Goal: Task Accomplishment & Management: Manage account settings

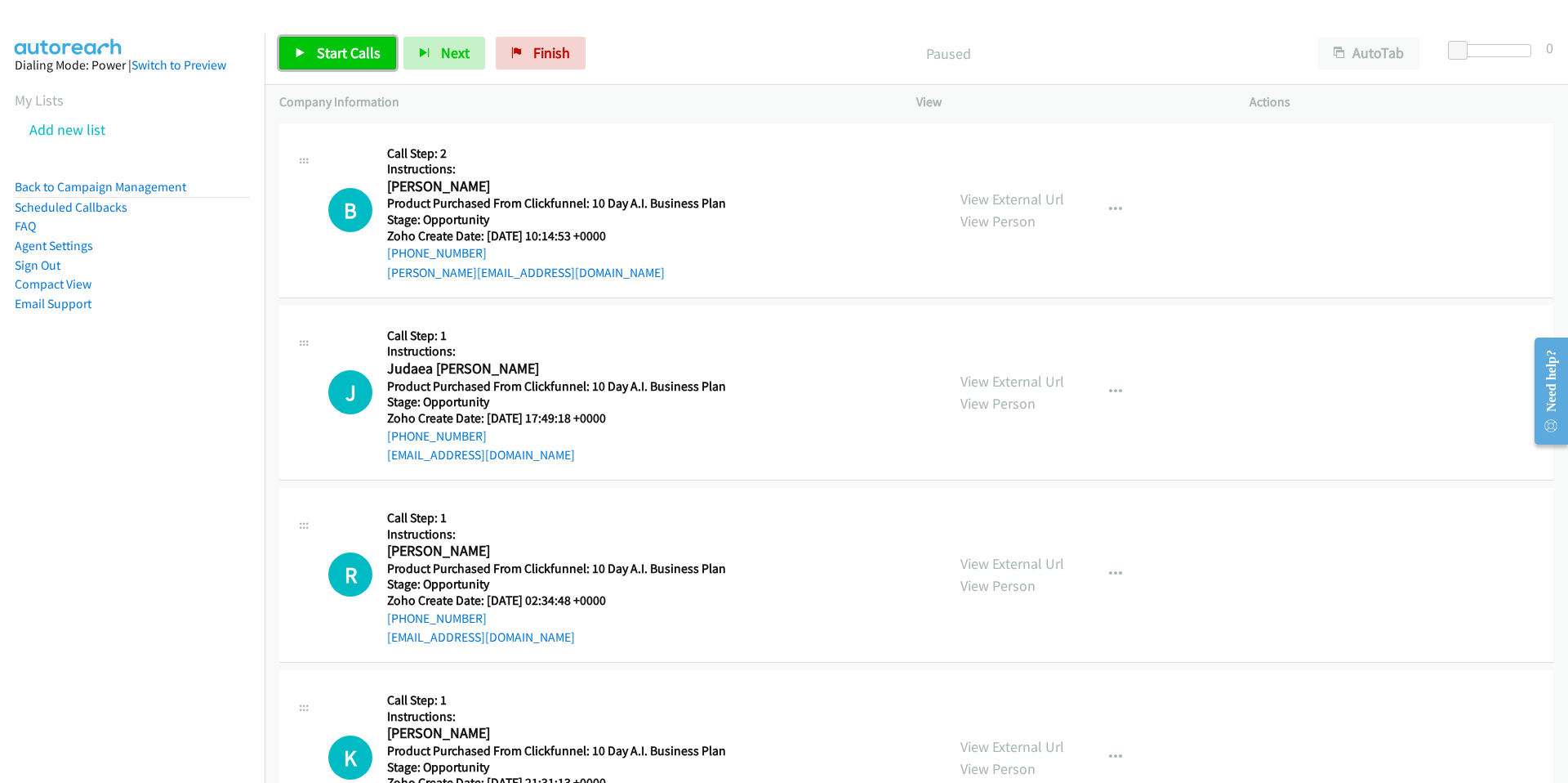
click at [324, 52] on span "Start Calls" at bounding box center [348, 53] width 64 height 19
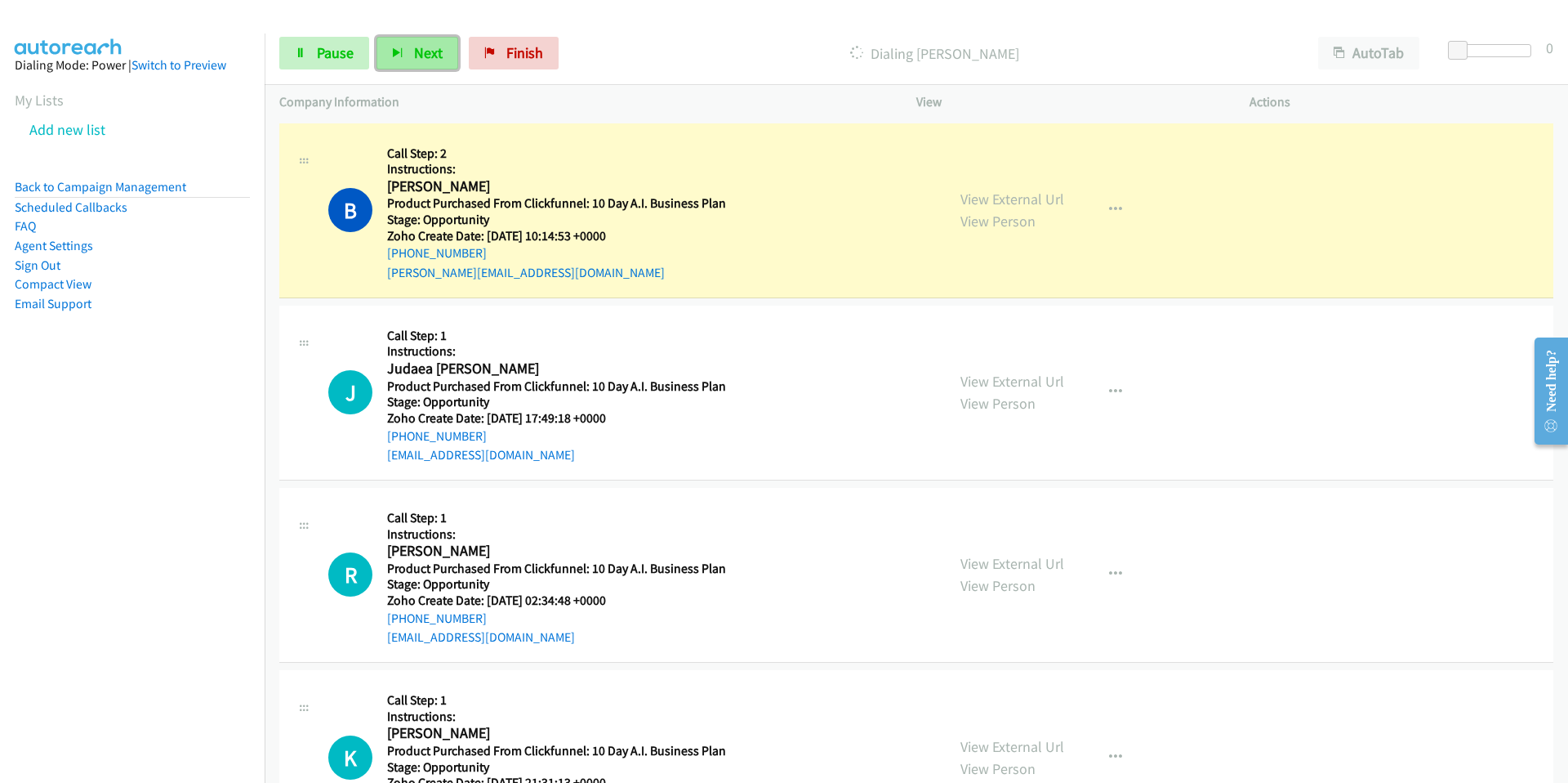
click at [421, 55] on span "Next" at bounding box center [429, 53] width 29 height 19
click at [414, 52] on span "Next" at bounding box center [429, 53] width 29 height 19
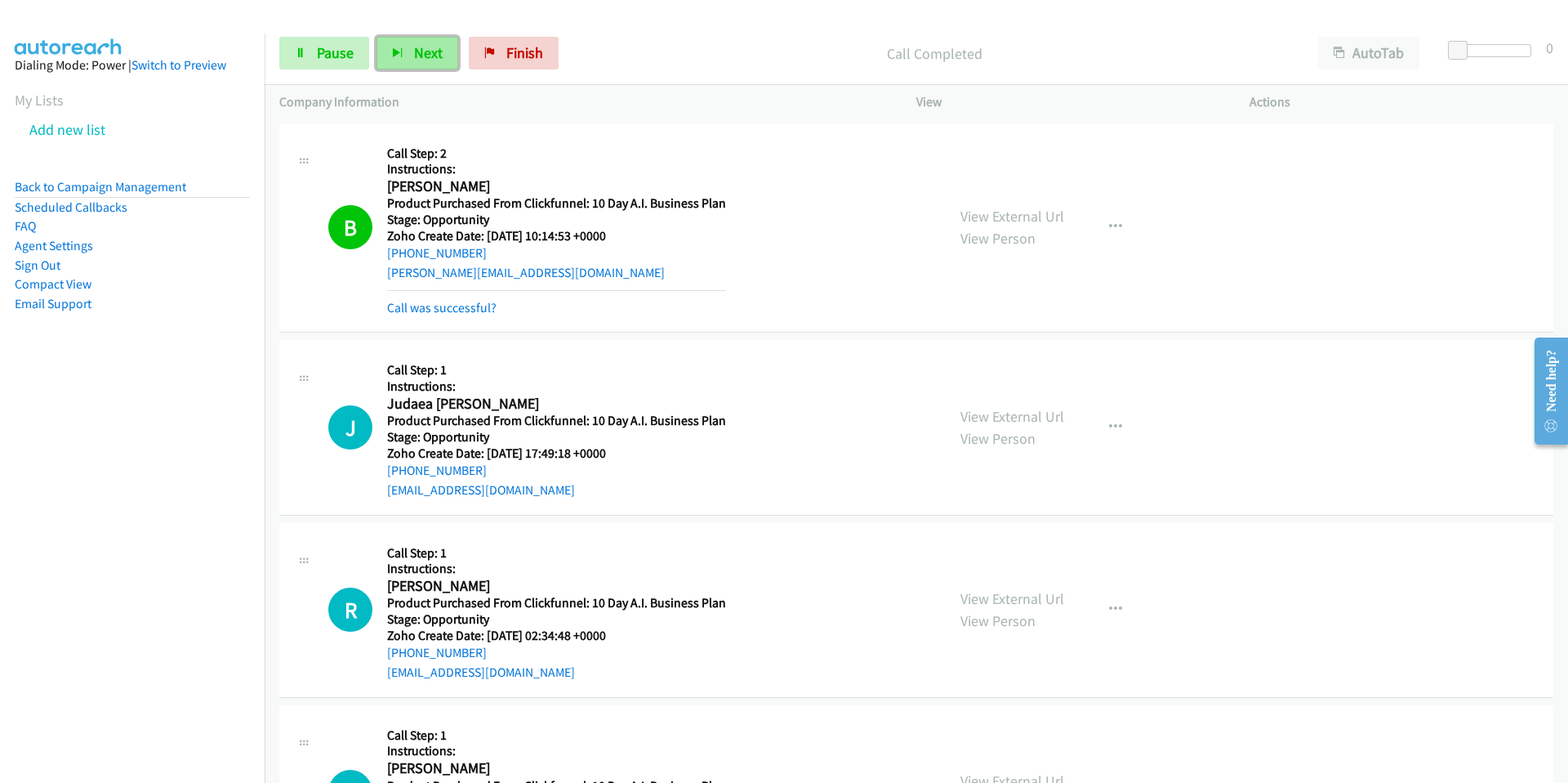
click at [429, 53] on span "Next" at bounding box center [429, 53] width 29 height 19
click at [428, 53] on span "Next" at bounding box center [429, 53] width 29 height 19
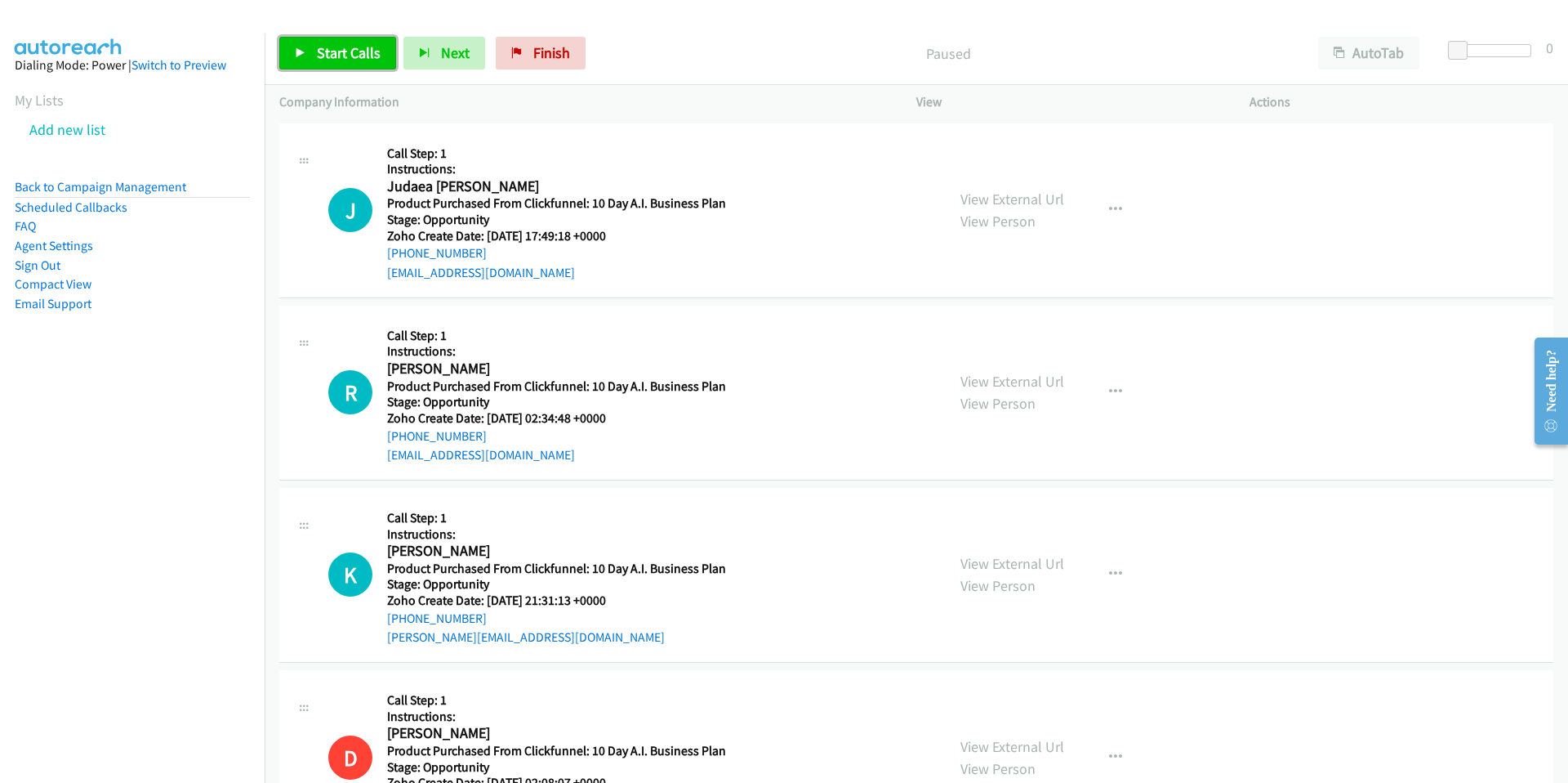
click at [361, 49] on span "Start Calls" at bounding box center [348, 53] width 64 height 19
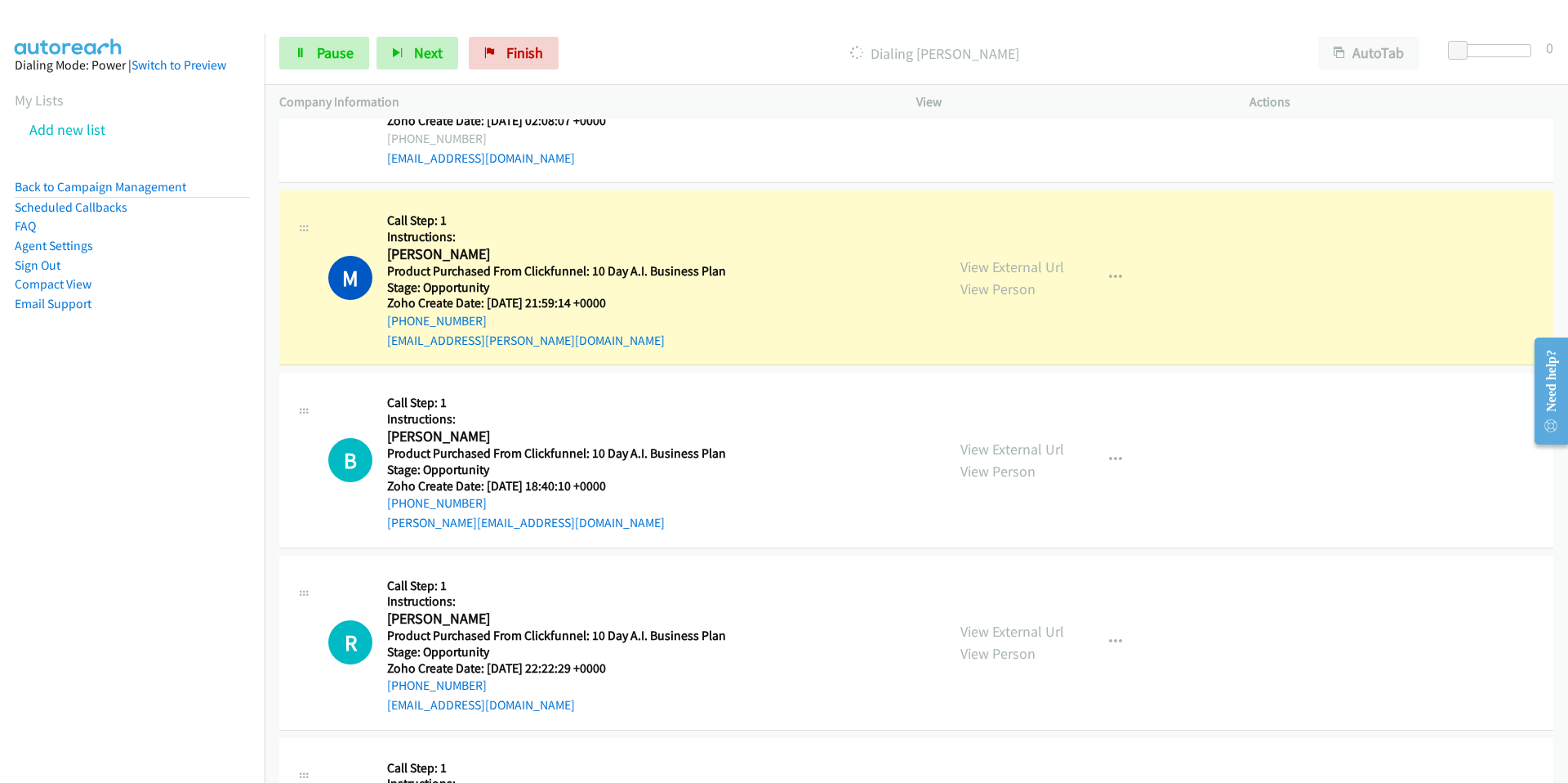
scroll to position [778, 0]
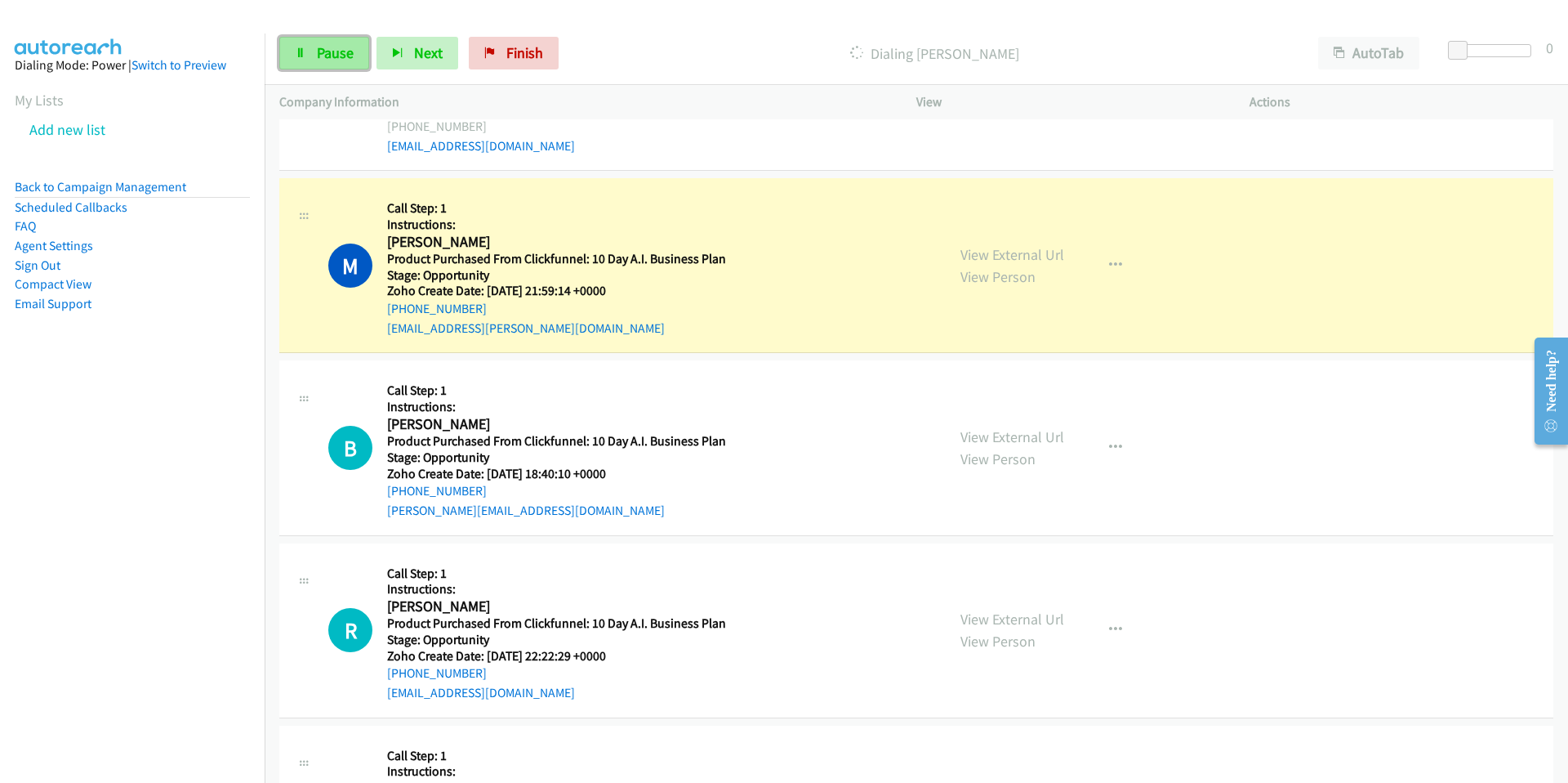
click at [346, 59] on span "Pause" at bounding box center [335, 53] width 36 height 19
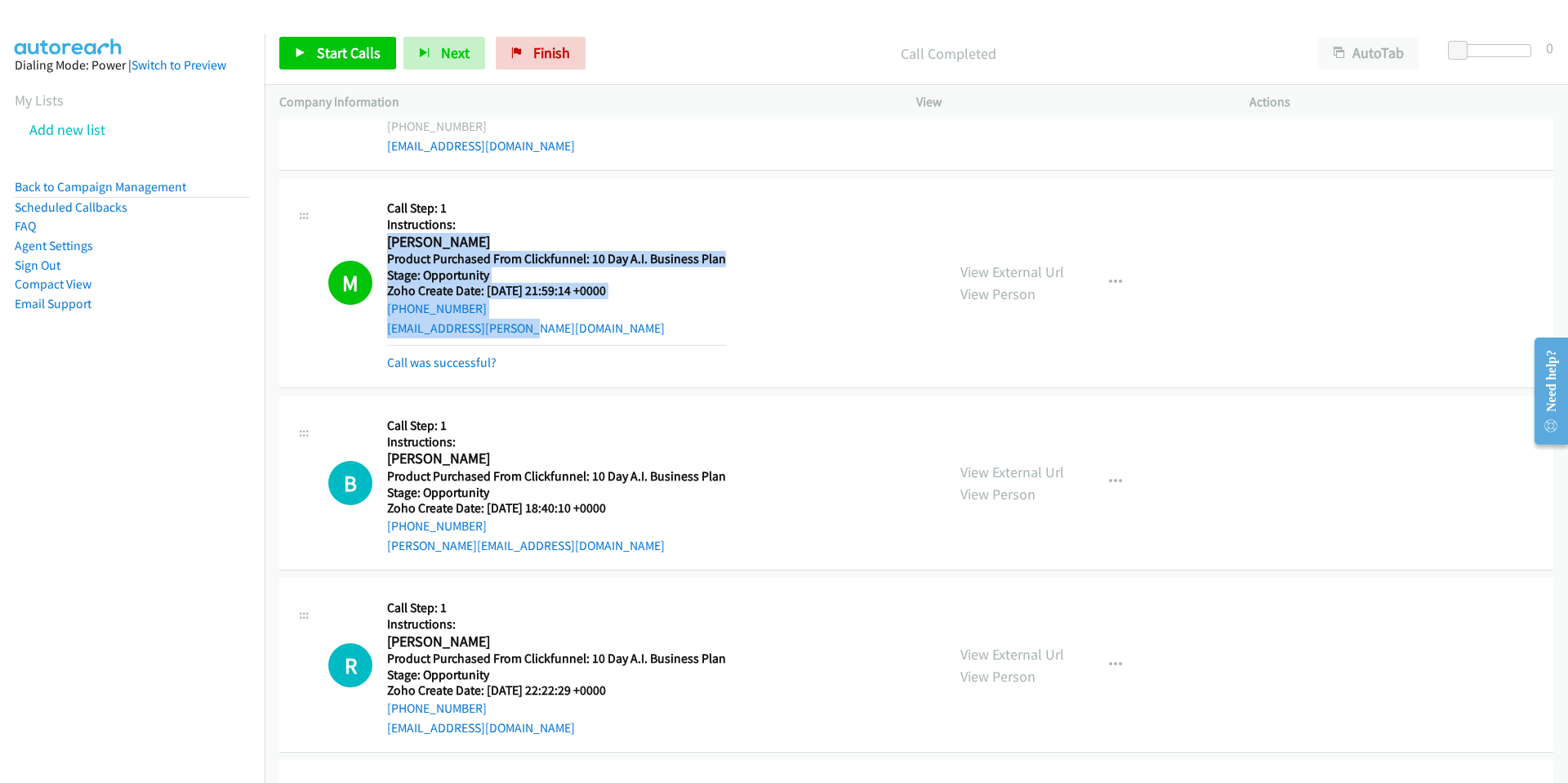
drag, startPoint x: 541, startPoint y: 328, endPoint x: 383, endPoint y: 241, distance: 180.4
click at [384, 241] on div "M Callback Scheduled Call Step: 1 Instructions: Marc Frappier America/Chicago P…" at bounding box center [629, 283] width 602 height 180
copy div "Marc Frappier America/Chicago Product Purchased From Clickfunnel: 10 Day A.I. B…"
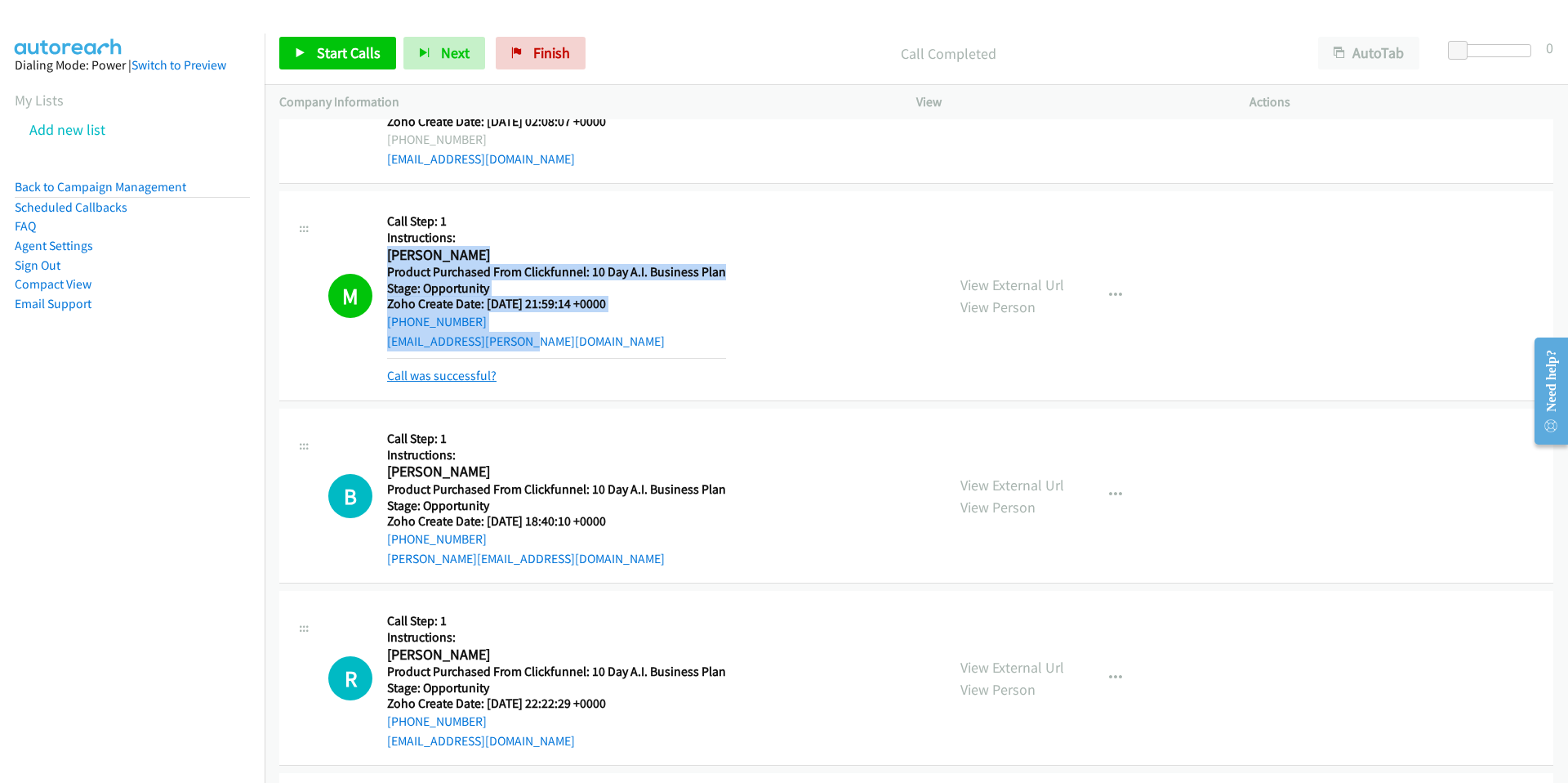
scroll to position [767, 0]
click at [470, 374] on link "Call was successful?" at bounding box center [441, 373] width 110 height 15
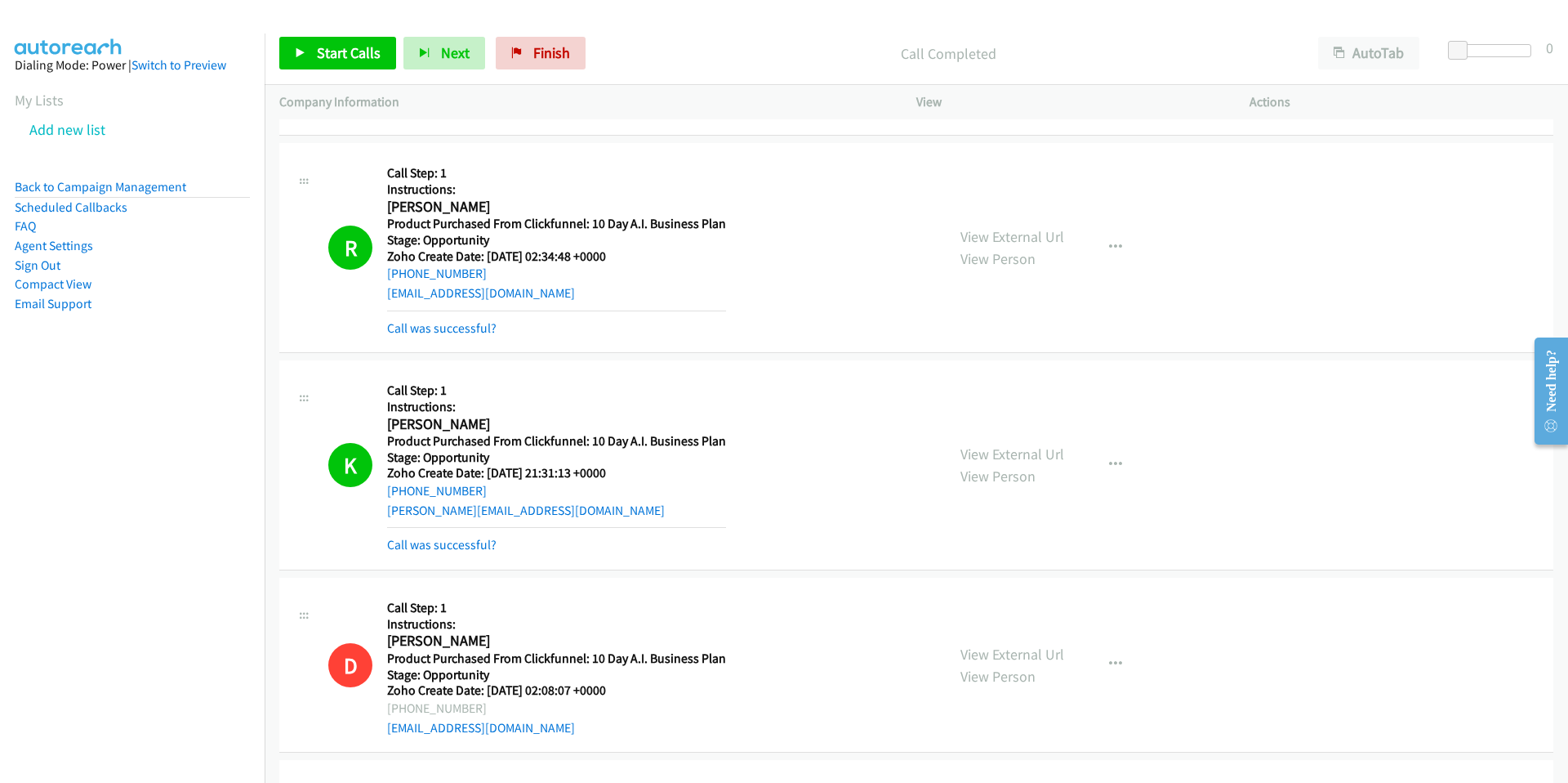
scroll to position [0, 0]
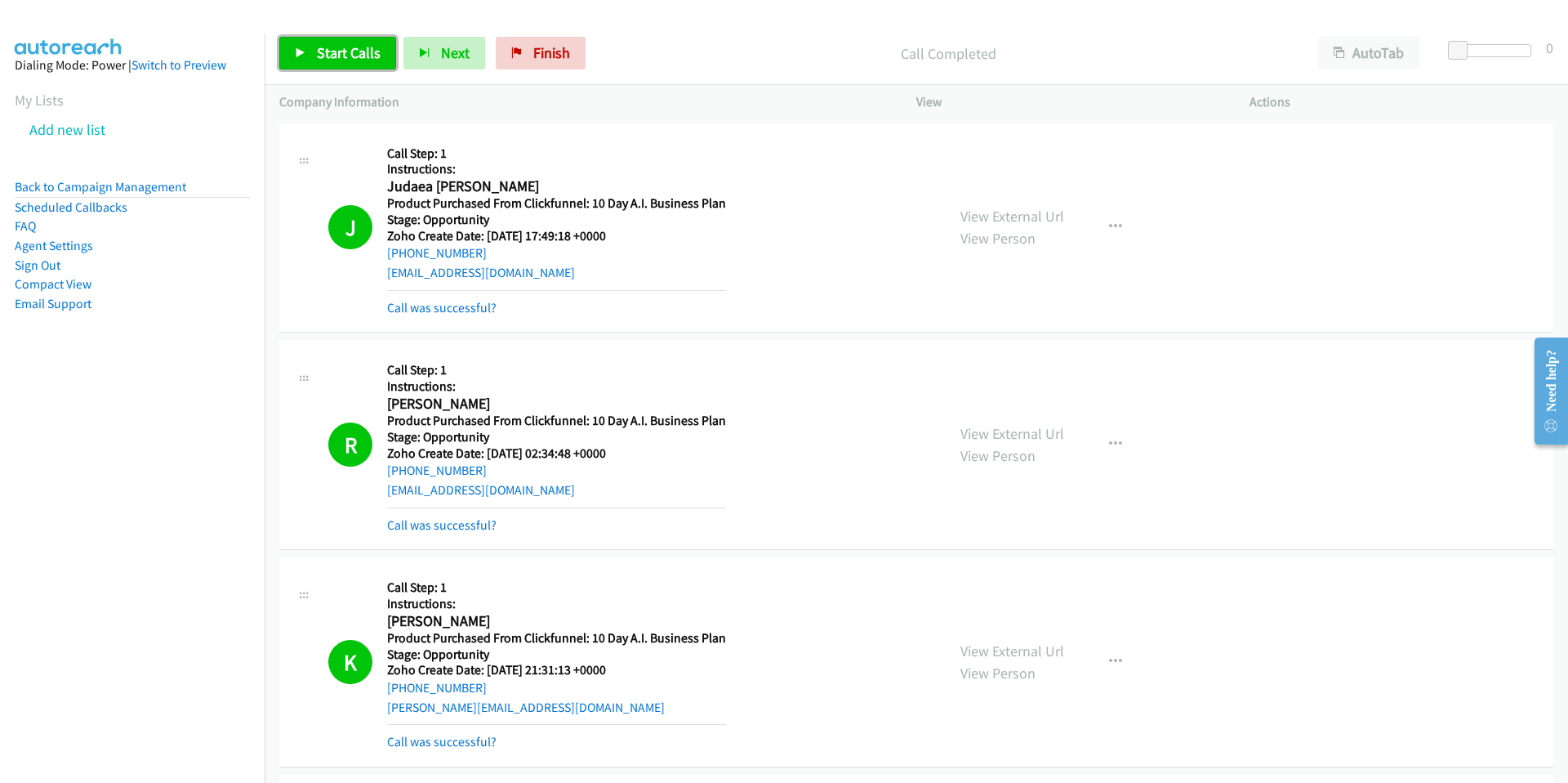
click at [335, 53] on span "Start Calls" at bounding box center [348, 53] width 64 height 19
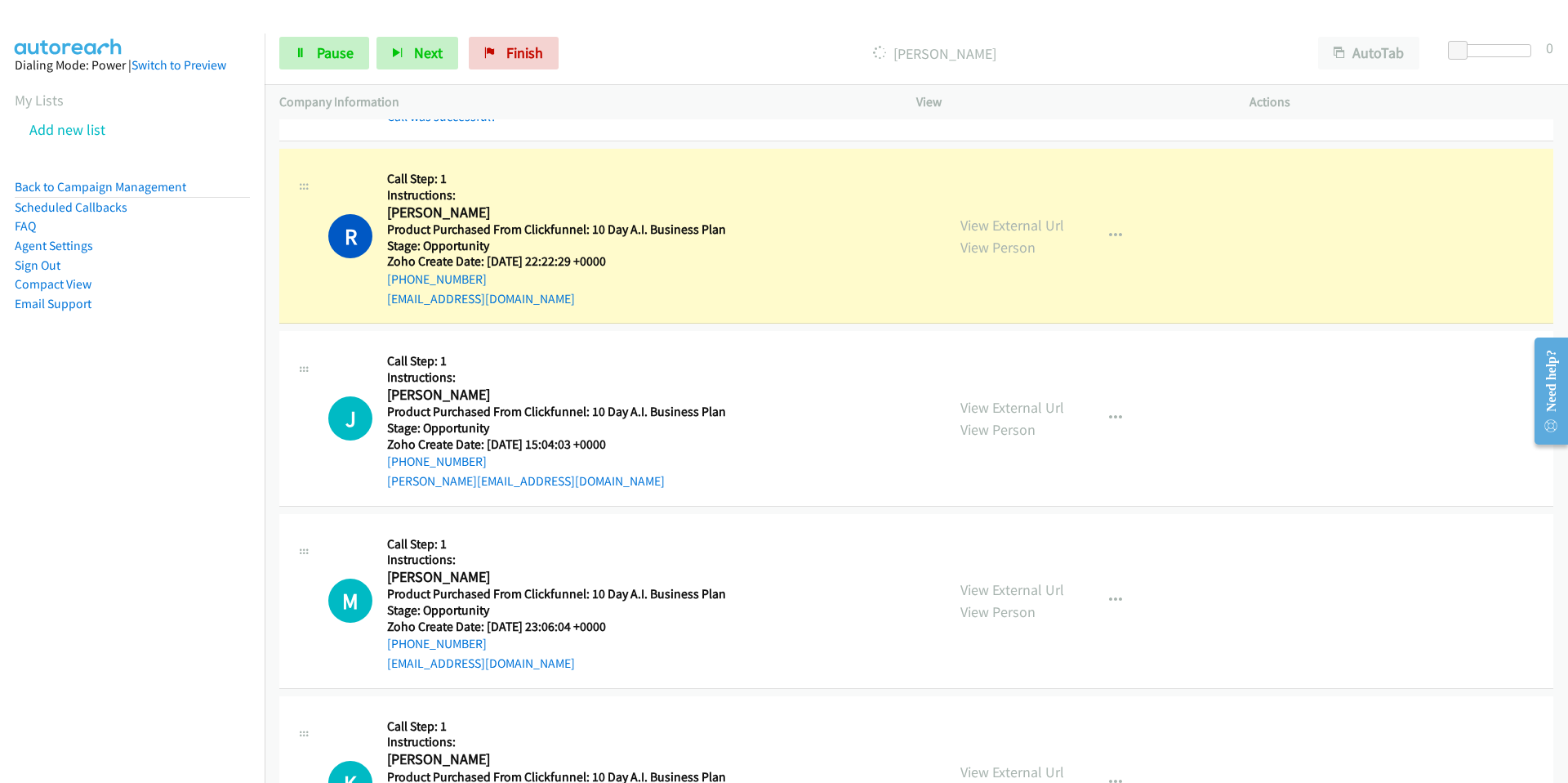
scroll to position [1213, 0]
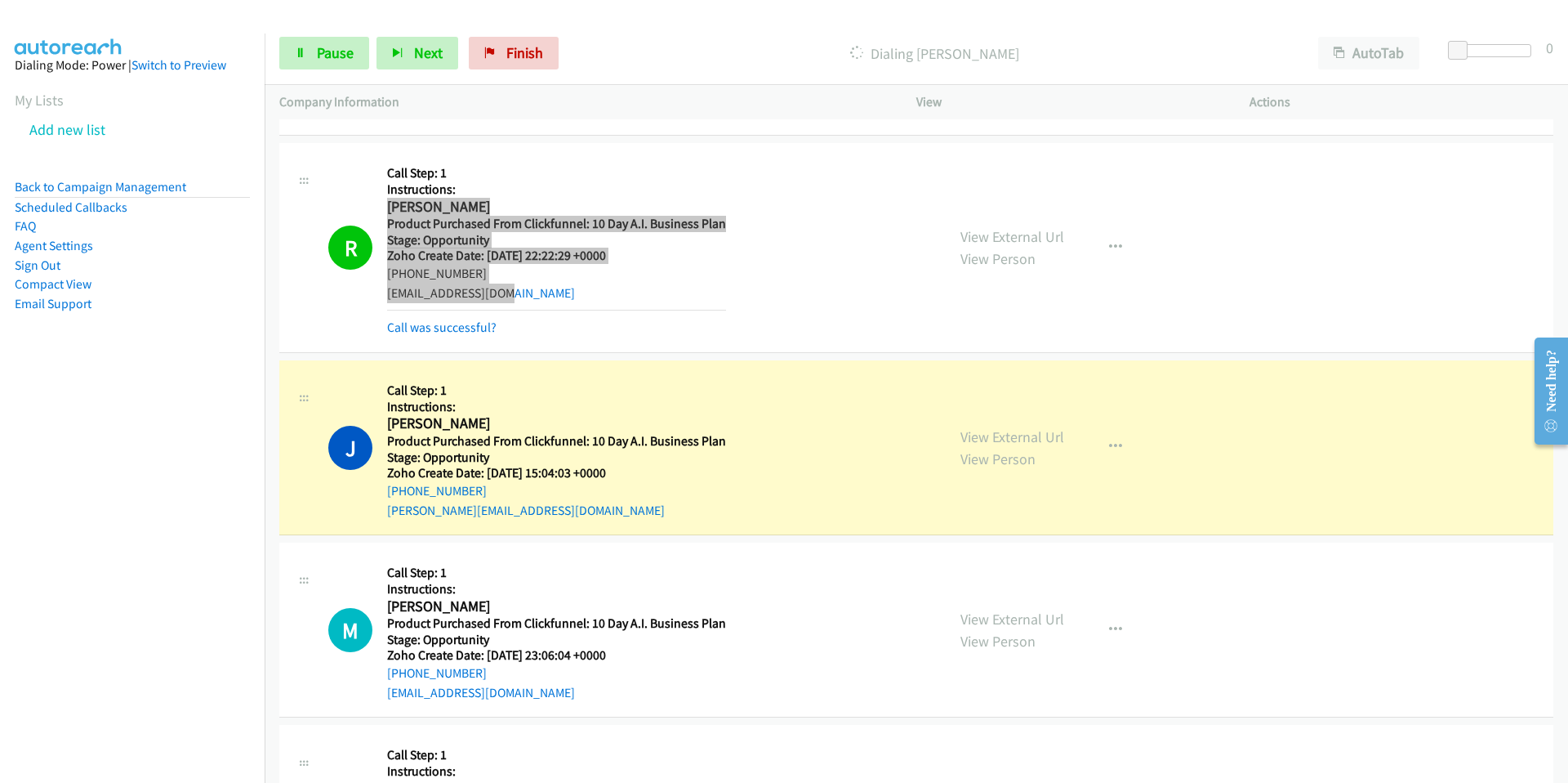
drag, startPoint x: 527, startPoint y: 291, endPoint x: 387, endPoint y: 210, distance: 161.7
click at [387, 210] on div "Callback Scheduled Call Step: 1 Instructions: Ron Turney America/Chicago Produc…" at bounding box center [555, 247] width 339 height 180
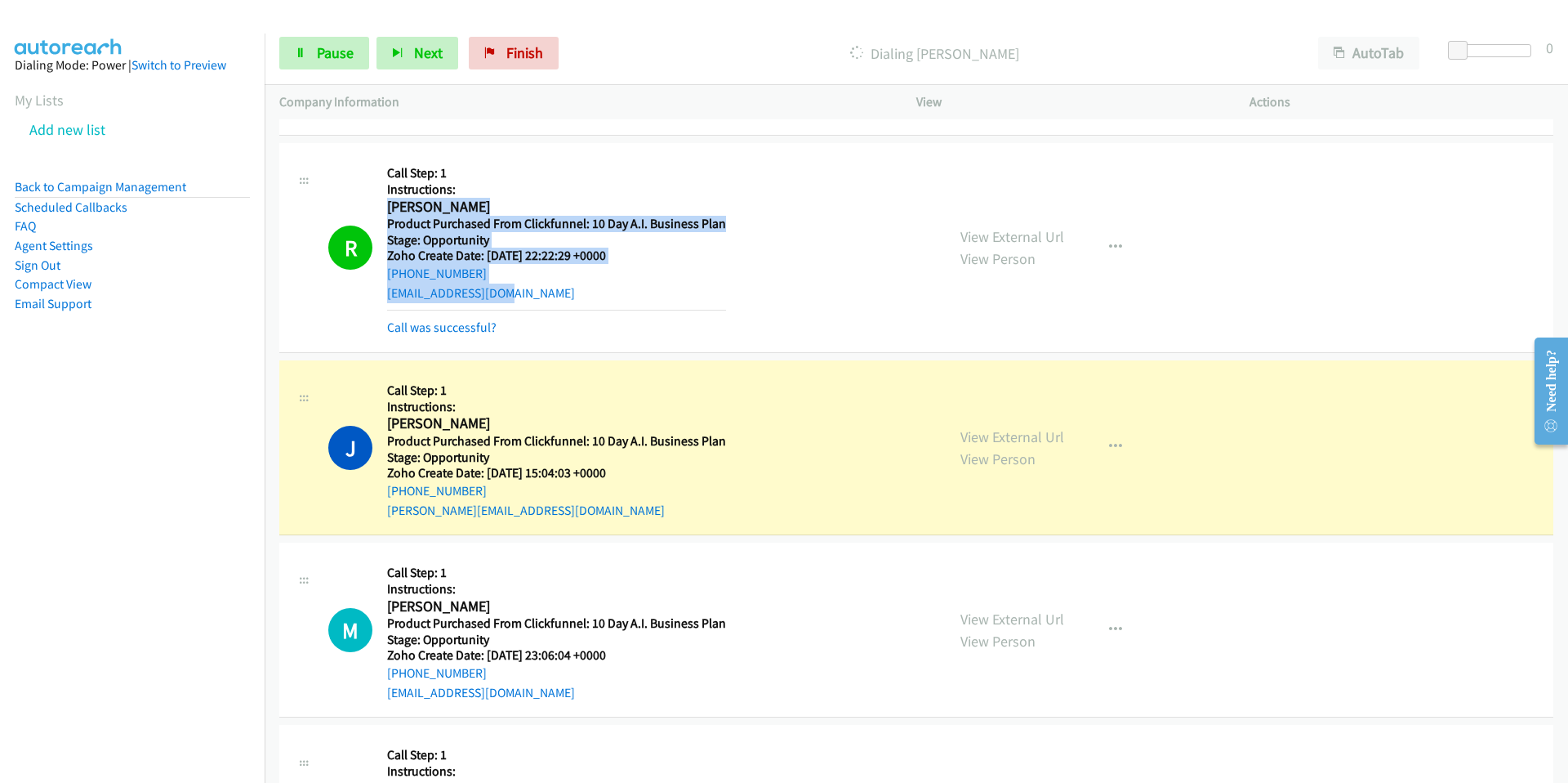
drag, startPoint x: 542, startPoint y: 294, endPoint x: 386, endPoint y: 212, distance: 176.2
click at [387, 212] on div "Callback Scheduled Call Step: 1 Instructions: Ron Turney America/Chicago Produc…" at bounding box center [555, 247] width 339 height 180
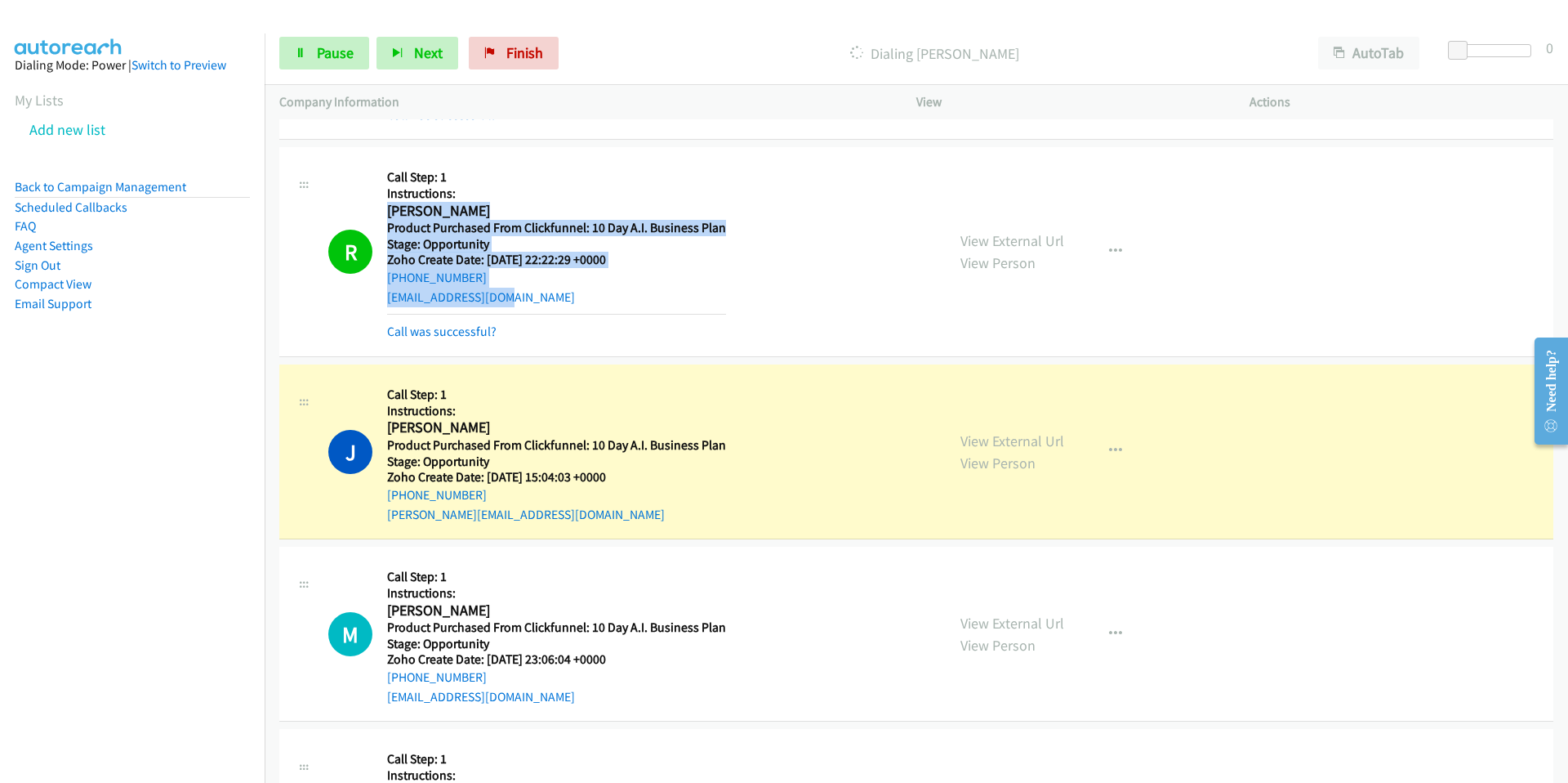
copy div "Ron Turney America/Chicago Product Purchased From Clickfunnel: 10 Day A.I. Busi…"
click at [460, 328] on link "Call was successful?" at bounding box center [441, 331] width 110 height 15
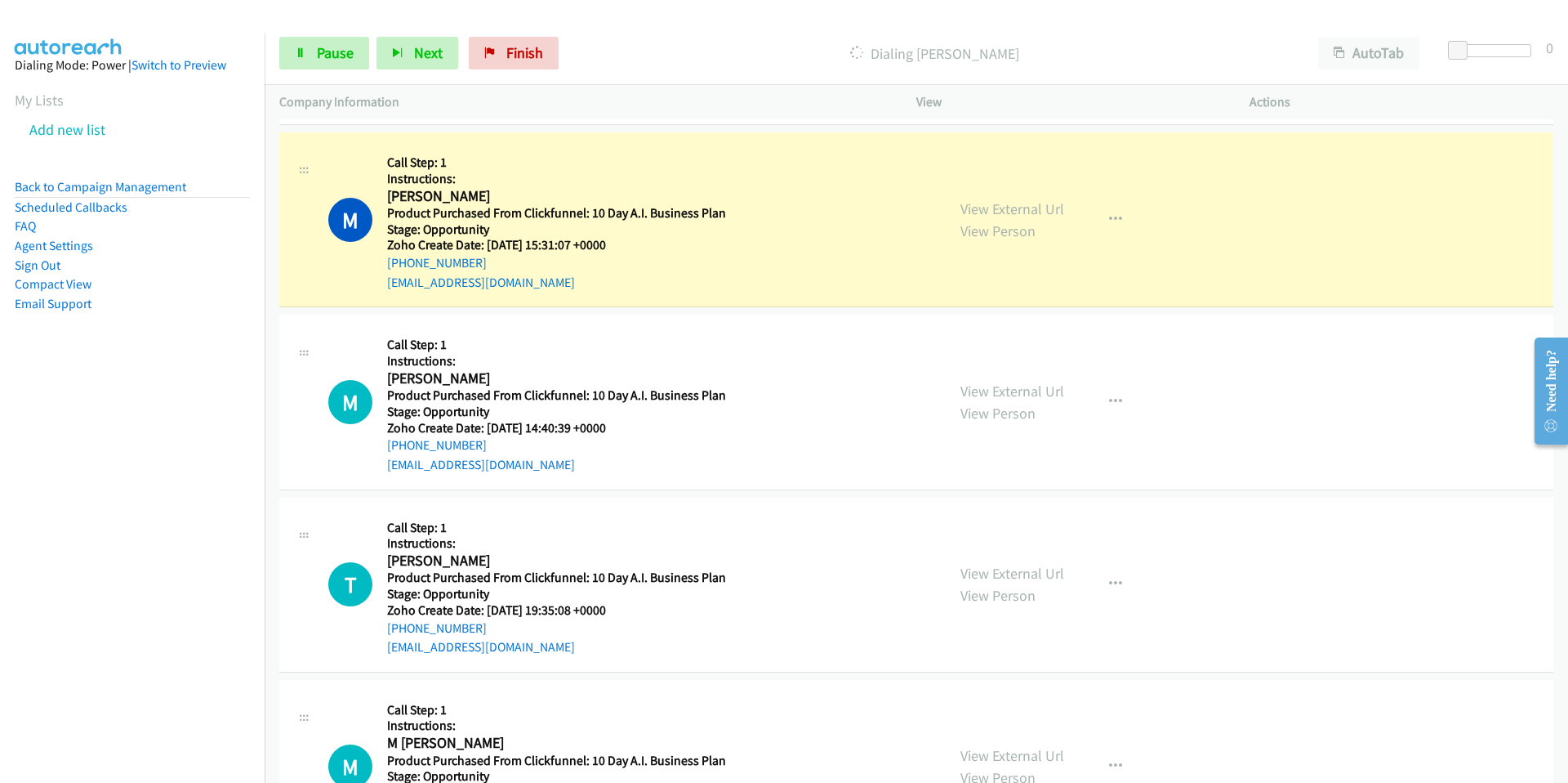
scroll to position [2721, 0]
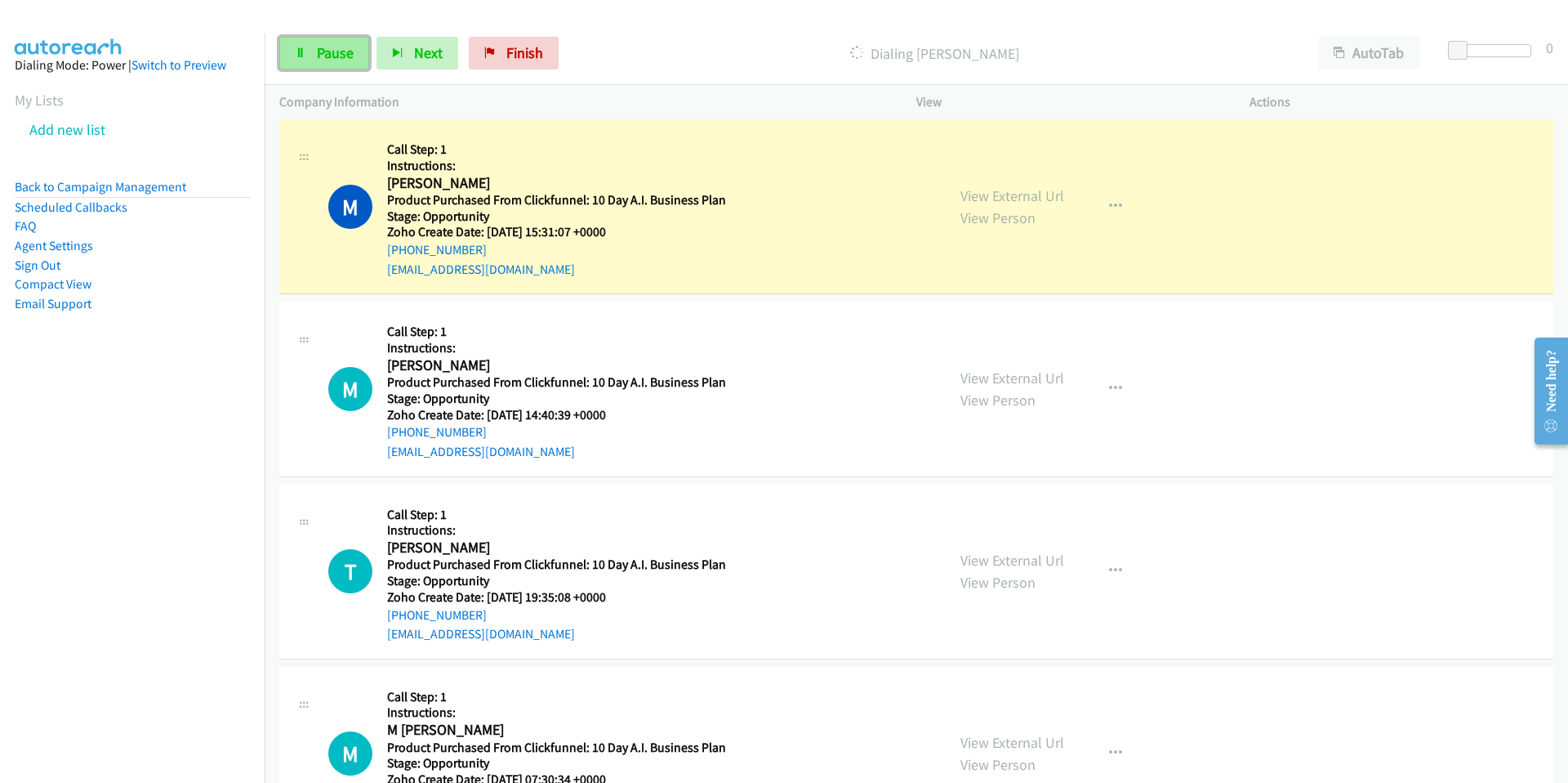
click at [333, 46] on span "Pause" at bounding box center [335, 53] width 36 height 19
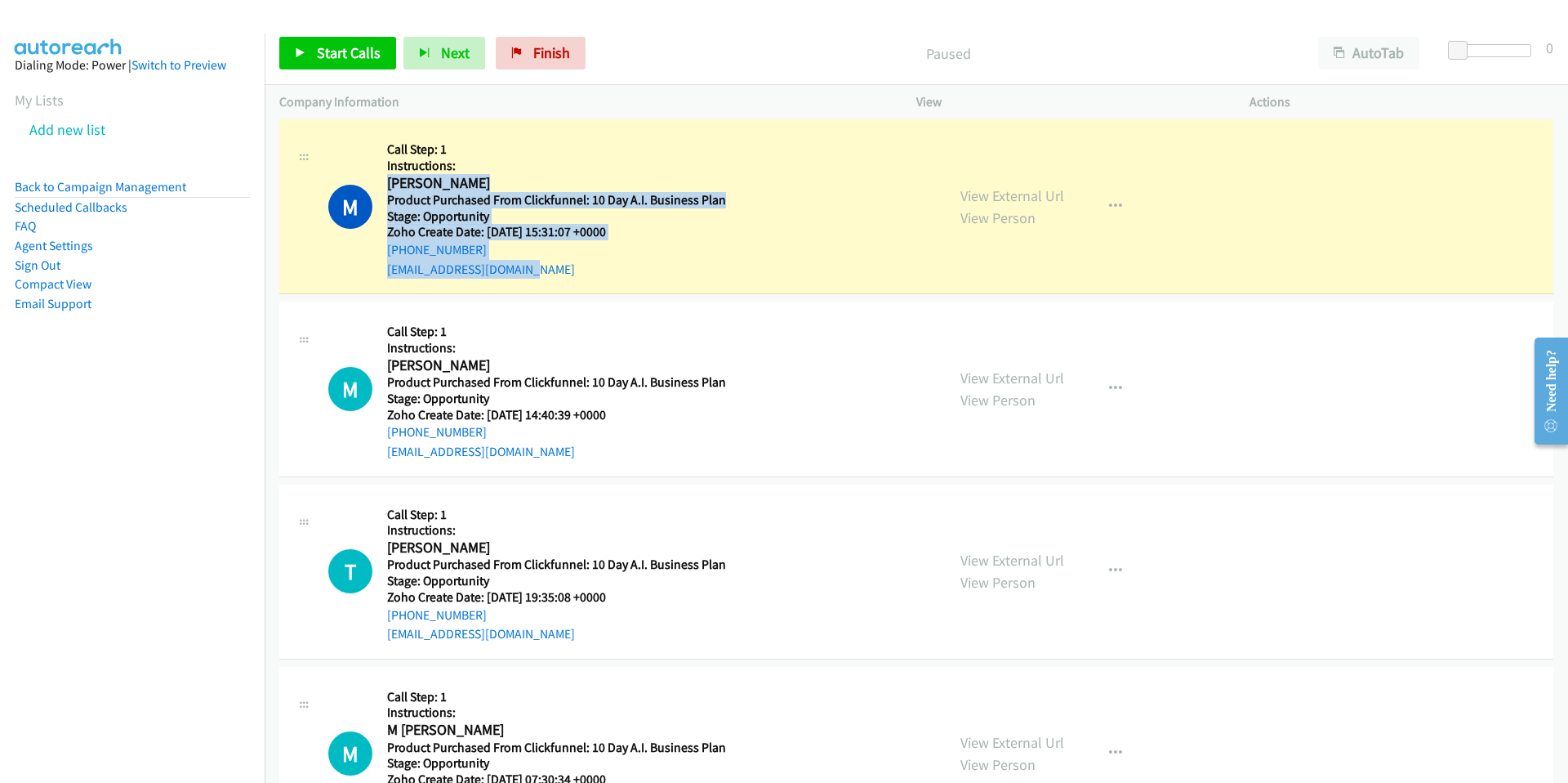
drag, startPoint x: 548, startPoint y: 271, endPoint x: 382, endPoint y: 179, distance: 189.8
click at [382, 179] on div "M Callback Scheduled Call Step: 1 Instructions: Michael Campbell America/Chicag…" at bounding box center [629, 205] width 602 height 144
copy div "Michael Campbell America/Chicago Product Purchased From Clickfunnel: 10 Day A.I…"
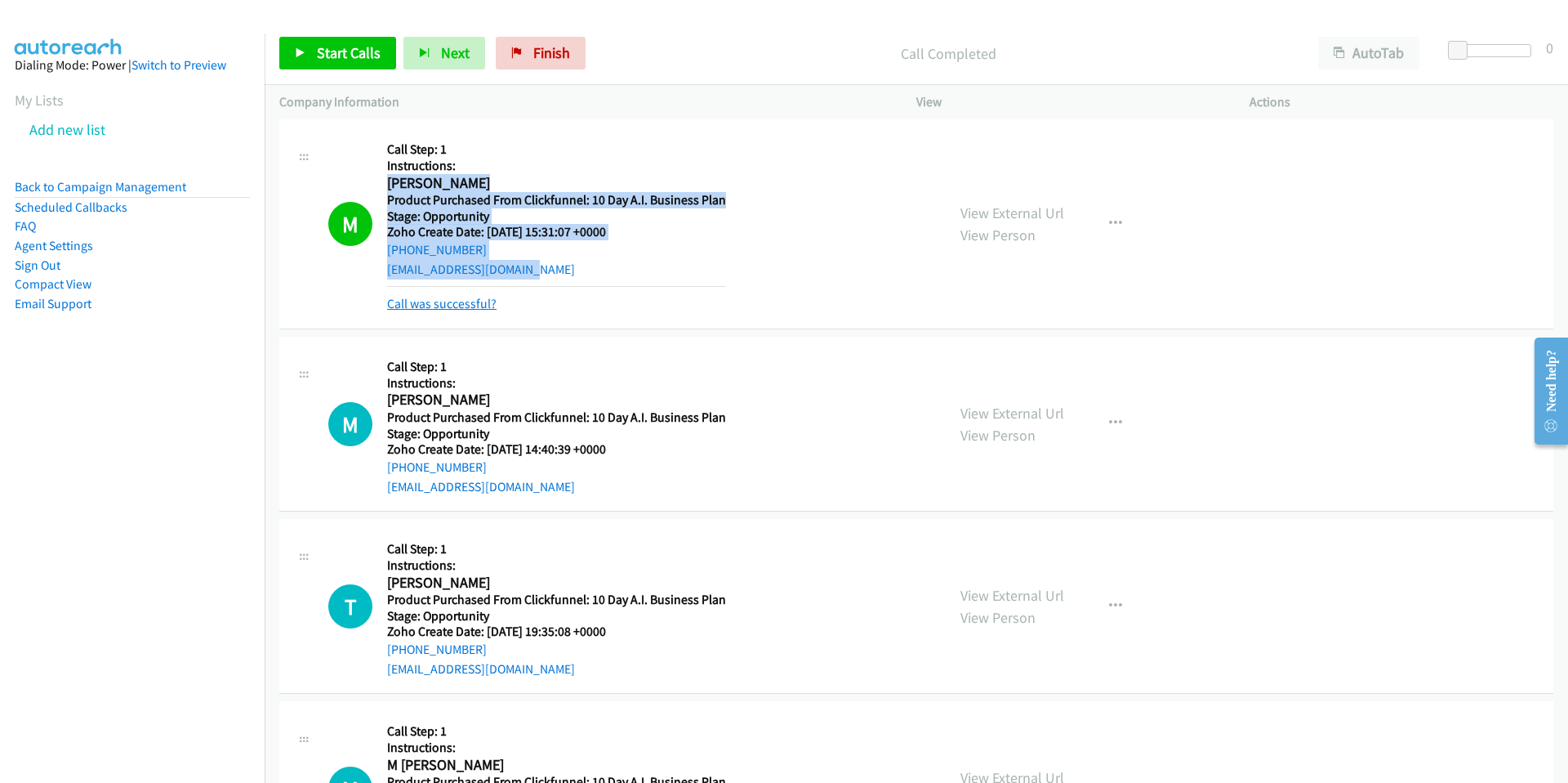
click at [474, 303] on link "Call was successful?" at bounding box center [441, 304] width 110 height 15
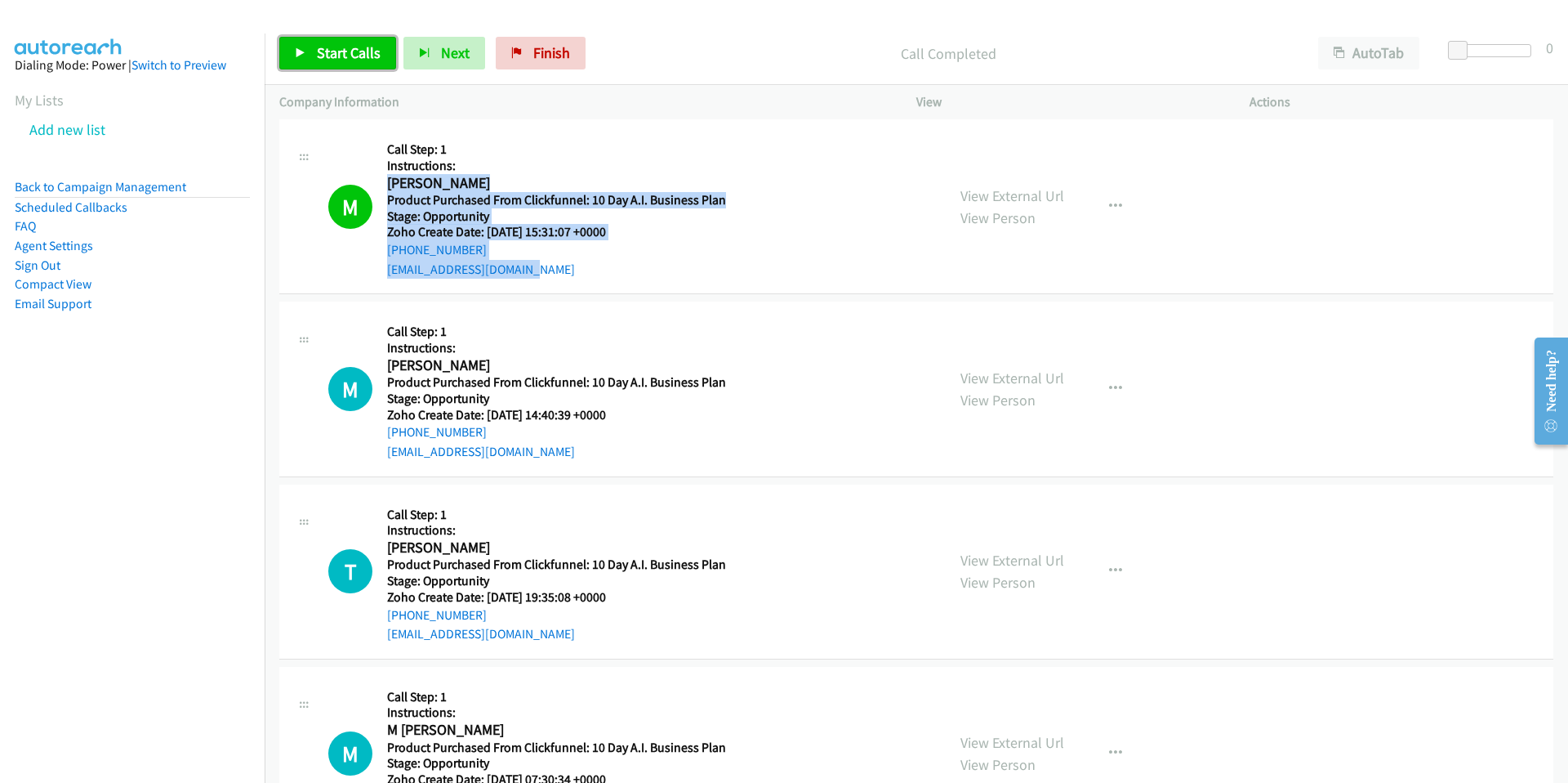
click at [350, 43] on span "Start Calls" at bounding box center [348, 53] width 64 height 19
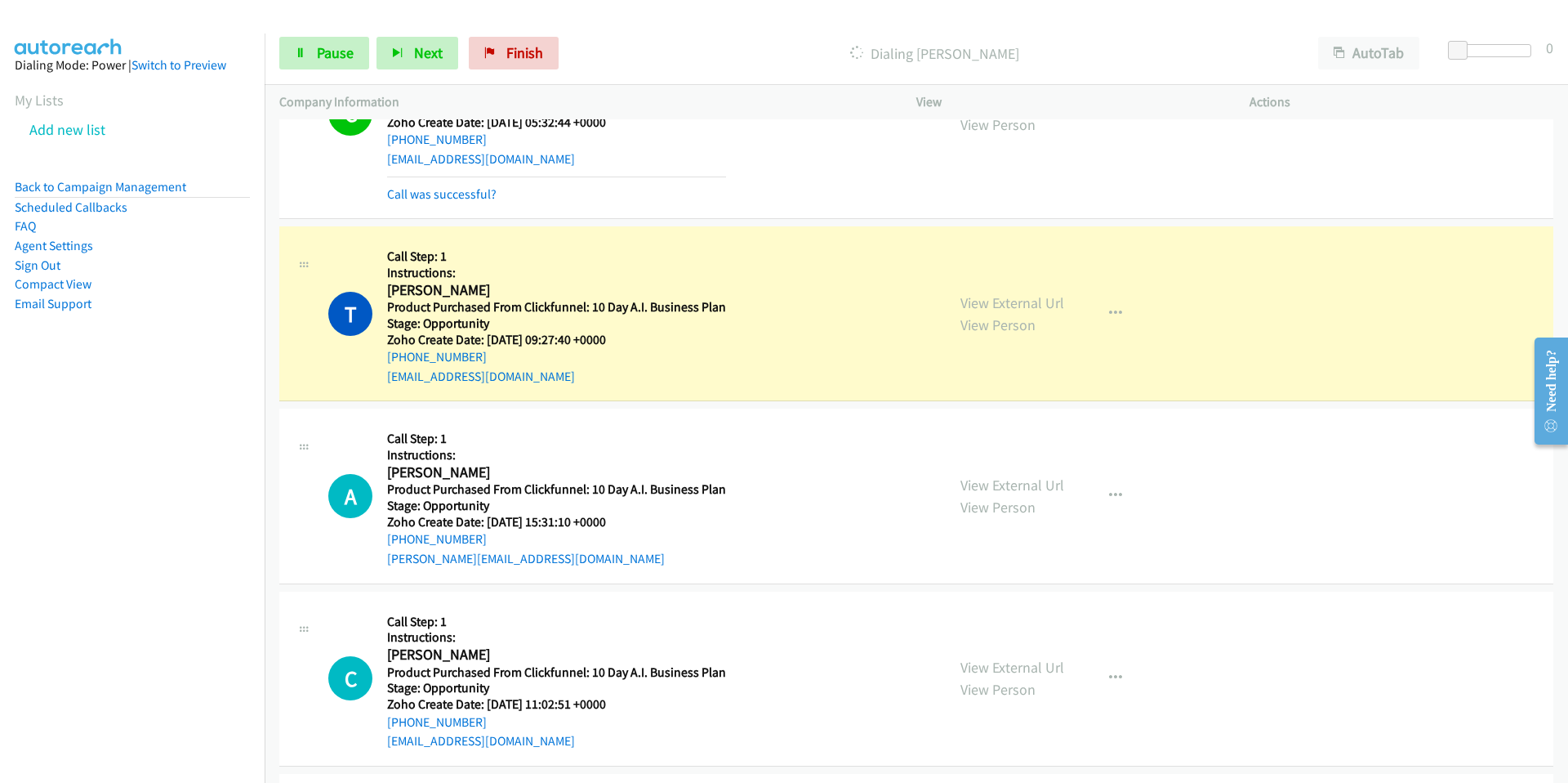
scroll to position [4101, 0]
click at [396, 57] on icon "button" at bounding box center [398, 53] width 11 height 11
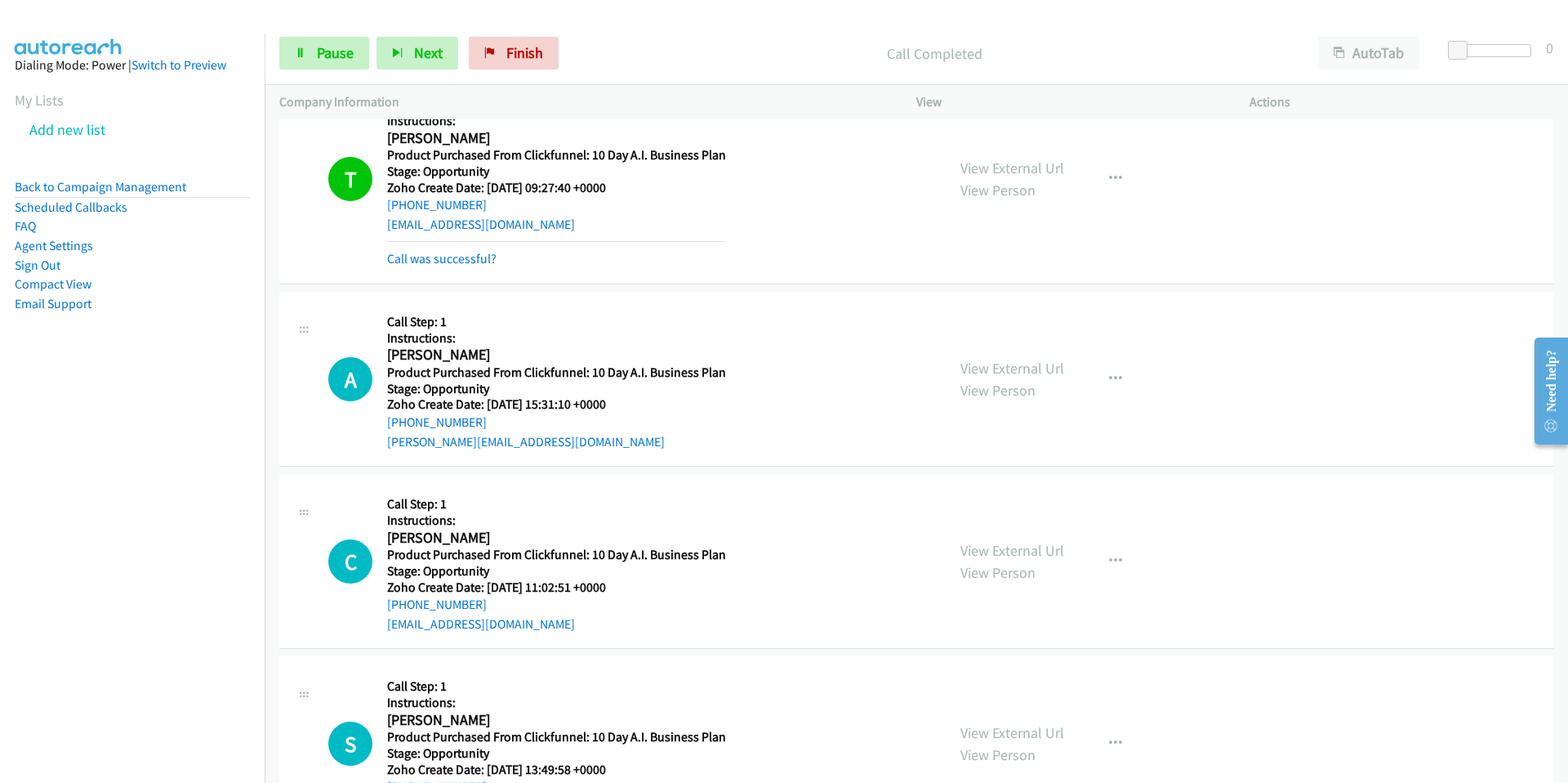
scroll to position [4255, 0]
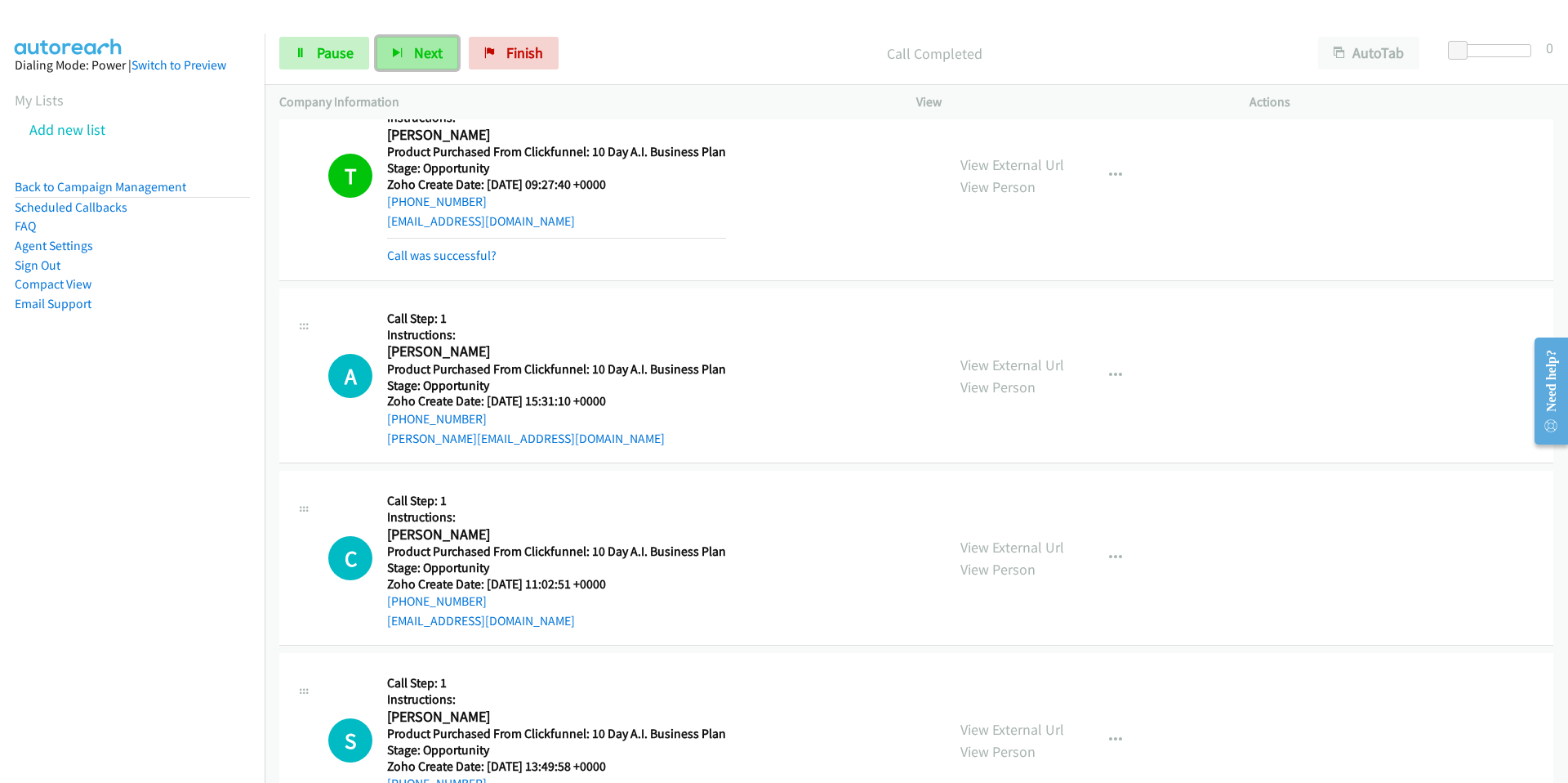
click at [423, 56] on span "Next" at bounding box center [429, 53] width 29 height 19
click at [308, 40] on link "Pause" at bounding box center [324, 53] width 90 height 32
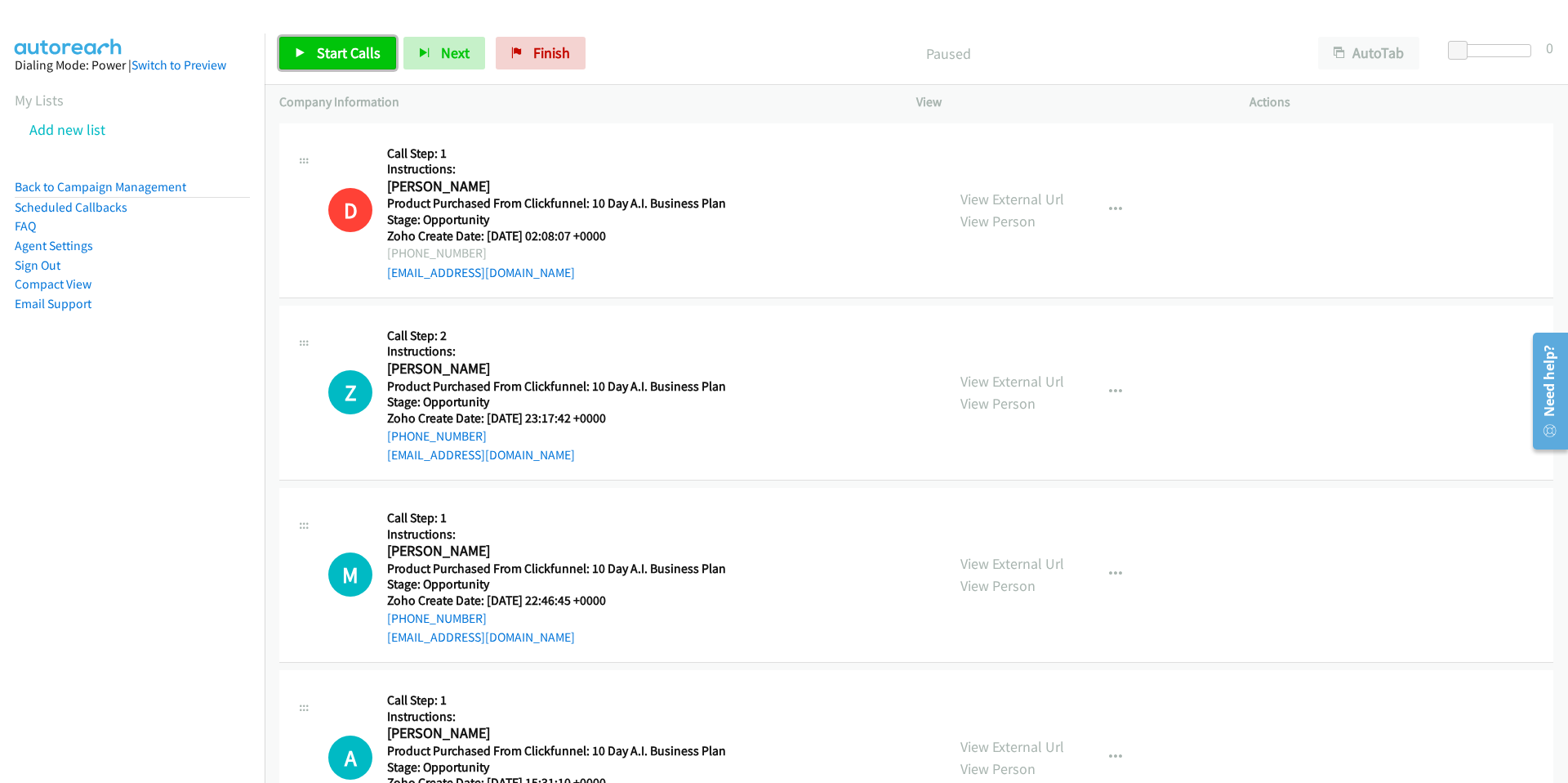
click at [345, 53] on span "Start Calls" at bounding box center [348, 53] width 64 height 19
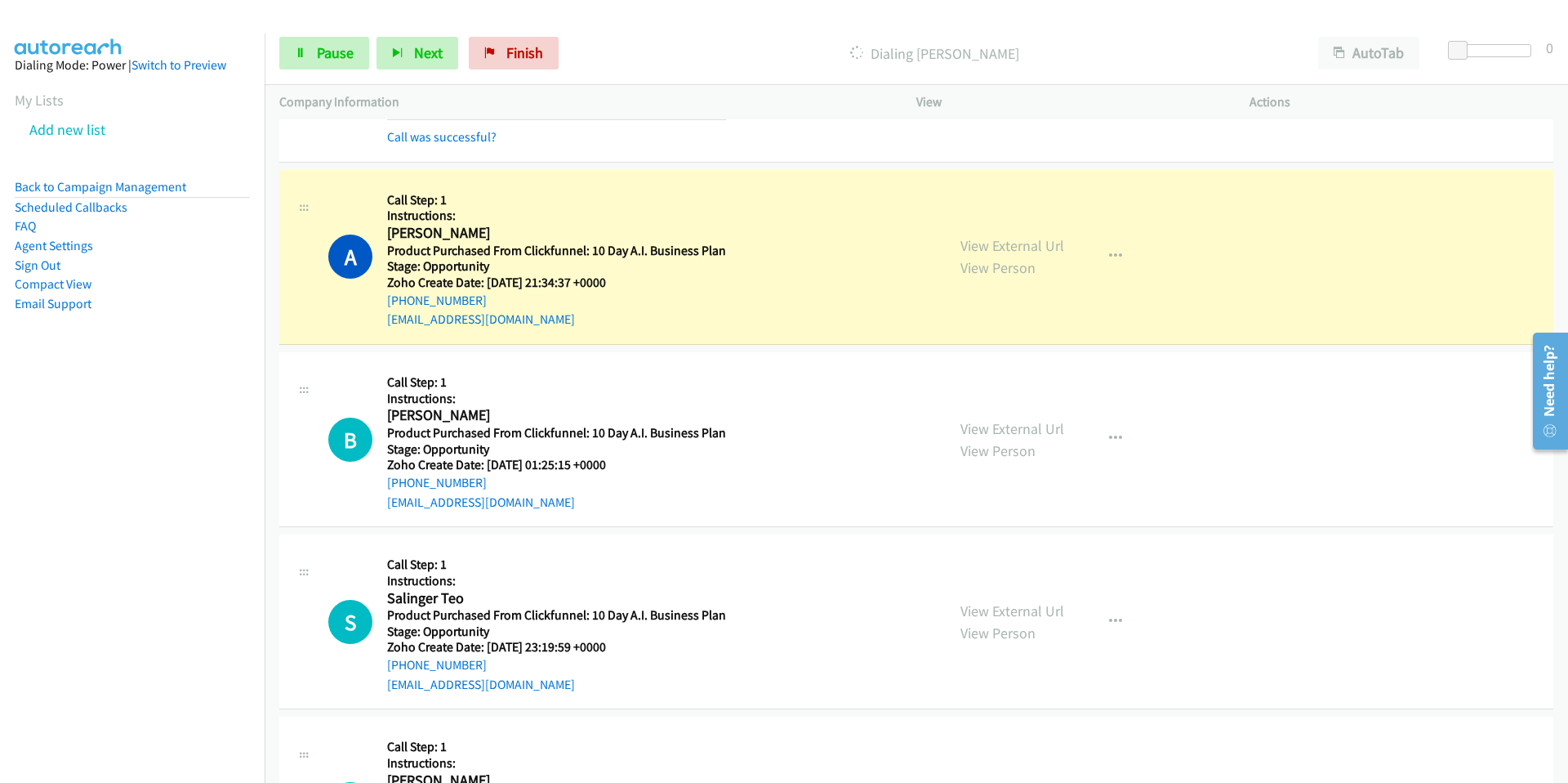
scroll to position [1161, 0]
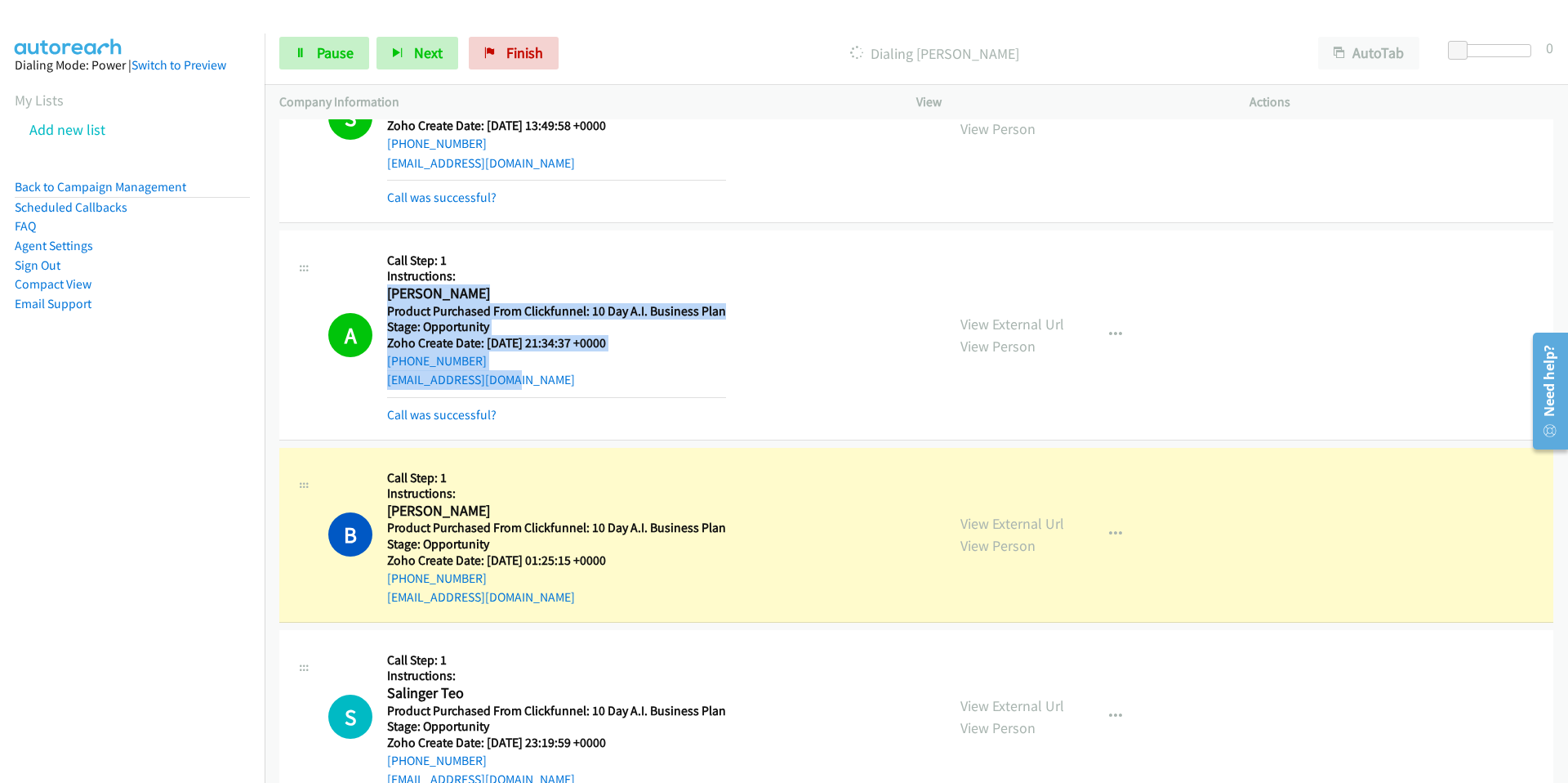
drag, startPoint x: 387, startPoint y: 289, endPoint x: 540, endPoint y: 376, distance: 176.0
click at [540, 378] on div "Callback Scheduled Call Step: 1 Instructions: [PERSON_NAME] America/New_York Pr…" at bounding box center [555, 335] width 339 height 180
copy div "Angel Pineda America/New_York Product Purchased From Clickfunnel: 10 Day A.I. B…"
click at [483, 413] on link "Call was successful?" at bounding box center [441, 414] width 110 height 15
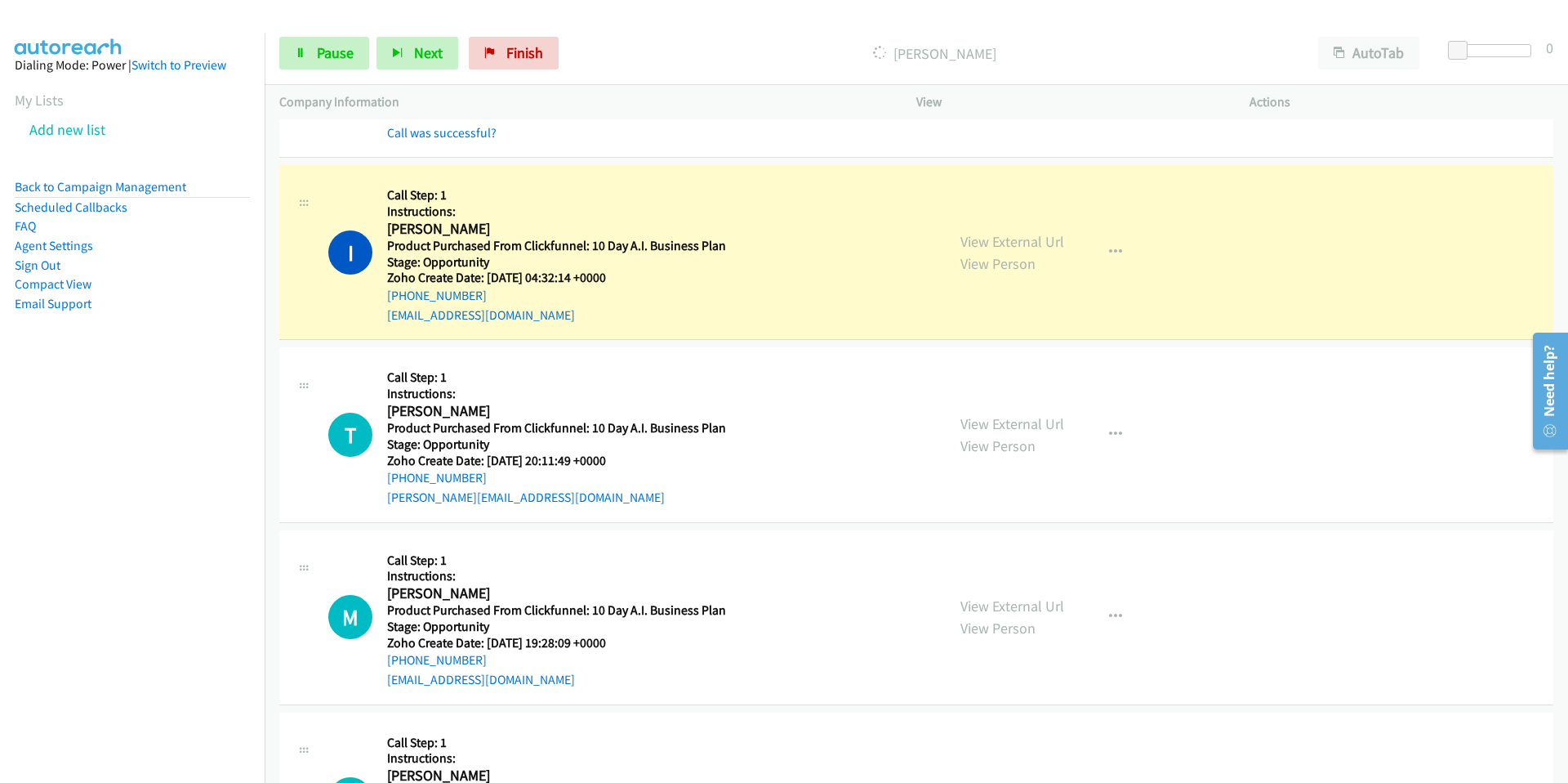
scroll to position [4666, 0]
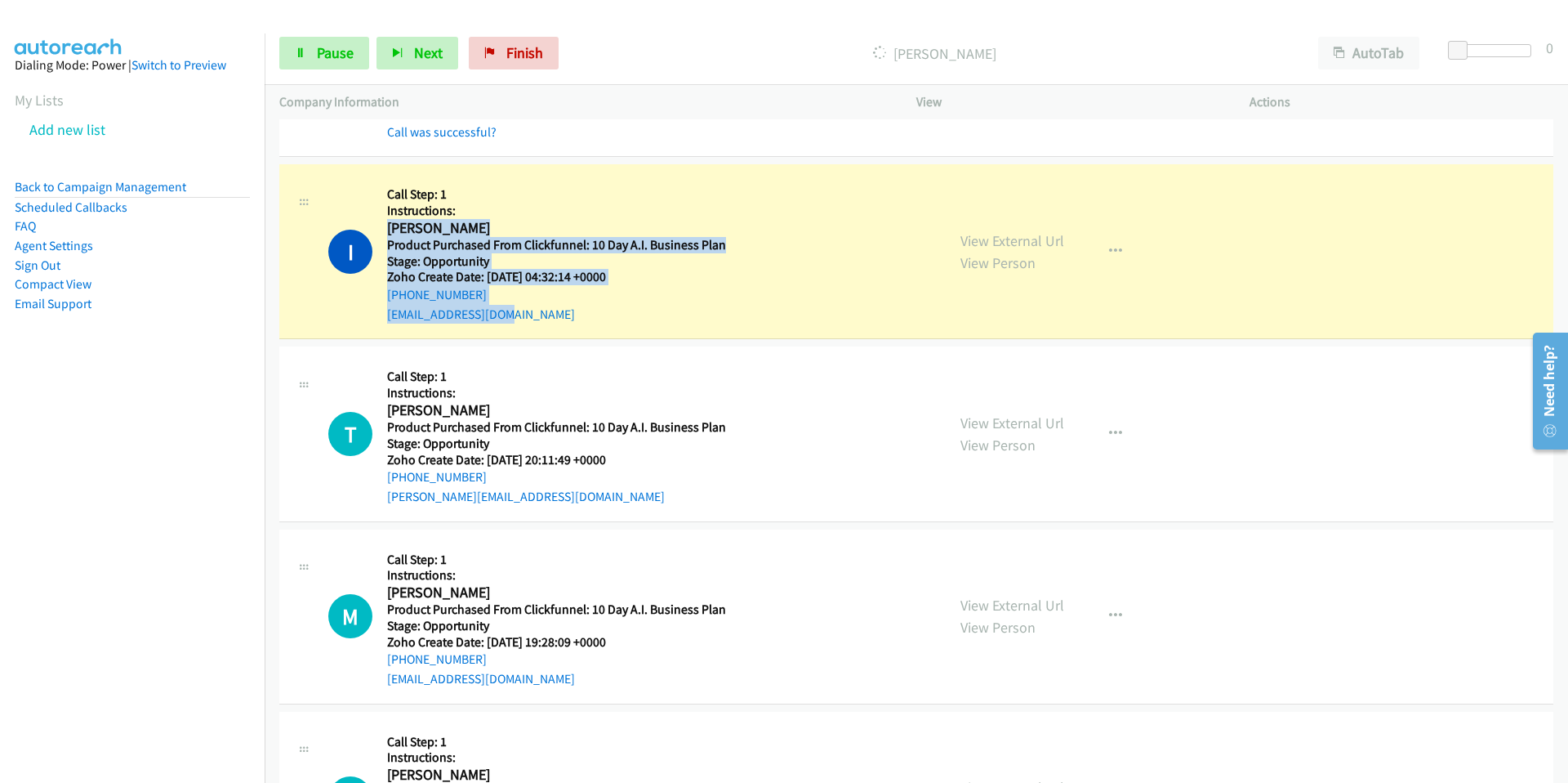
drag, startPoint x: 387, startPoint y: 228, endPoint x: 551, endPoint y: 309, distance: 182.9
click at [551, 309] on div "Callback Scheduled Call Step: 1 Instructions: Isaac Cuenca America/Chicago Prod…" at bounding box center [555, 250] width 339 height 144
copy div "Isaac Cuenca America/Chicago Product Purchased From Clickfunnel: 10 Day A.I. Bu…"
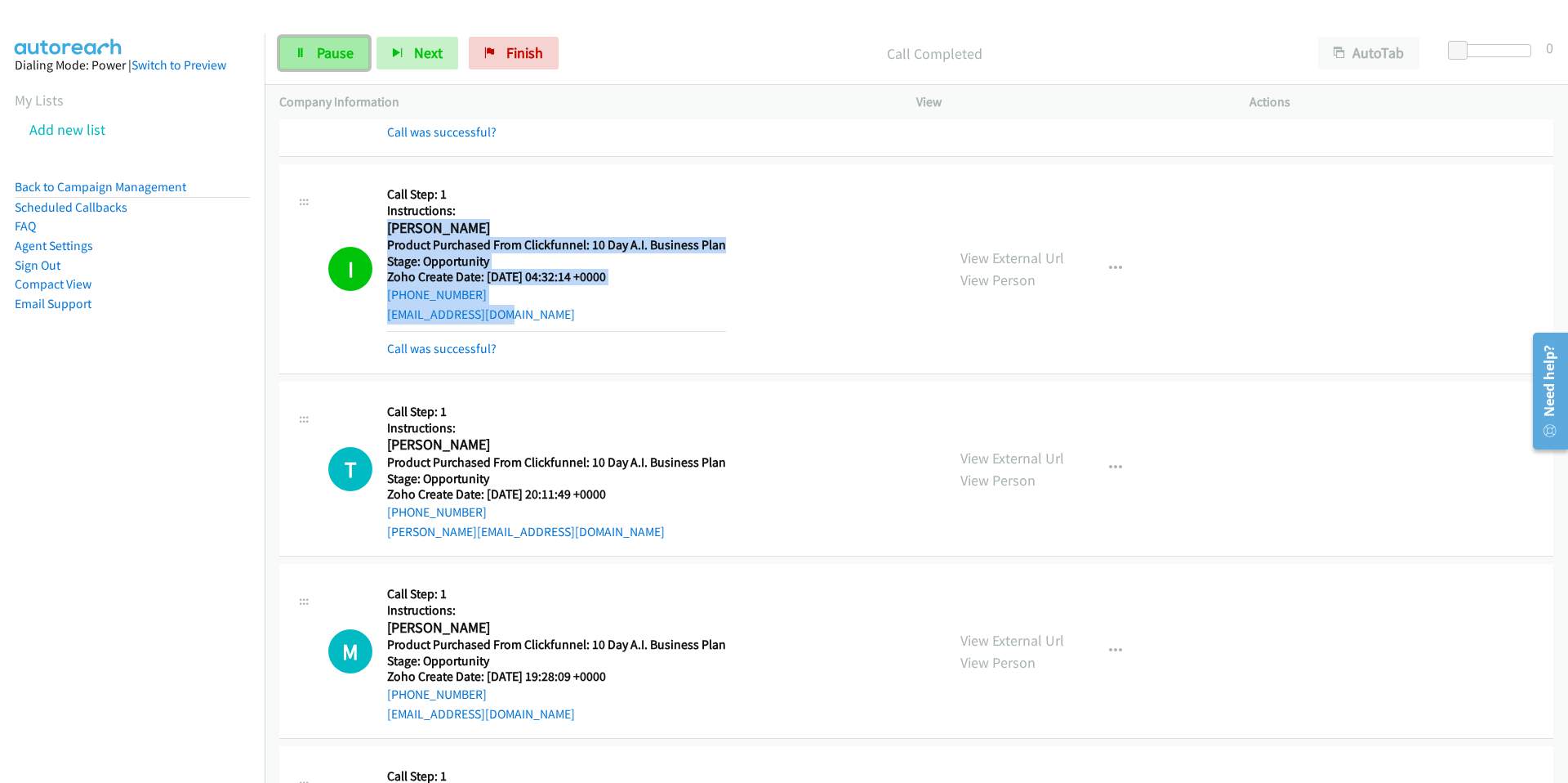
click at [334, 52] on span "Pause" at bounding box center [335, 53] width 36 height 19
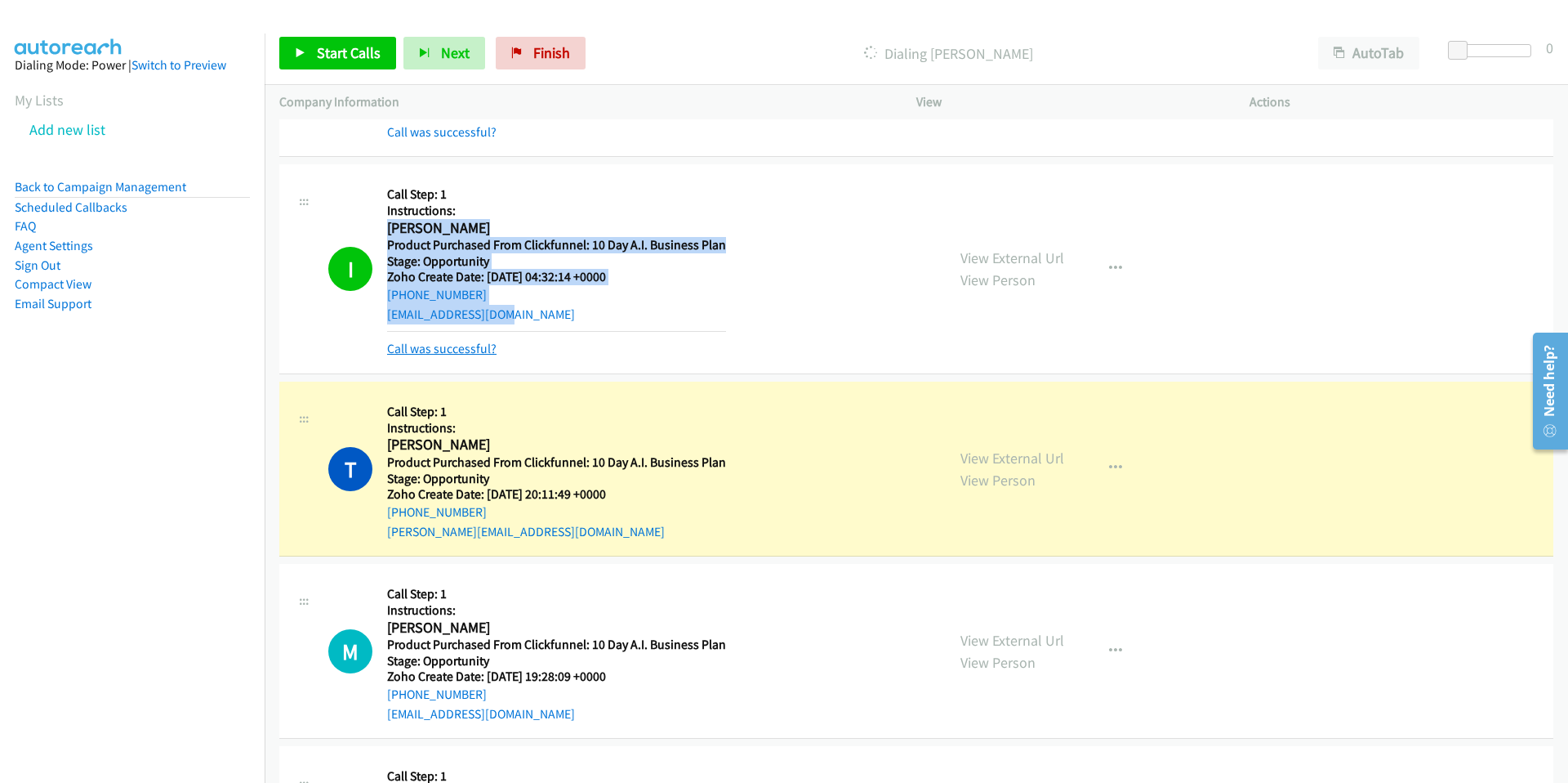
click at [466, 348] on link "Call was successful?" at bounding box center [441, 349] width 110 height 15
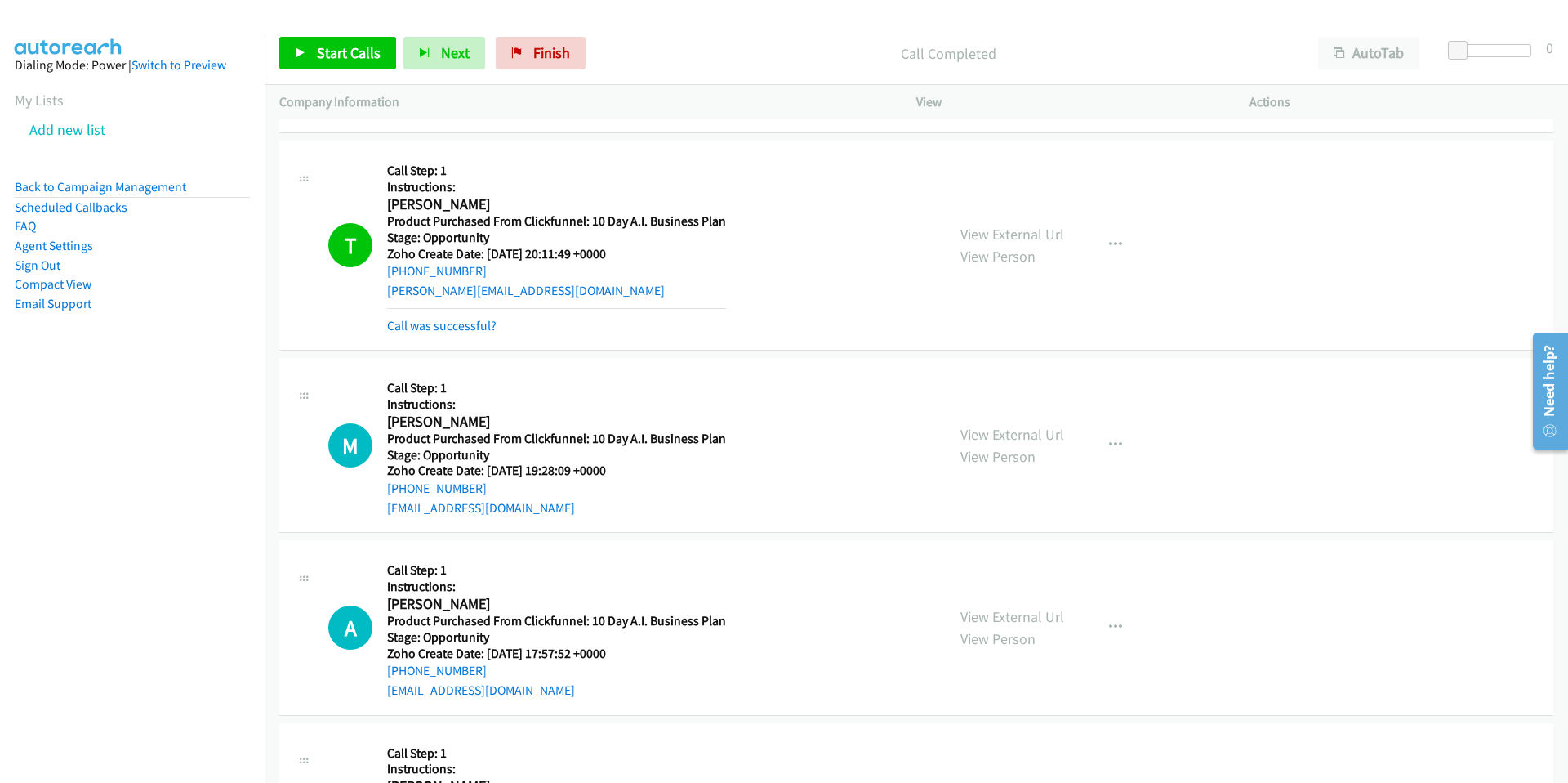
scroll to position [4874, 0]
click at [333, 53] on span "Start Calls" at bounding box center [348, 53] width 64 height 19
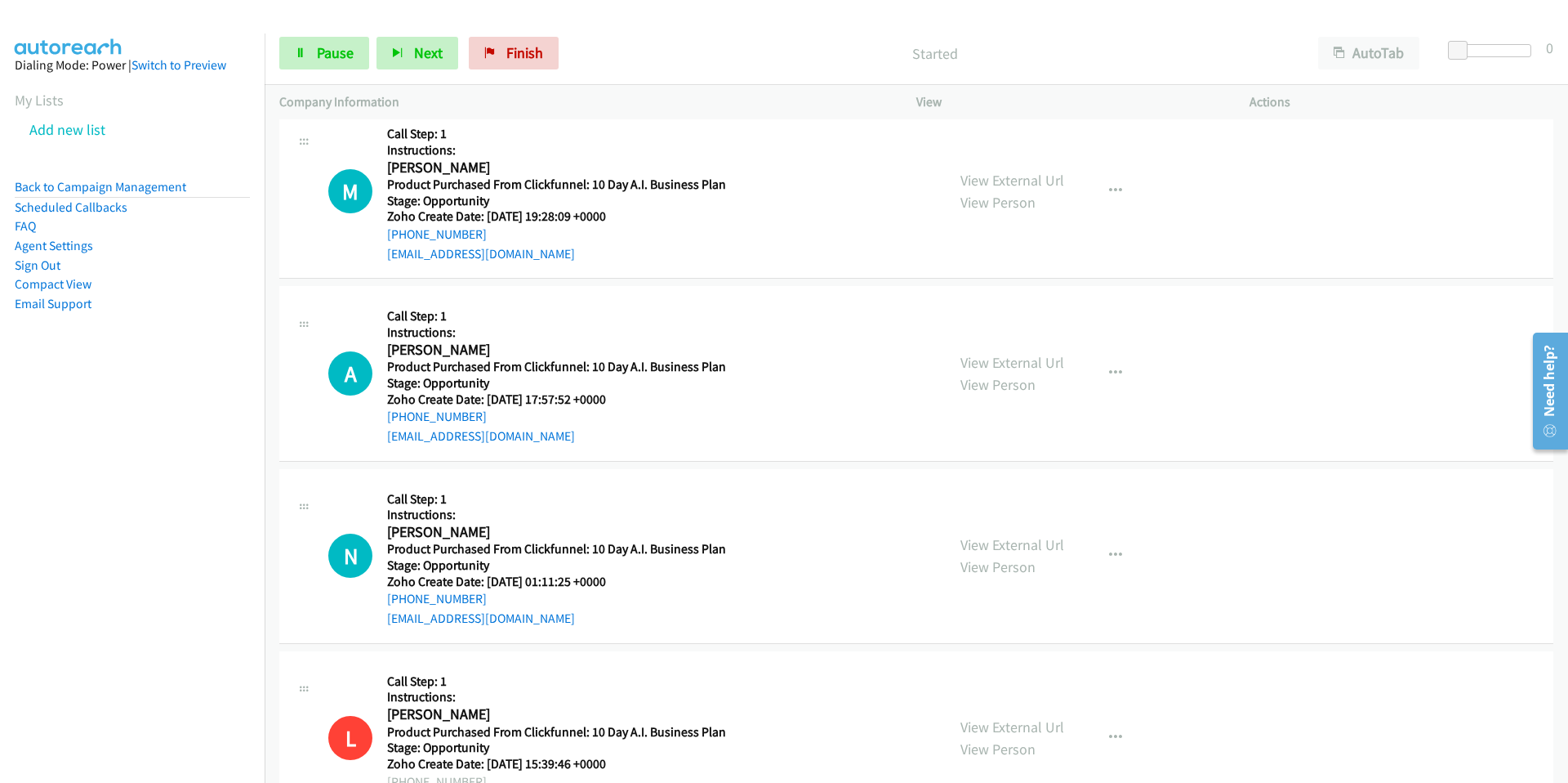
scroll to position [0, 8]
click at [347, 62] on link "Pause" at bounding box center [324, 53] width 90 height 32
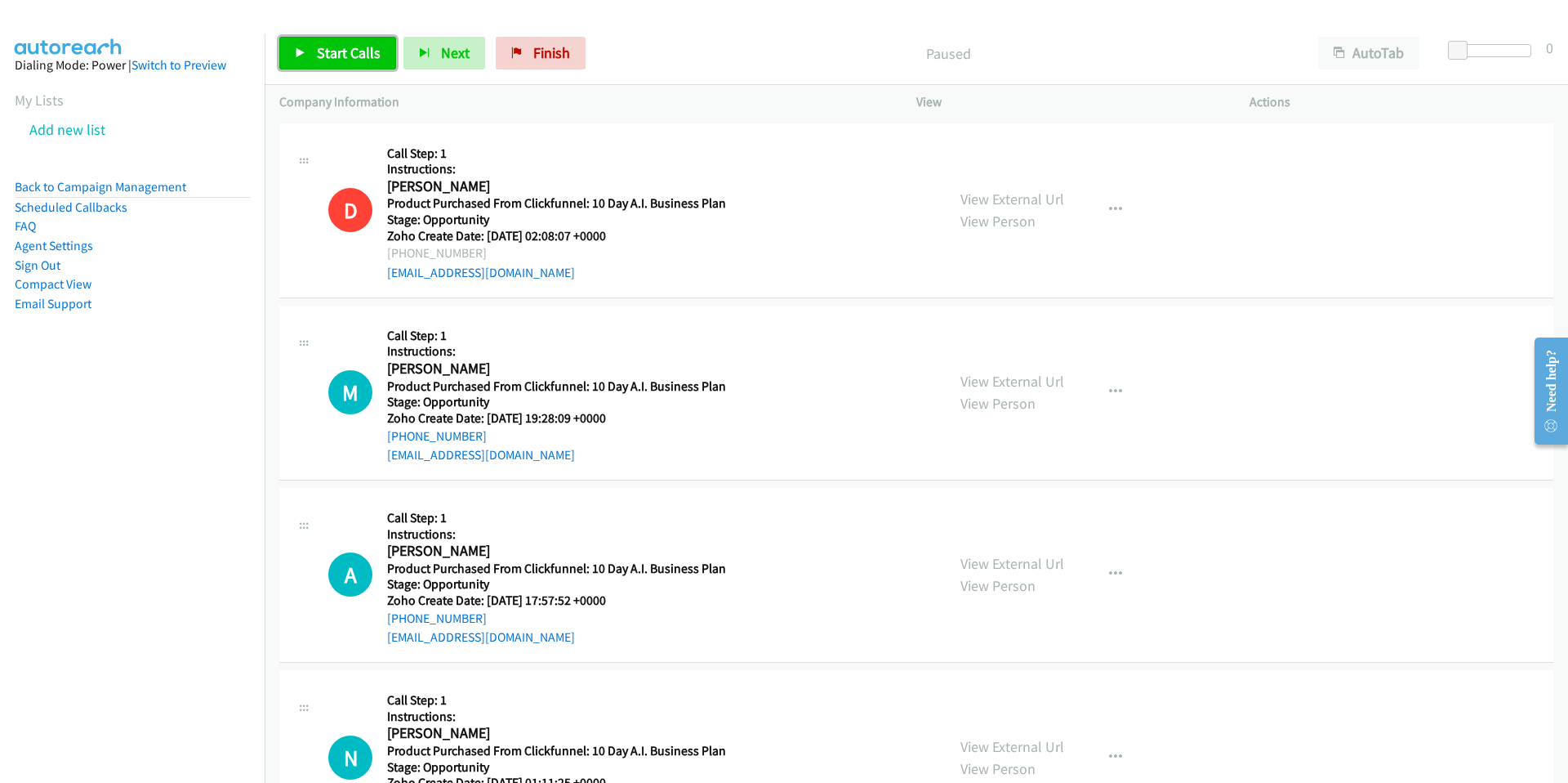
click at [343, 56] on span "Start Calls" at bounding box center [348, 53] width 64 height 19
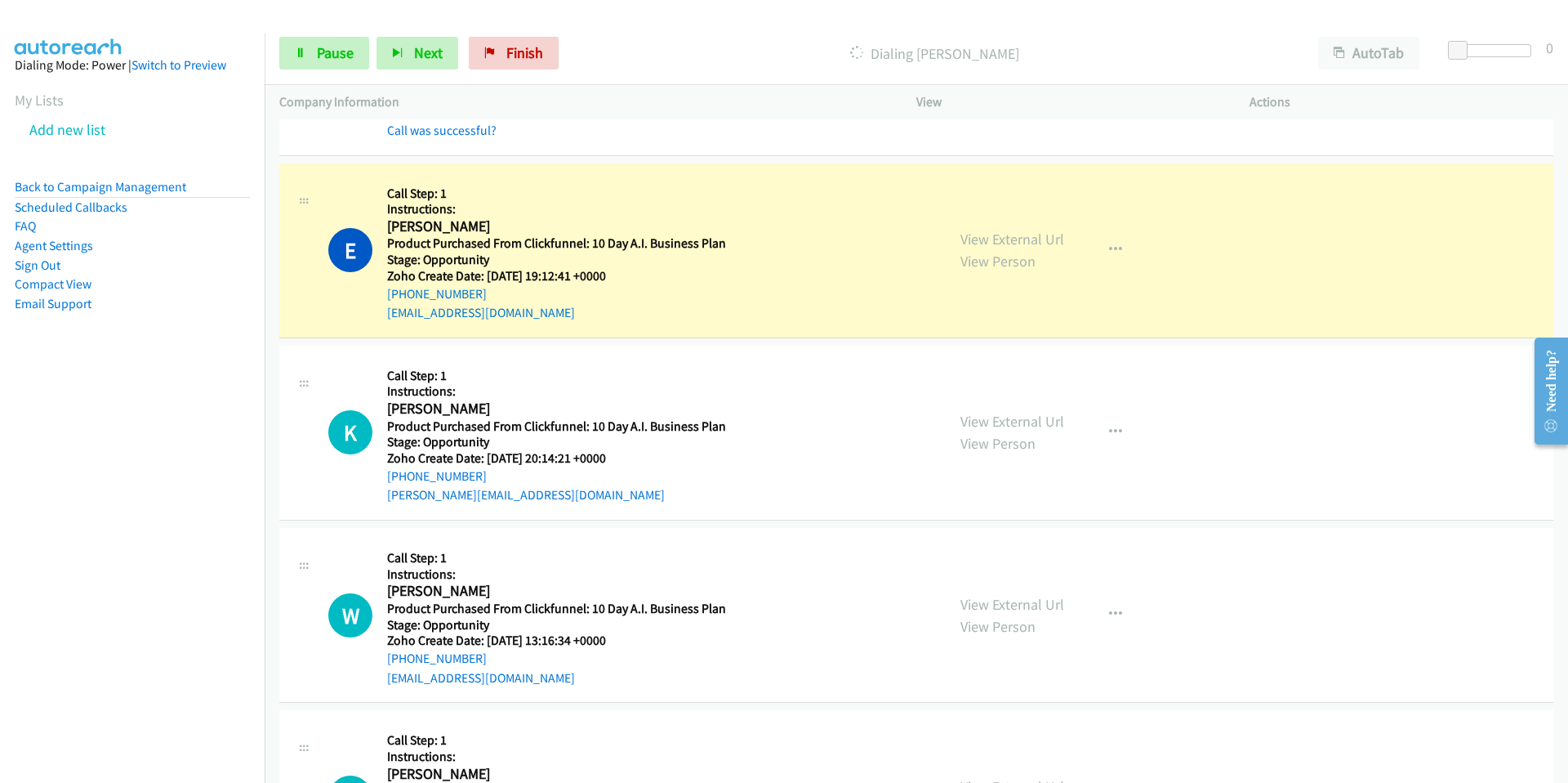
scroll to position [1866, 0]
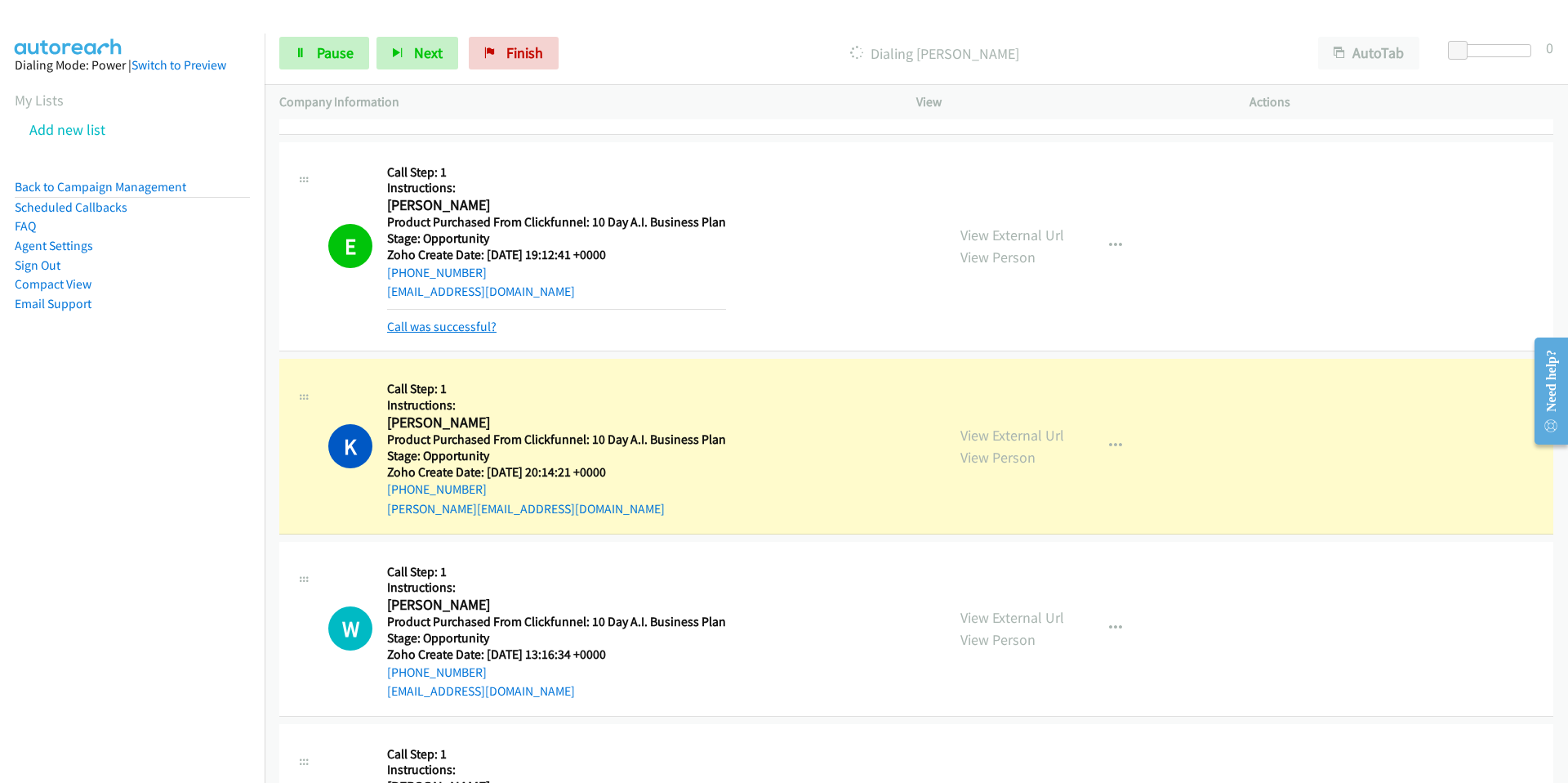
click at [476, 325] on link "Call was successful?" at bounding box center [441, 327] width 110 height 15
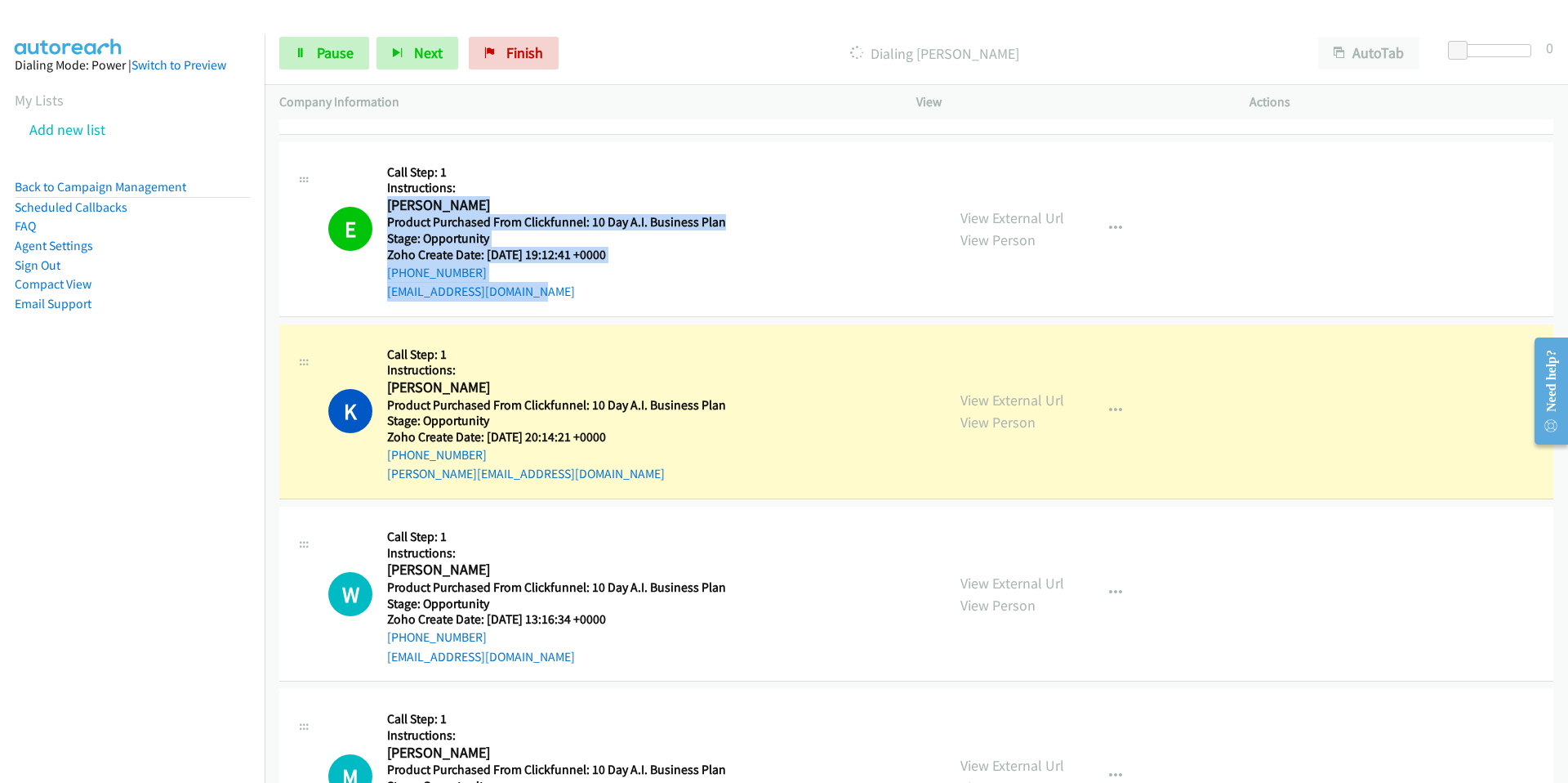
drag, startPoint x: 547, startPoint y: 288, endPoint x: 389, endPoint y: 210, distance: 176.2
click at [389, 210] on div "Callback Scheduled Call Step: 1 Instructions: Esteban Lepe America/Los_Angeles …" at bounding box center [555, 228] width 339 height 144
copy div "Esteban Lepe America/Los_Angeles Product Purchased From Clickfunnel: 10 Day A.I…"
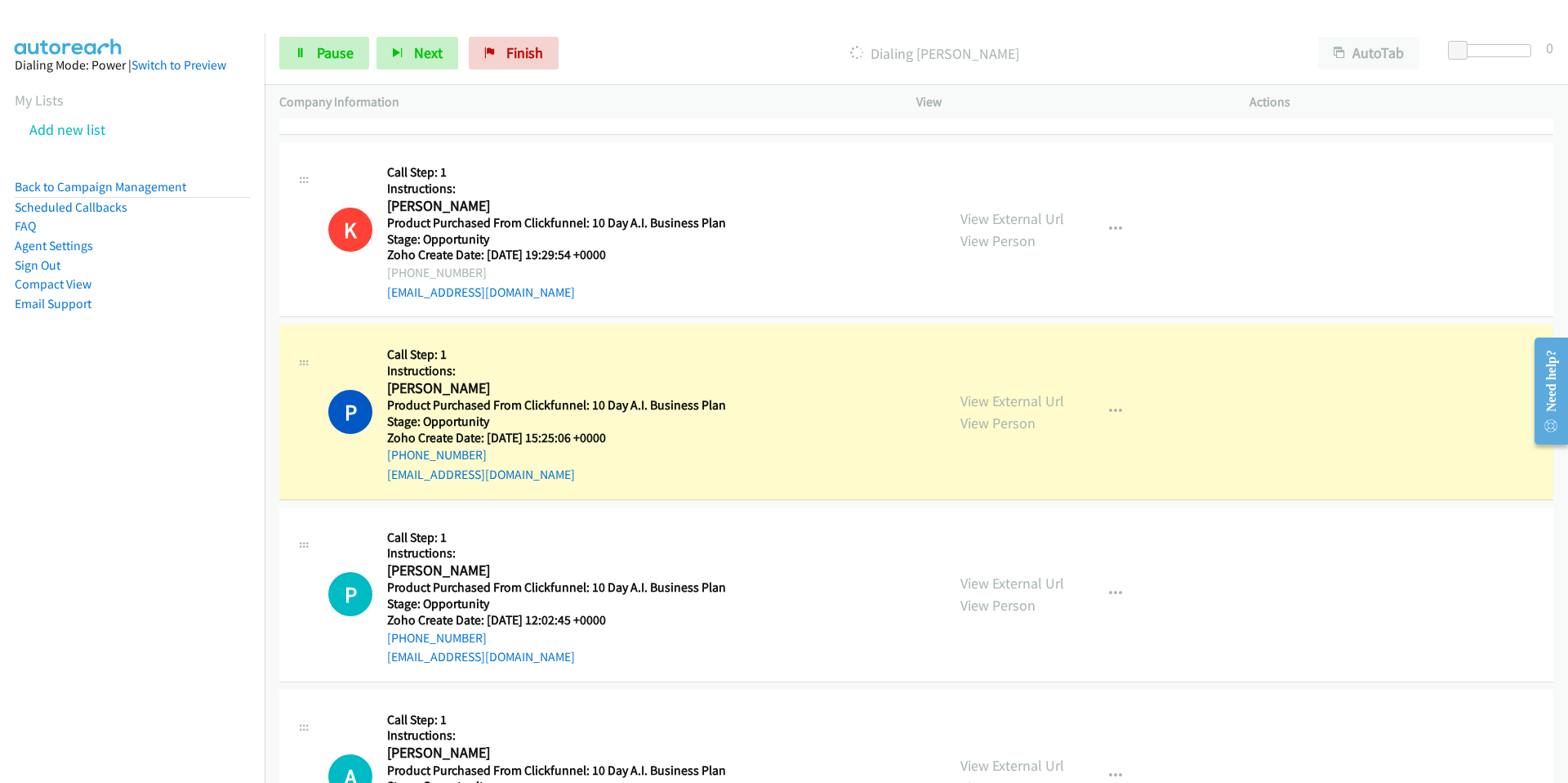
scroll to position [3100, 0]
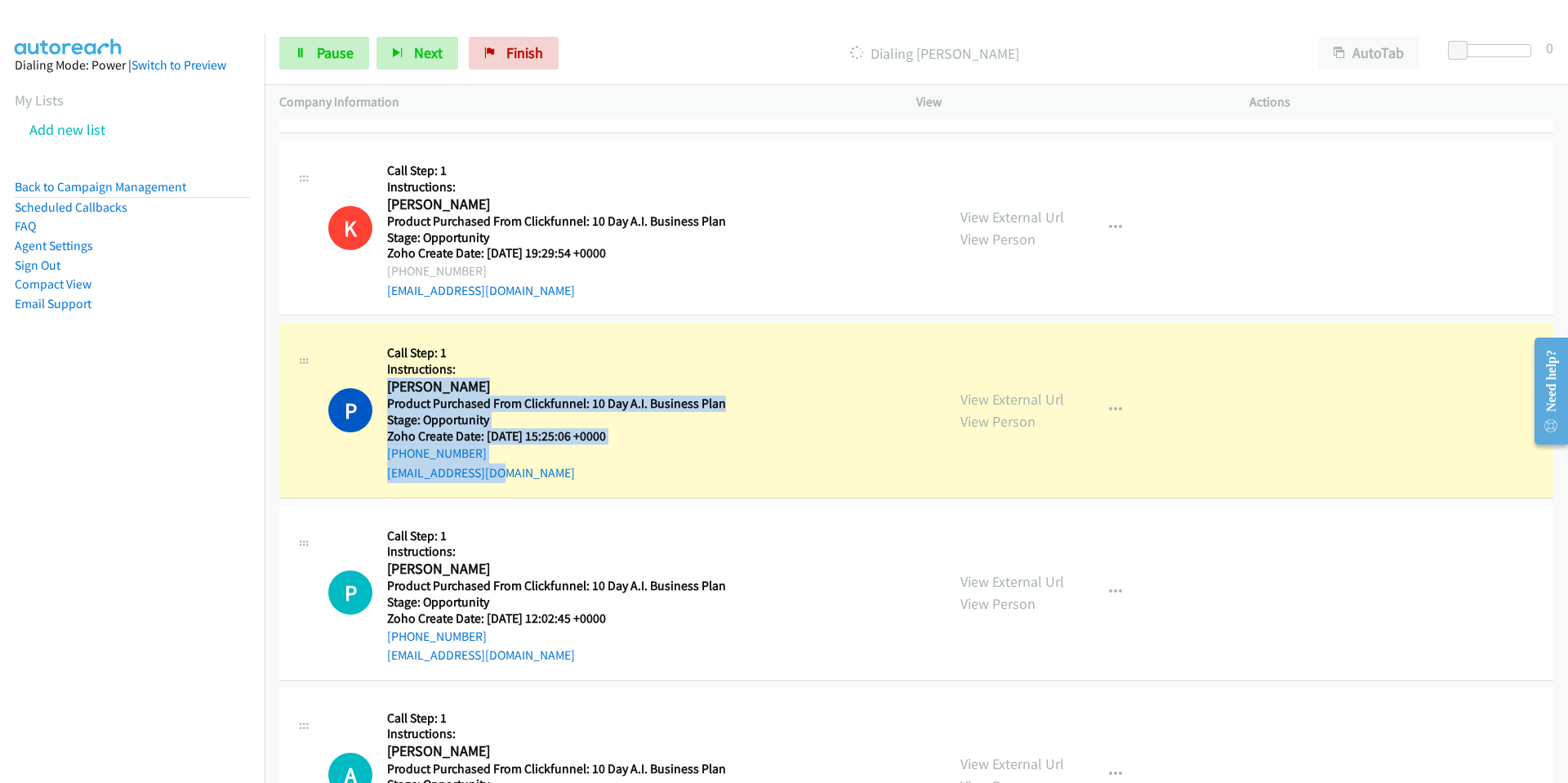
drag, startPoint x: 389, startPoint y: 387, endPoint x: 551, endPoint y: 488, distance: 190.9
click at [551, 488] on div "P Callback Scheduled Call Step: 1 Instructions: Pandolla Owens America/New_York…" at bounding box center [916, 410] width 1274 height 175
copy div "Pandolla Owens America/New_York Product Purchased From Clickfunnel: 10 Day A.I.…"
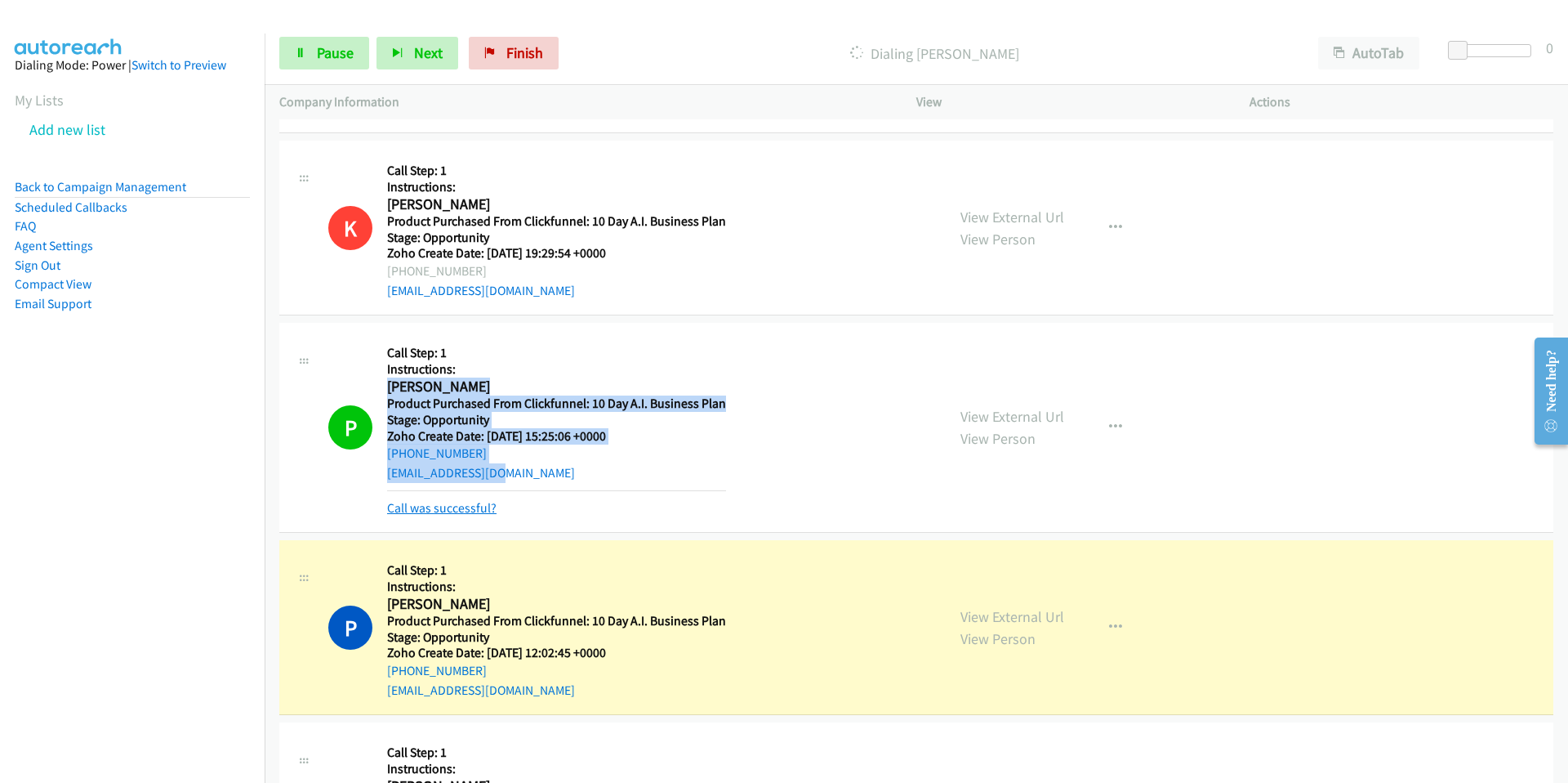
click at [414, 511] on link "Call was successful?" at bounding box center [441, 508] width 110 height 15
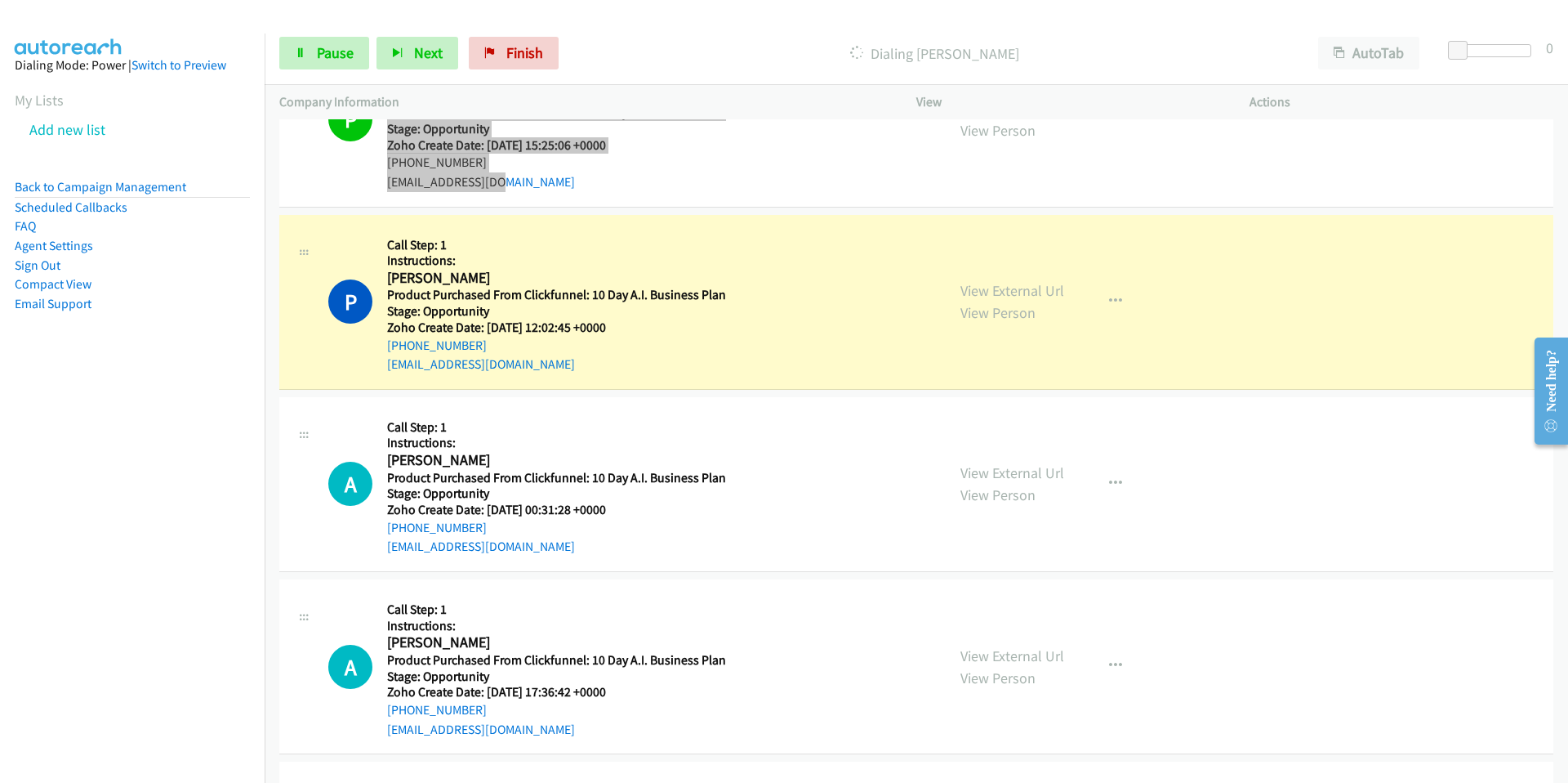
scroll to position [3422, 0]
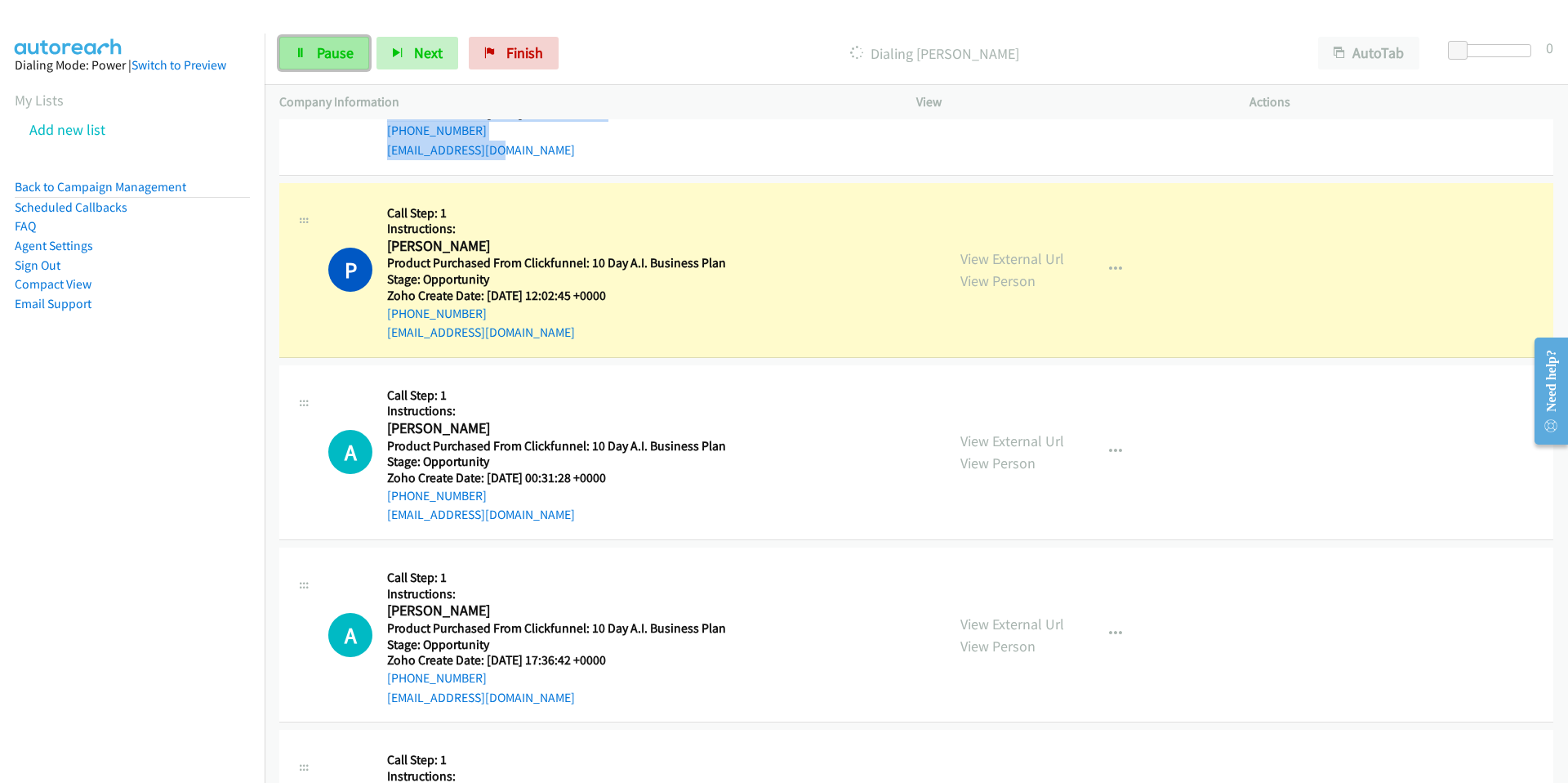
click at [317, 50] on span "Pause" at bounding box center [335, 53] width 36 height 19
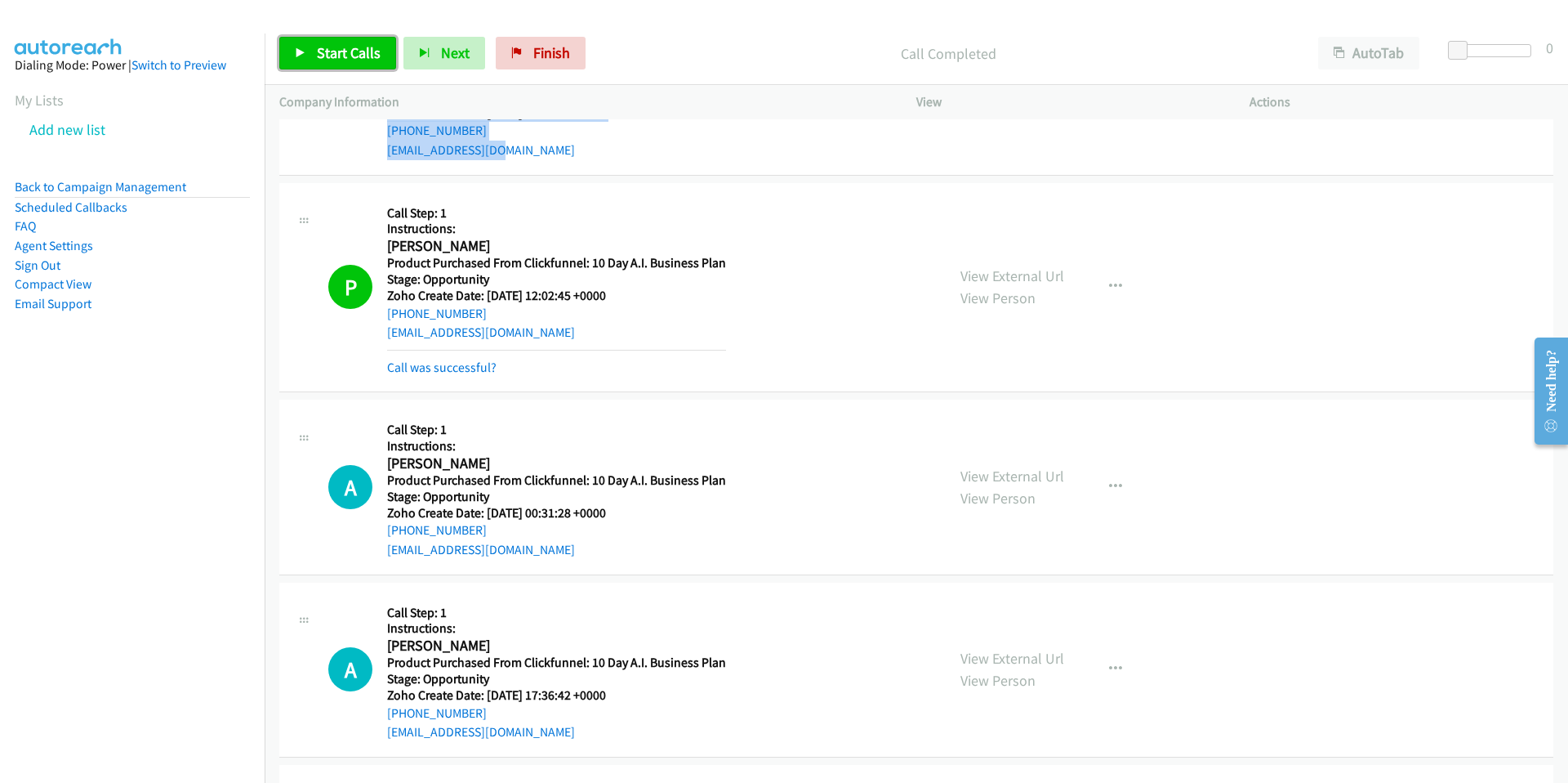
click at [344, 52] on span "Start Calls" at bounding box center [348, 53] width 64 height 19
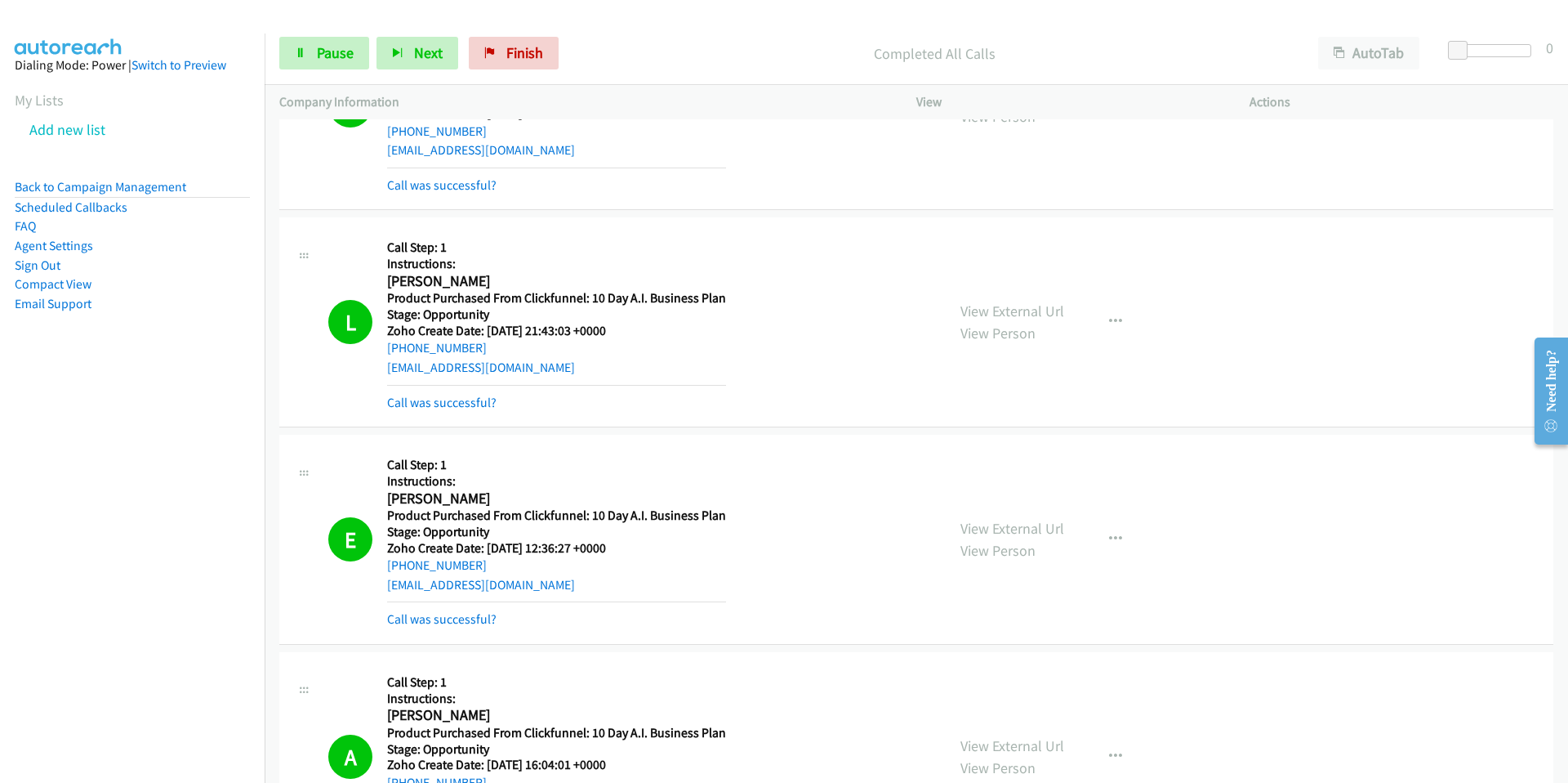
scroll to position [4724, 0]
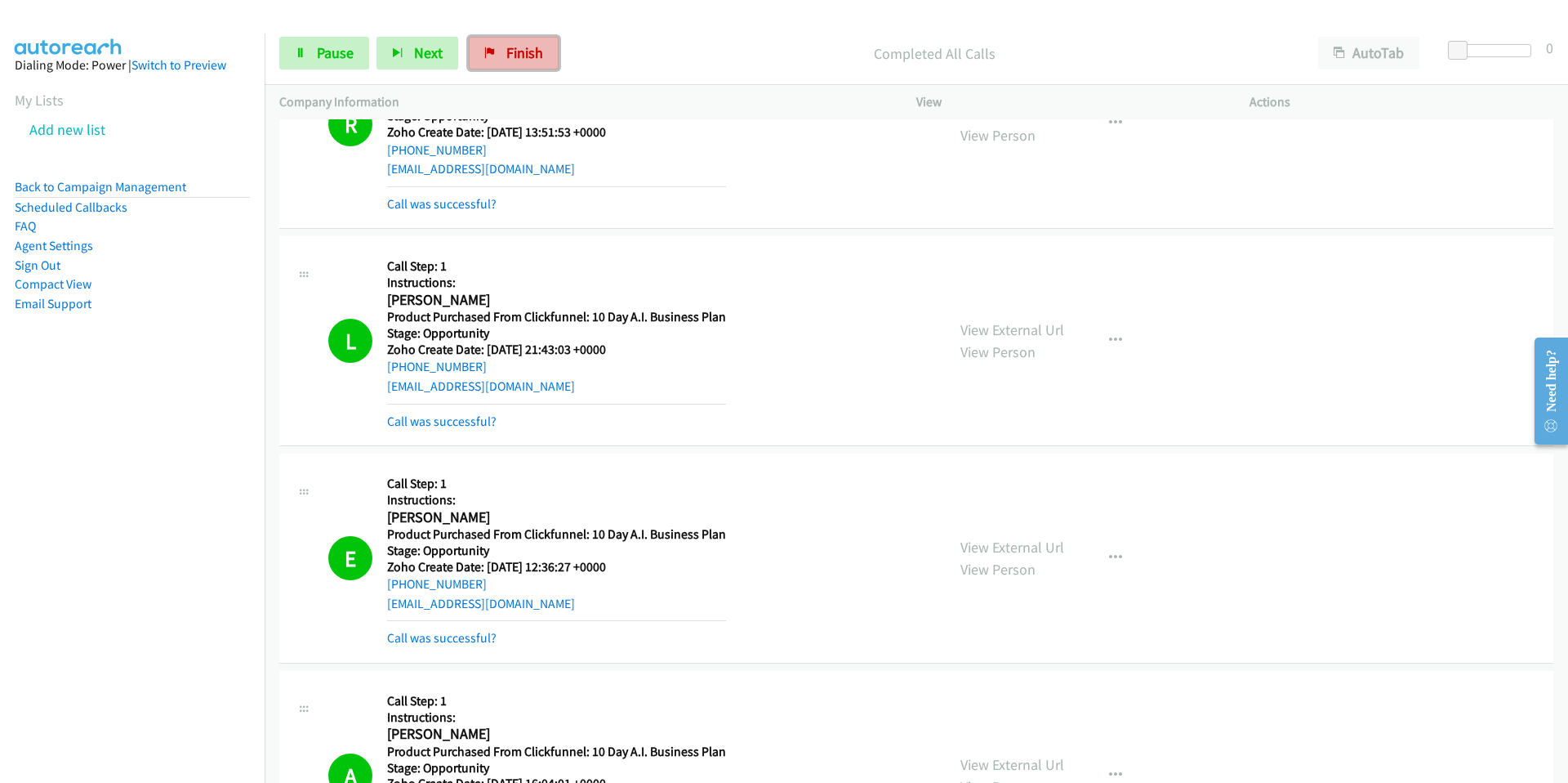
click at [506, 55] on span "Finish" at bounding box center [524, 53] width 36 height 19
click at [344, 38] on link "Pause" at bounding box center [324, 53] width 90 height 32
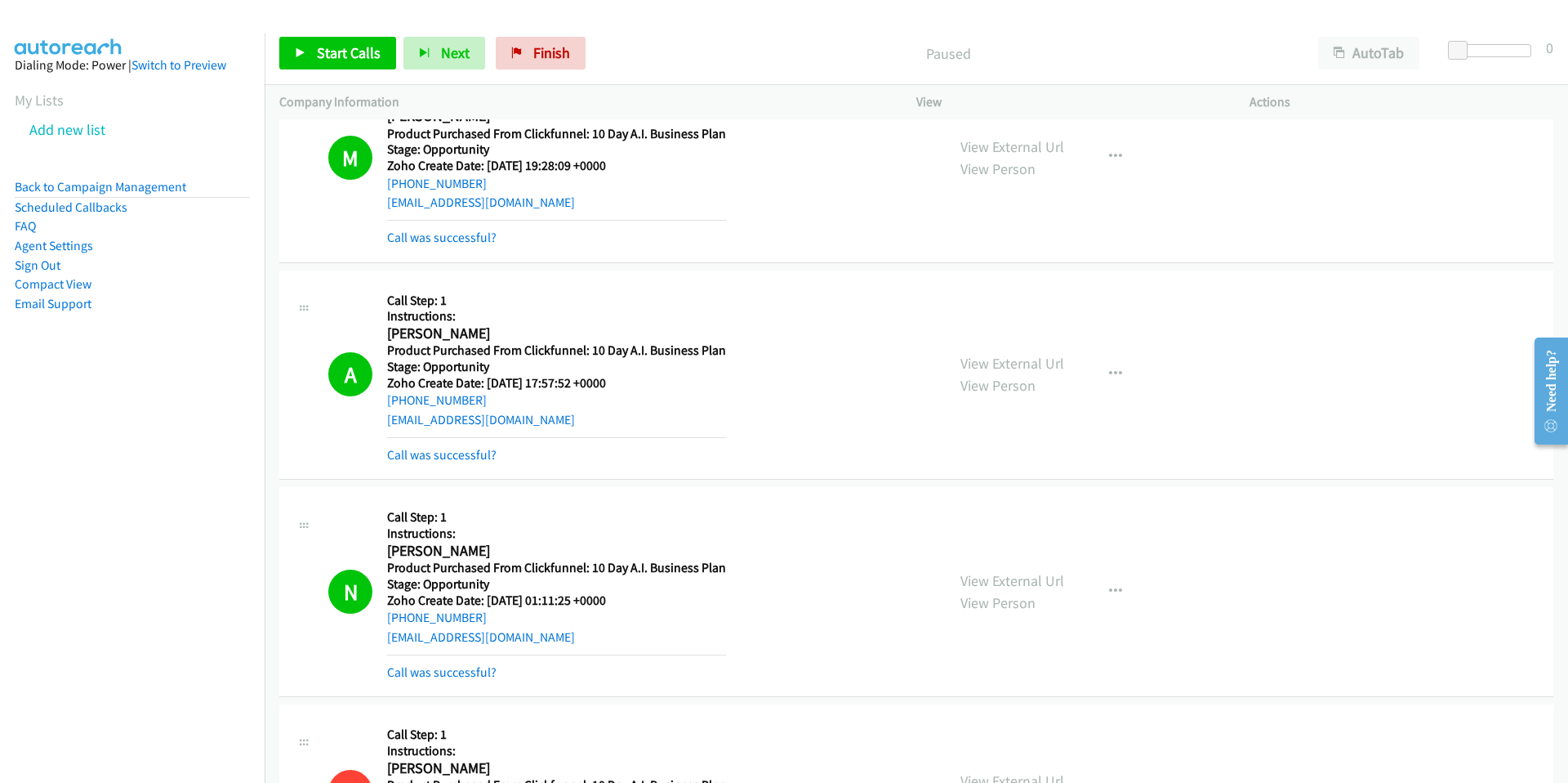
scroll to position [0, 0]
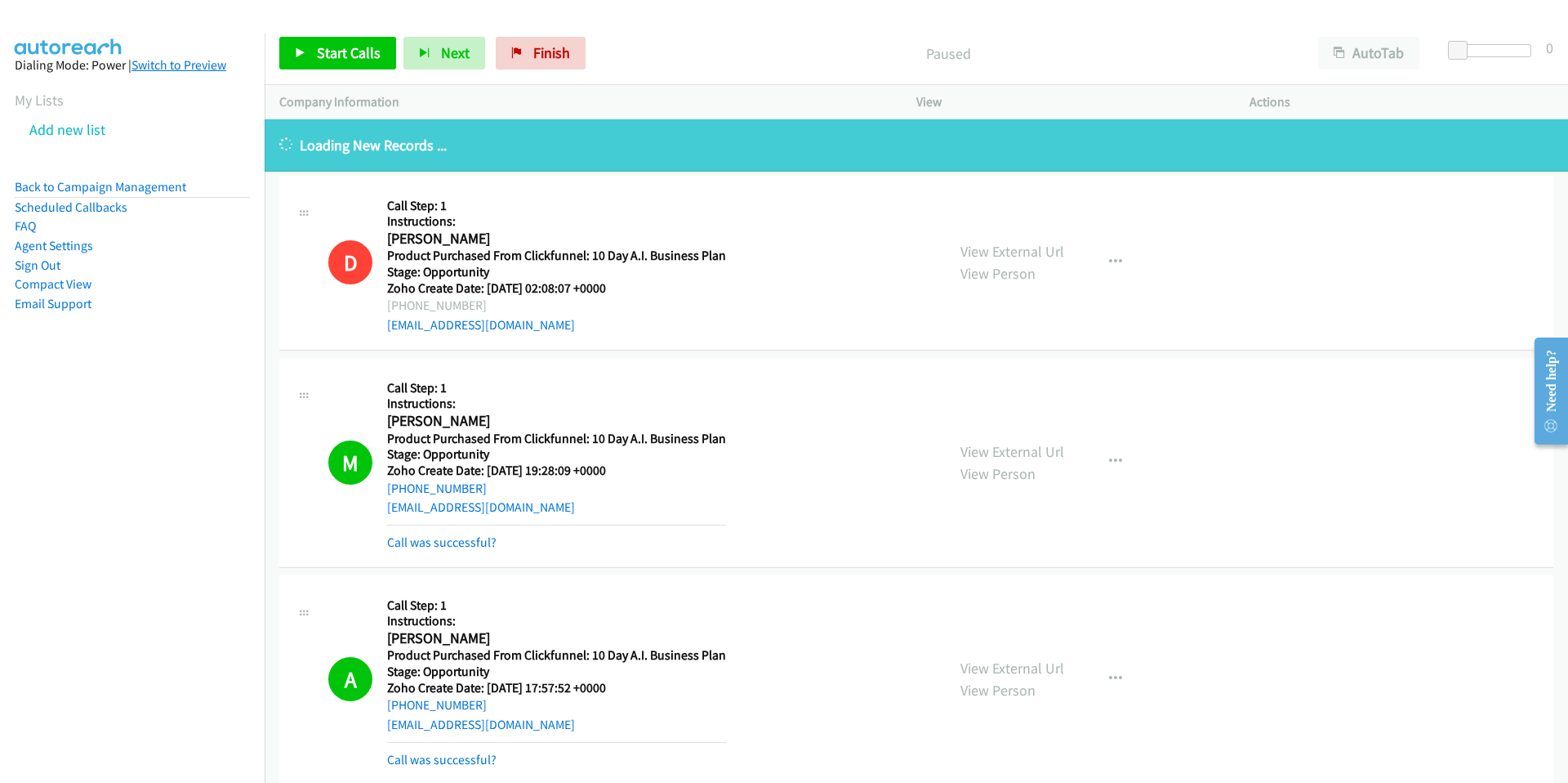
click at [147, 63] on link "Switch to Preview" at bounding box center [178, 65] width 94 height 15
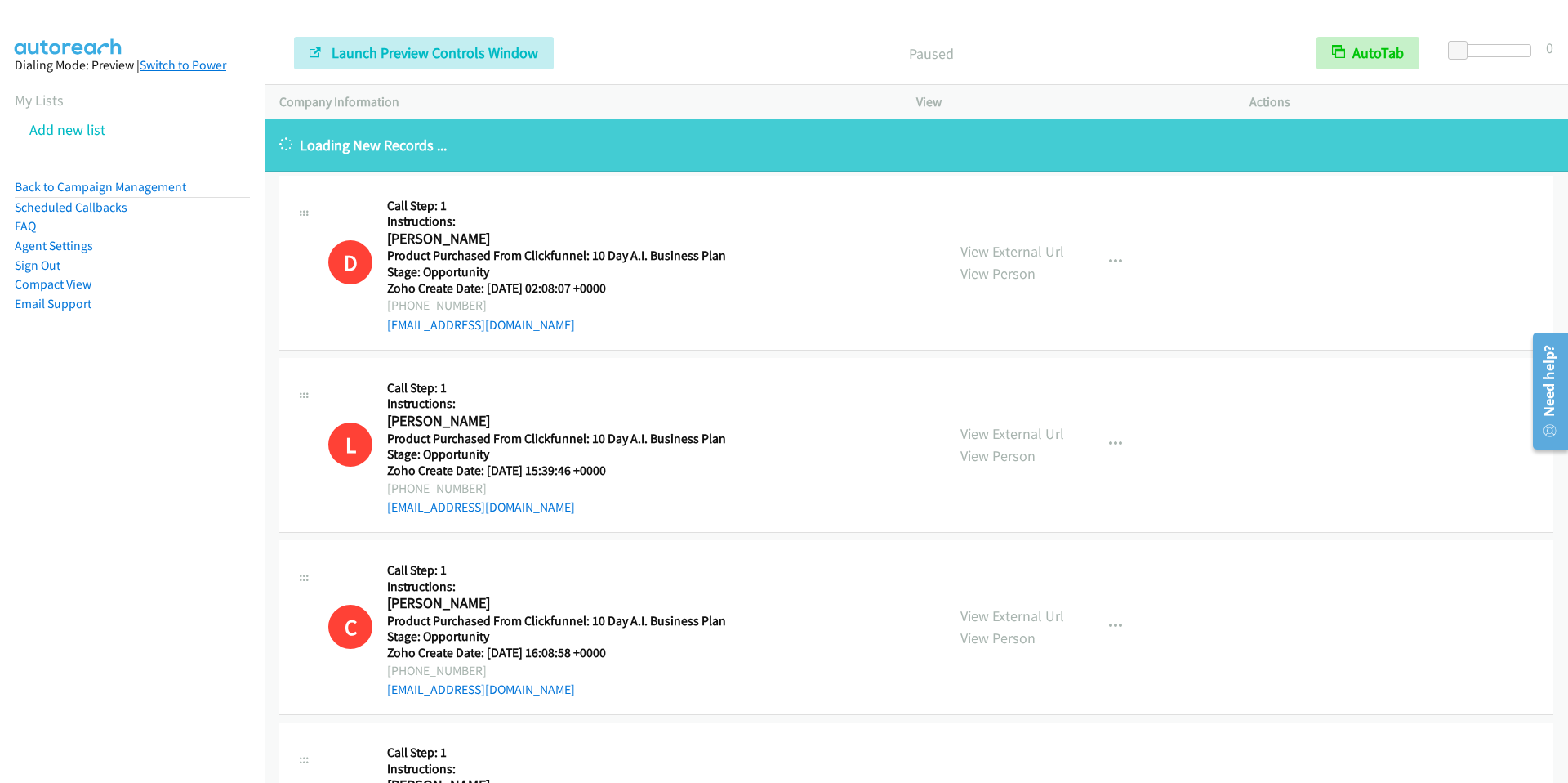
click at [157, 63] on link "Switch to Power" at bounding box center [182, 65] width 87 height 15
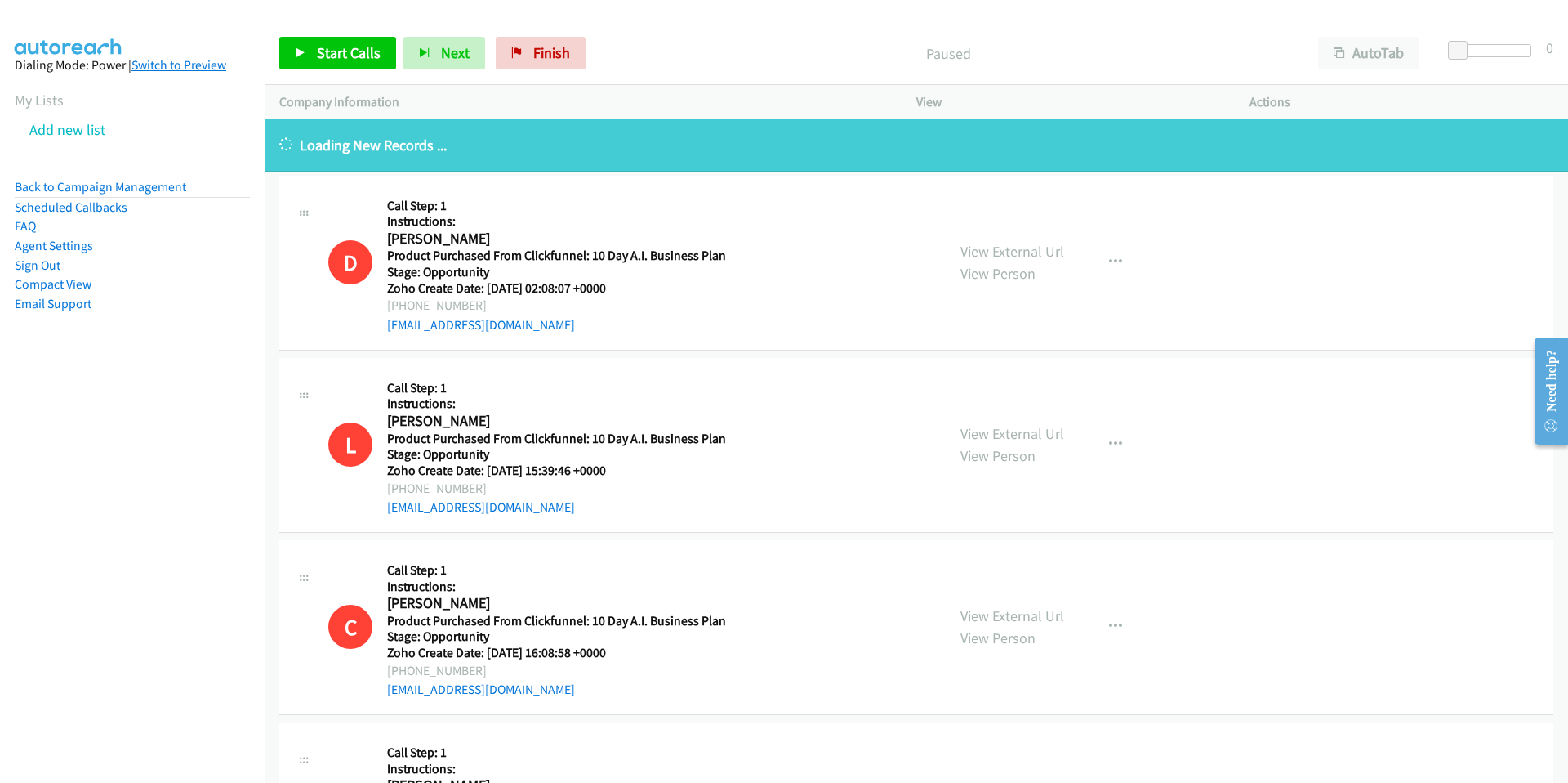
click at [166, 65] on link "Switch to Preview" at bounding box center [178, 65] width 94 height 15
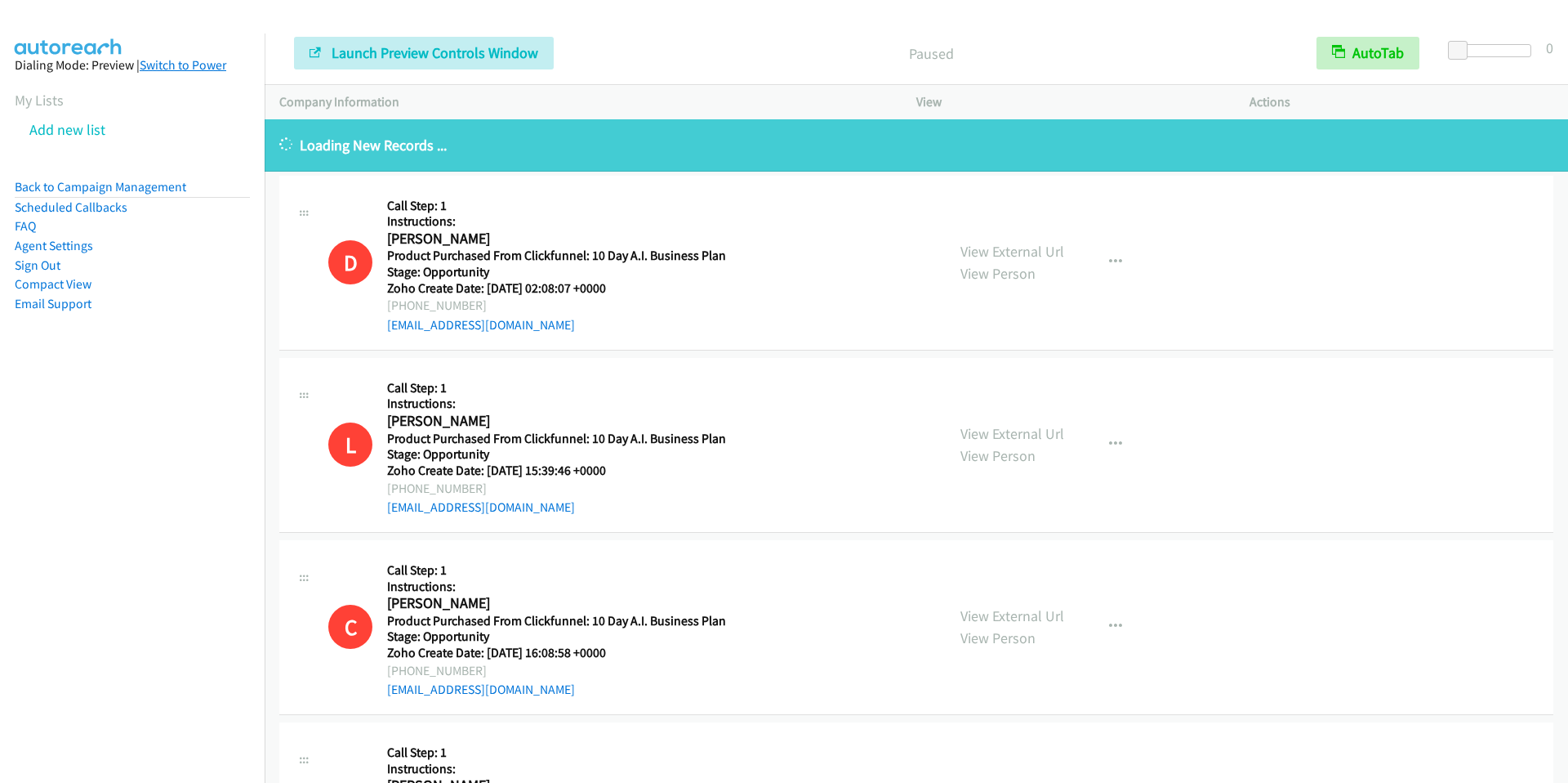
click at [164, 65] on link "Switch to Power" at bounding box center [182, 65] width 87 height 15
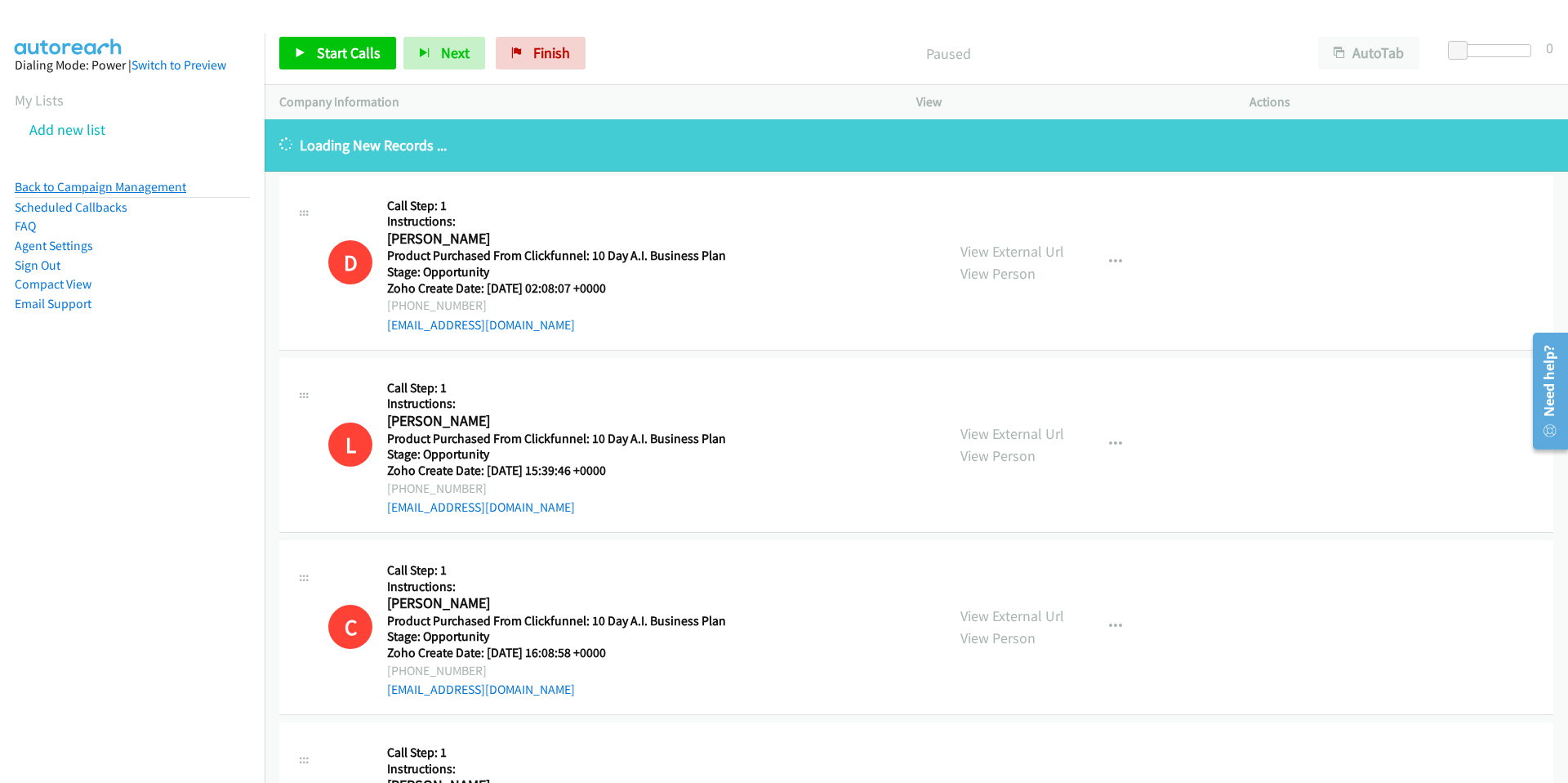
click at [66, 184] on link "Back to Campaign Management" at bounding box center [100, 186] width 172 height 15
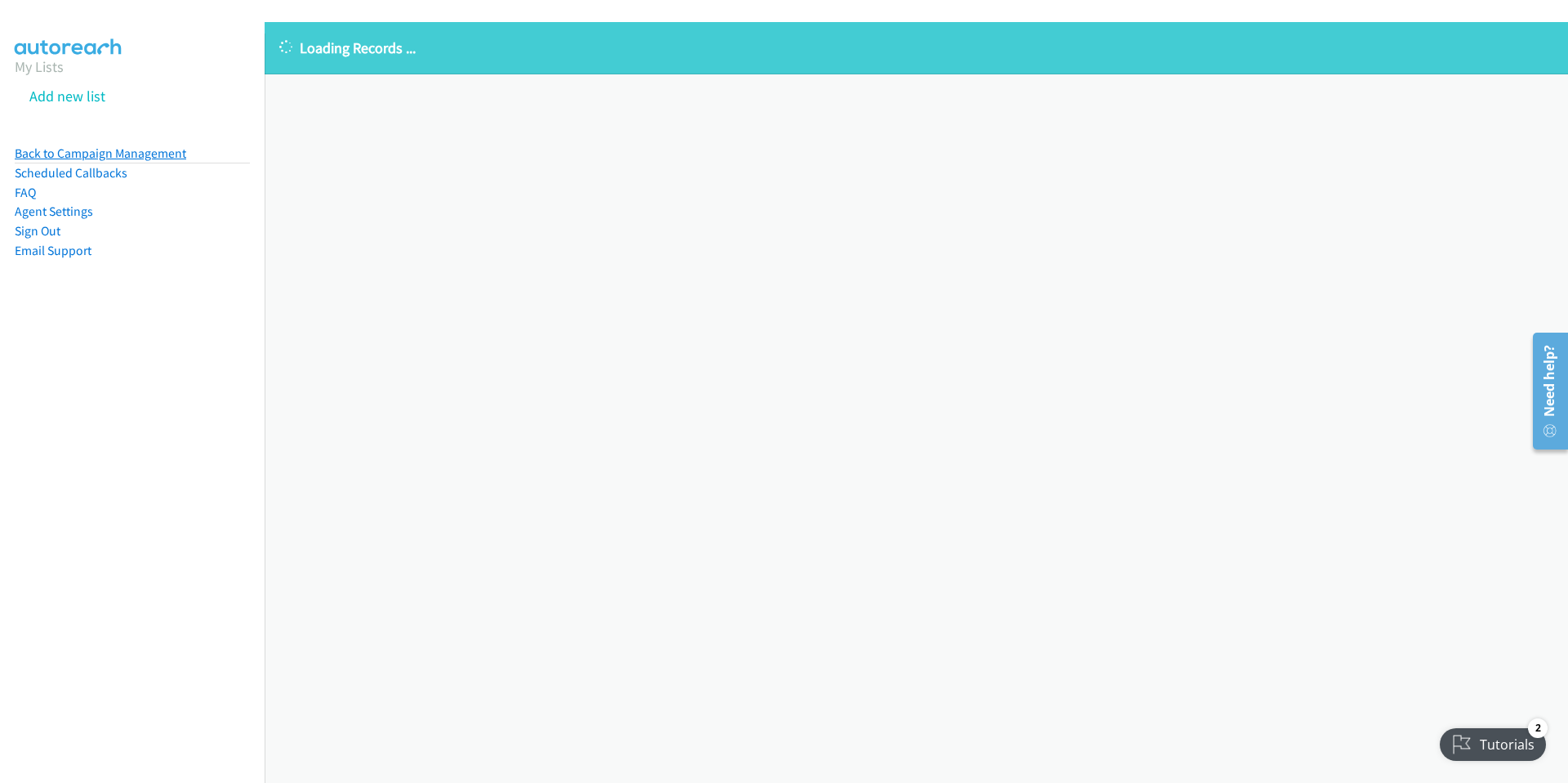
click at [73, 152] on link "Back to Campaign Management" at bounding box center [100, 153] width 172 height 15
click at [48, 228] on link "Sign Out" at bounding box center [37, 231] width 46 height 15
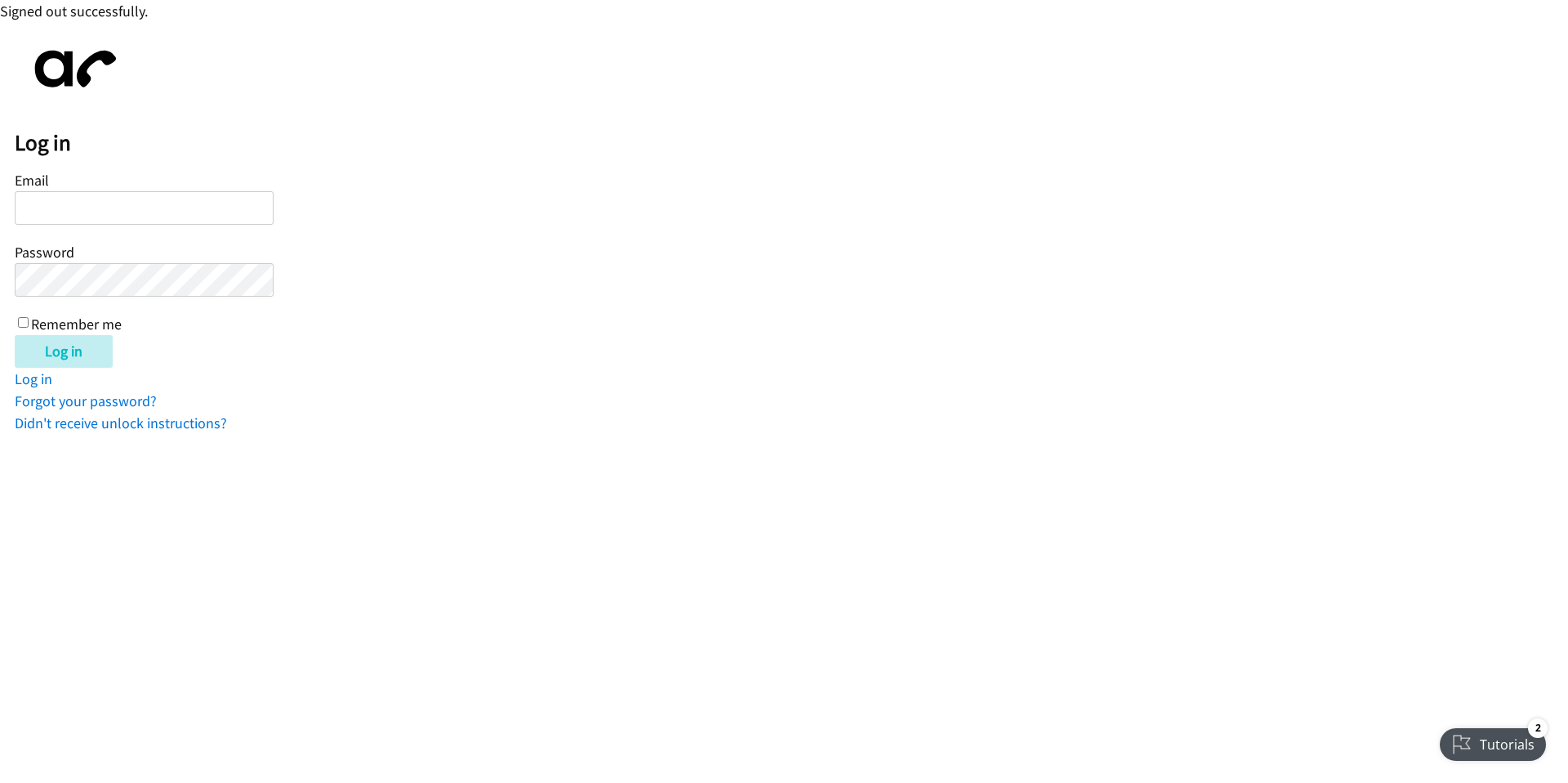
click at [65, 204] on input "Email" at bounding box center [143, 207] width 259 height 33
type input "[PERSON_NAME][EMAIL_ADDRESS][DOMAIN_NAME]"
click at [14, 335] on input "Log in" at bounding box center [63, 351] width 98 height 32
click at [22, 317] on input "Remember me" at bounding box center [23, 322] width 10 height 11
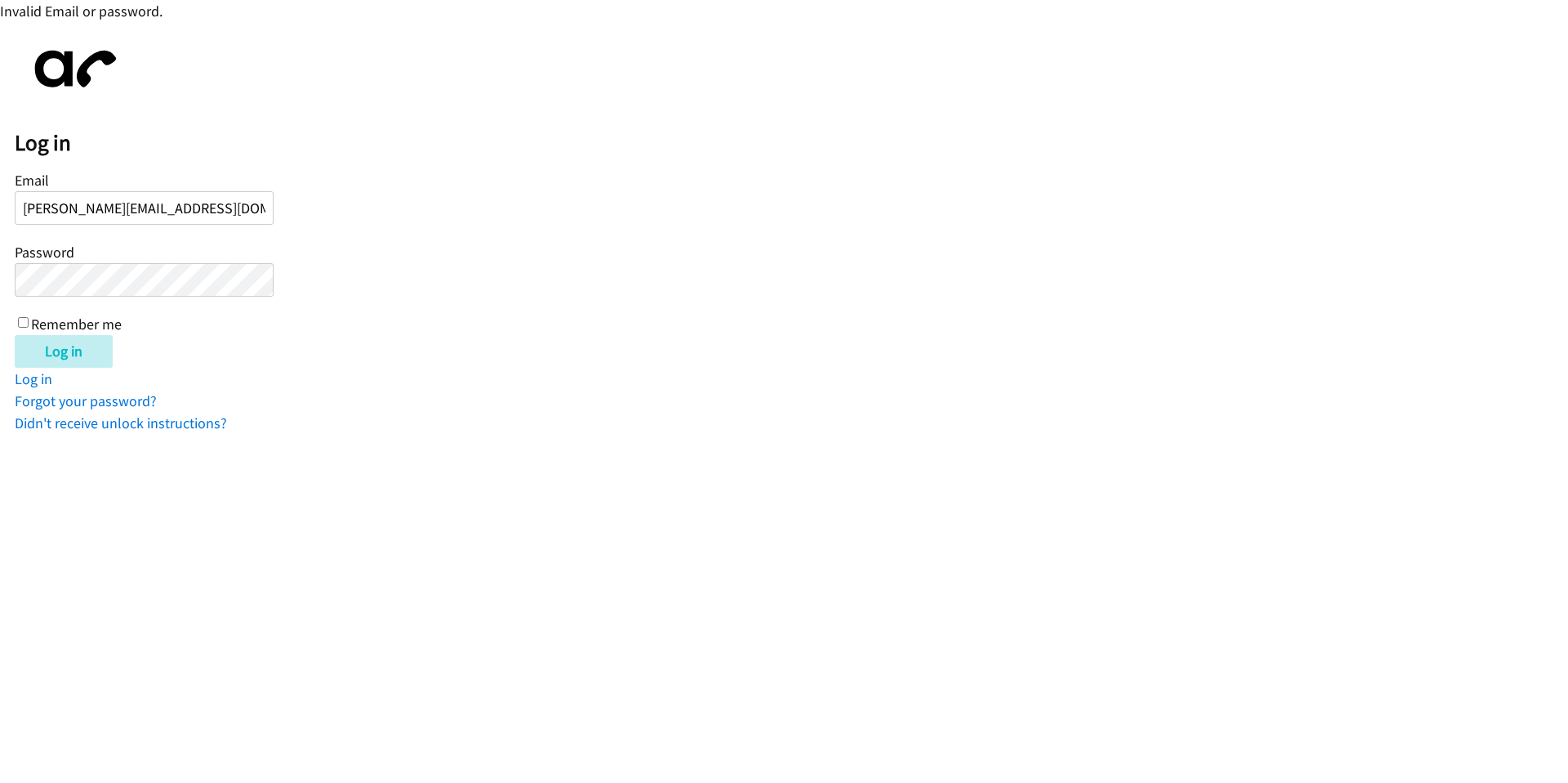
checkbox input "true"
click at [14, 335] on input "Log in" at bounding box center [63, 351] width 98 height 32
click at [98, 397] on link "Forgot your password?" at bounding box center [85, 401] width 142 height 19
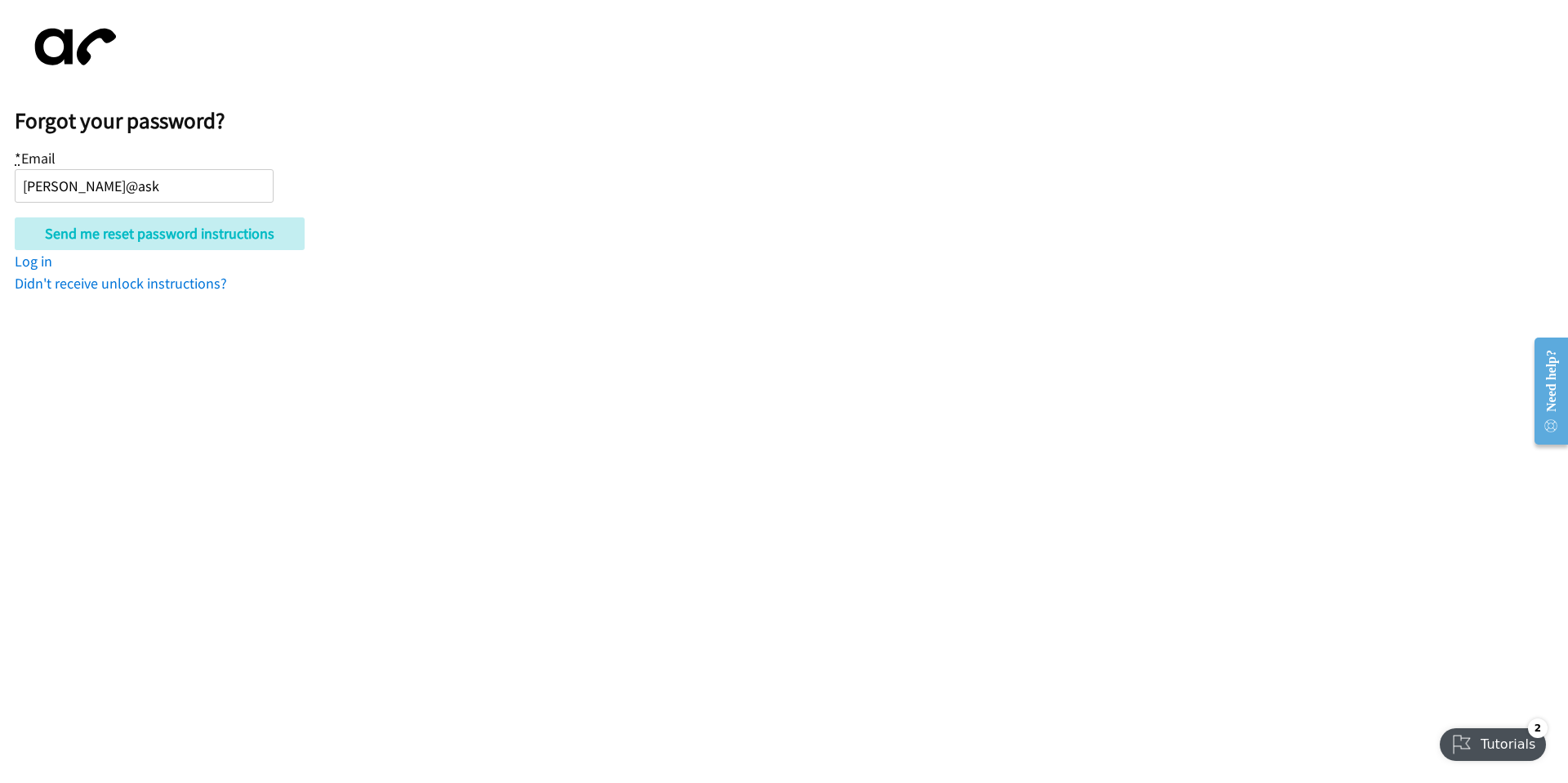
type input "[PERSON_NAME][EMAIL_ADDRESS][DOMAIN_NAME]"
click at [233, 237] on input "Send me reset password instructions" at bounding box center [159, 234] width 290 height 32
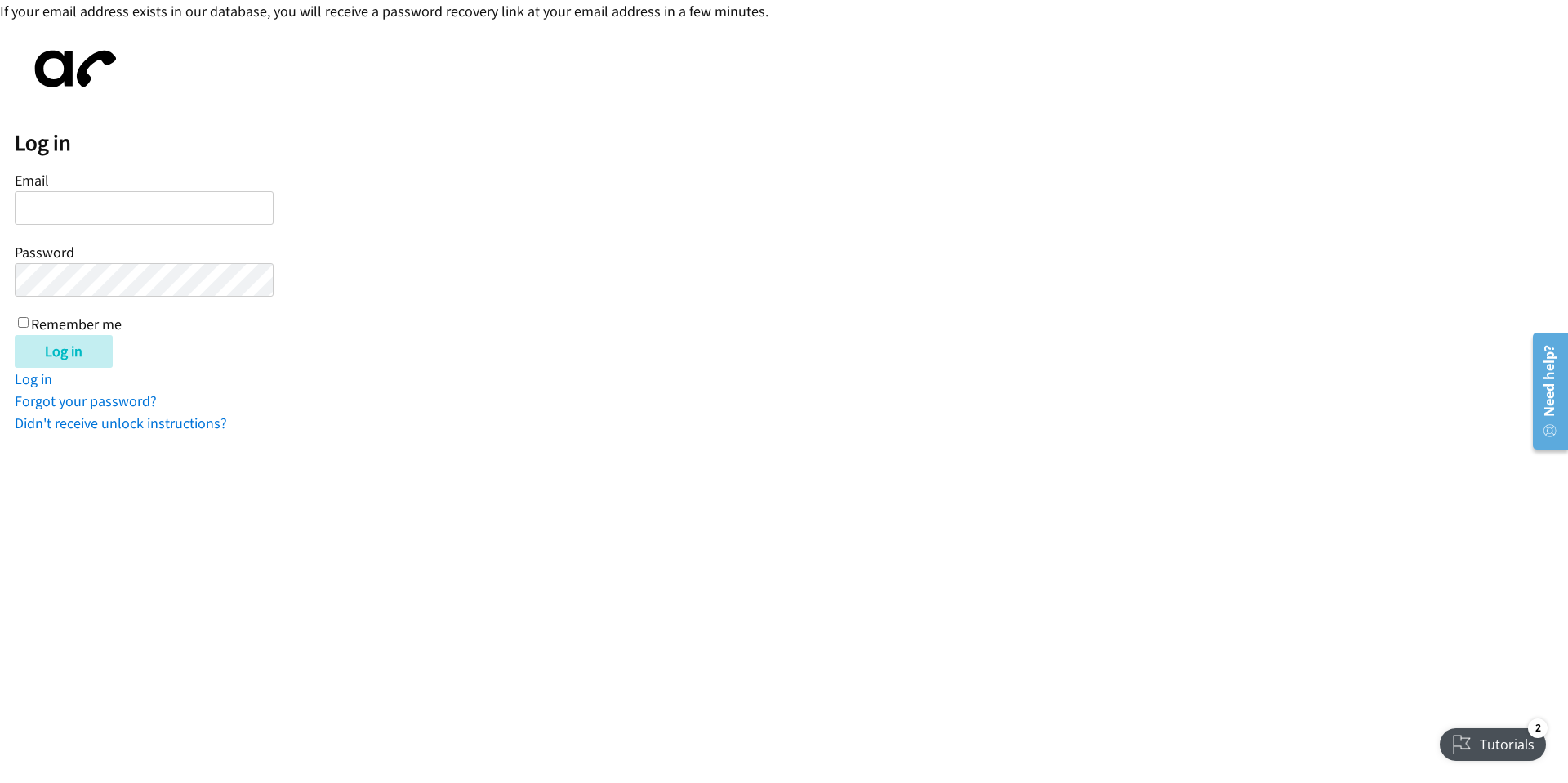
click at [67, 210] on input "Email" at bounding box center [143, 207] width 259 height 33
click at [42, 201] on input "Email" at bounding box center [143, 207] width 259 height 33
type input "[PERSON_NAME][EMAIL_ADDRESS][DOMAIN_NAME]"
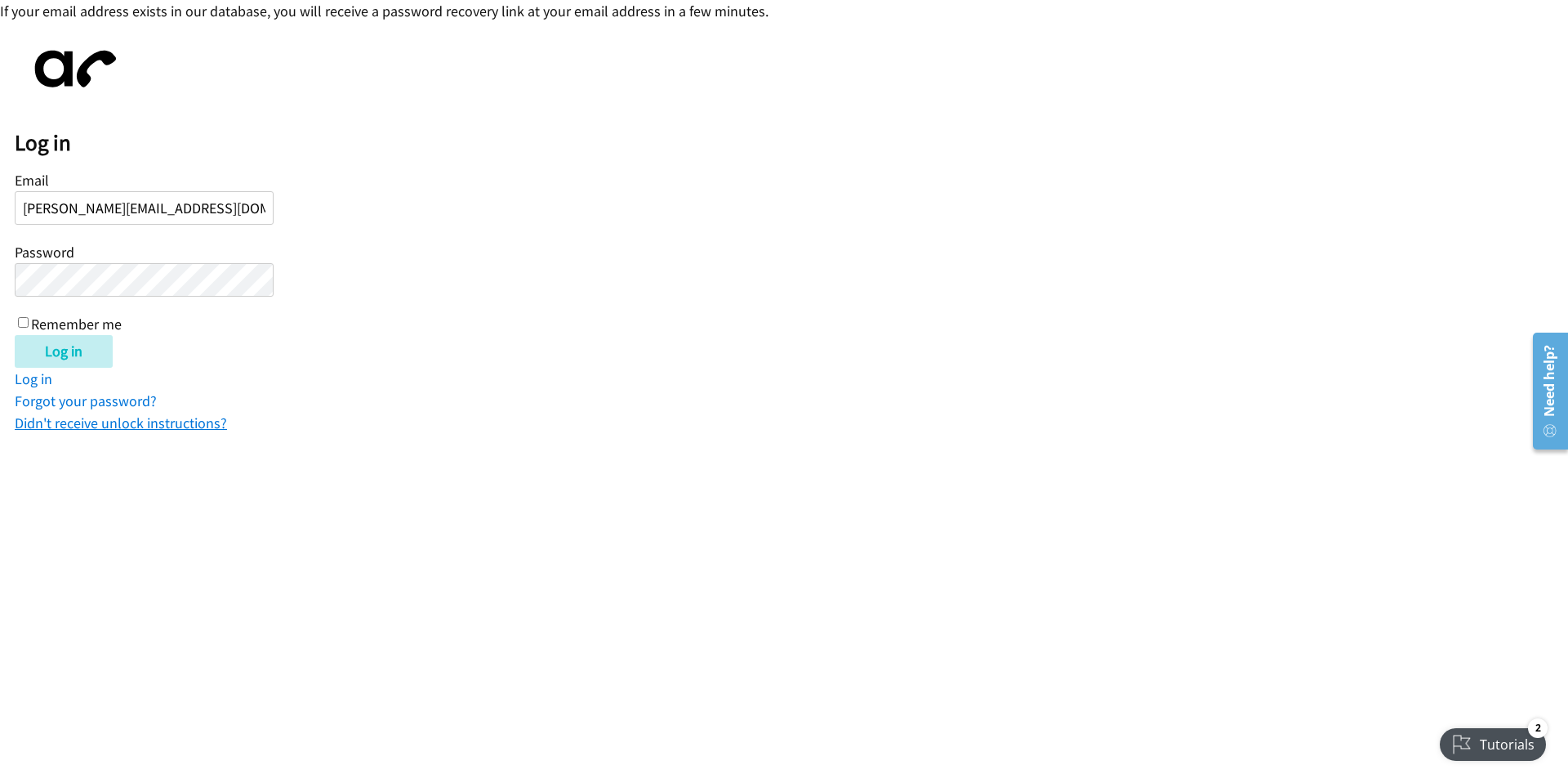
click at [122, 426] on link "Didn't receive unlock instructions?" at bounding box center [120, 423] width 212 height 19
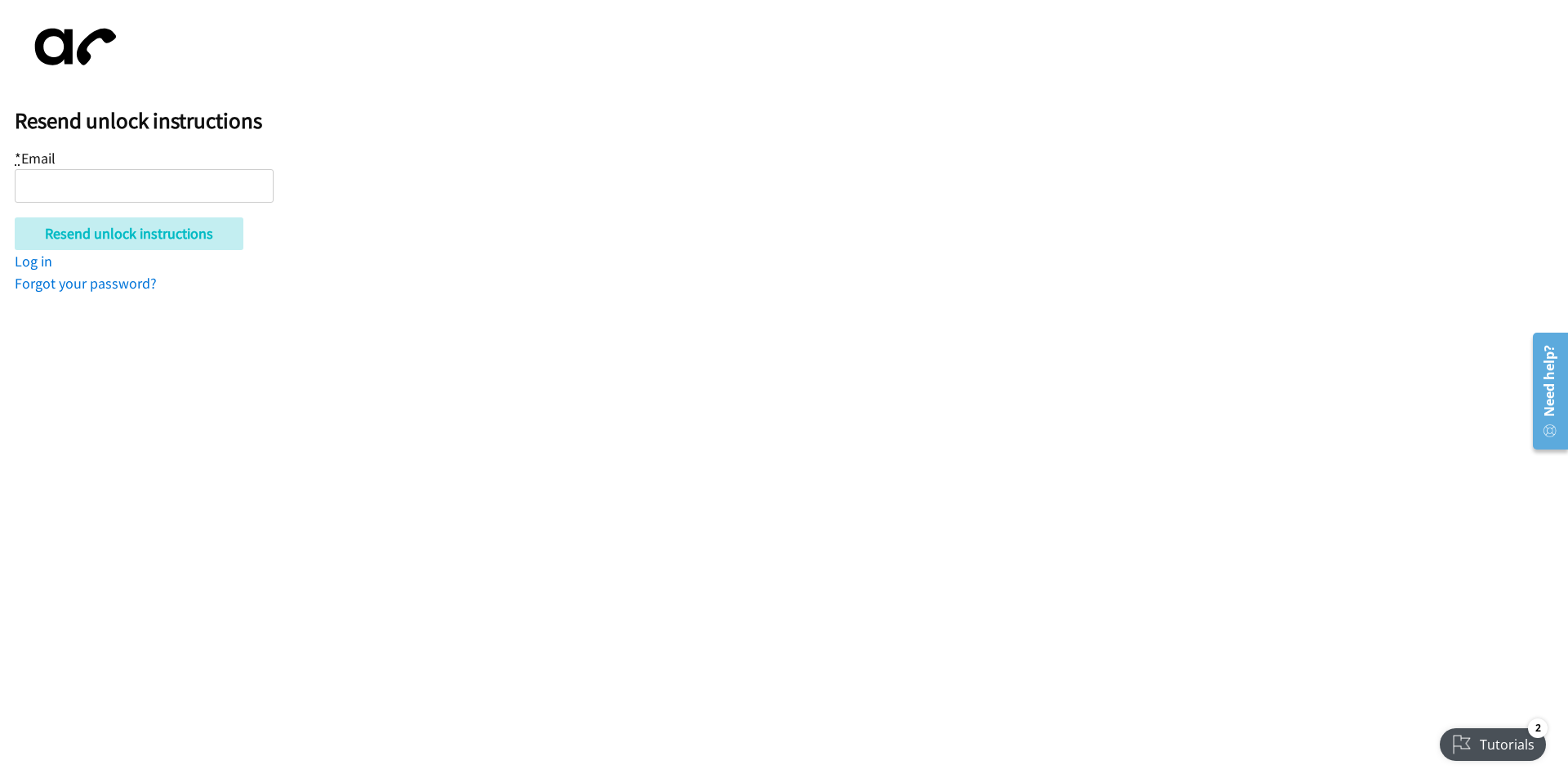
click at [73, 194] on input "* Email" at bounding box center [143, 185] width 259 height 33
click at [71, 194] on input "* Email" at bounding box center [143, 185] width 259 height 33
click at [71, 193] on input "* Email" at bounding box center [143, 185] width 259 height 33
type input "[PERSON_NAME][EMAIL_ADDRESS][DOMAIN_NAME]"
click input "Resend unlock instructions"
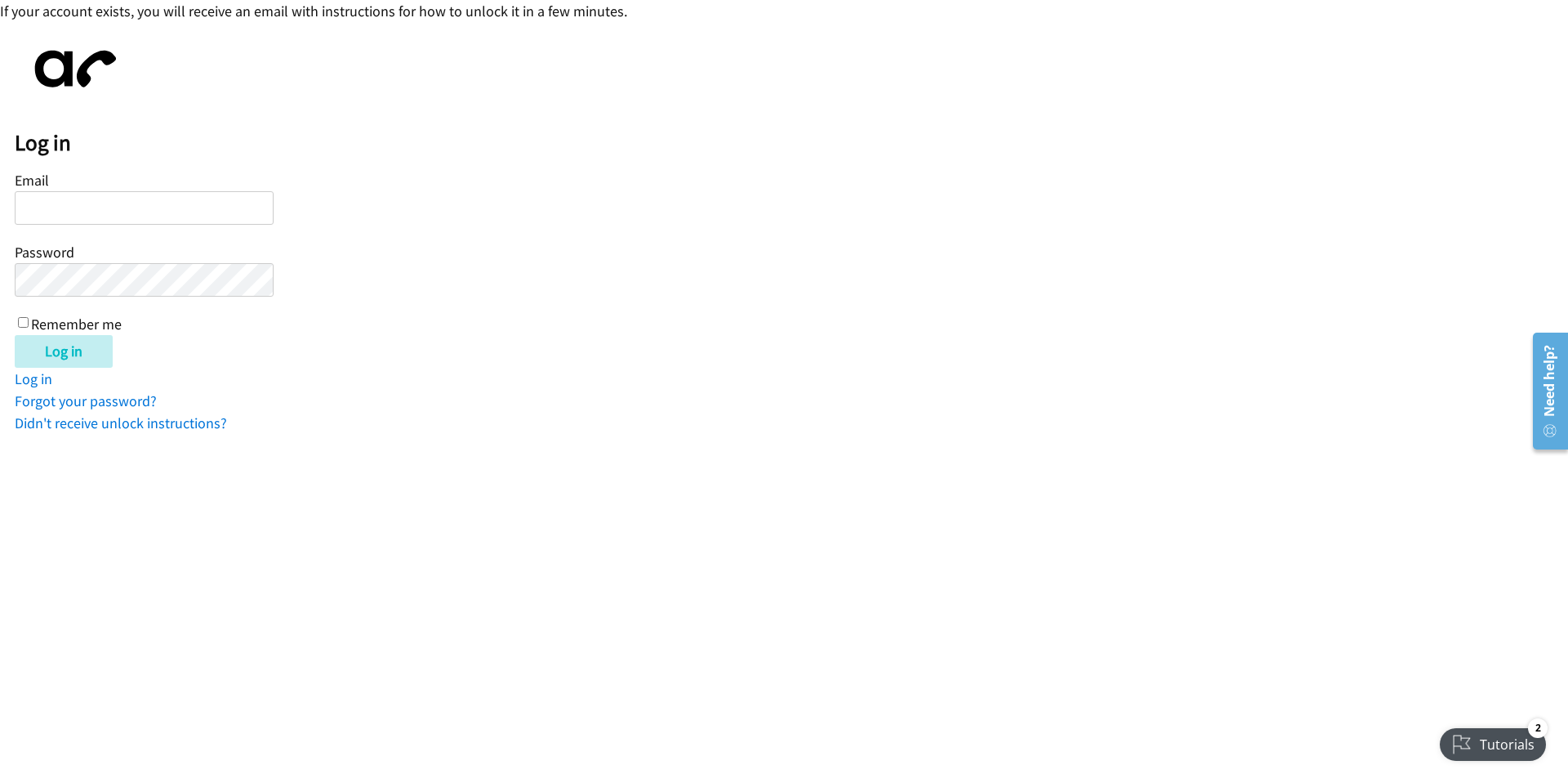
click at [117, 212] on input "Email" at bounding box center [143, 207] width 259 height 33
type input "[PERSON_NAME][EMAIL_ADDRESS][DOMAIN_NAME]"
click at [88, 348] on input "Log in" at bounding box center [63, 351] width 98 height 32
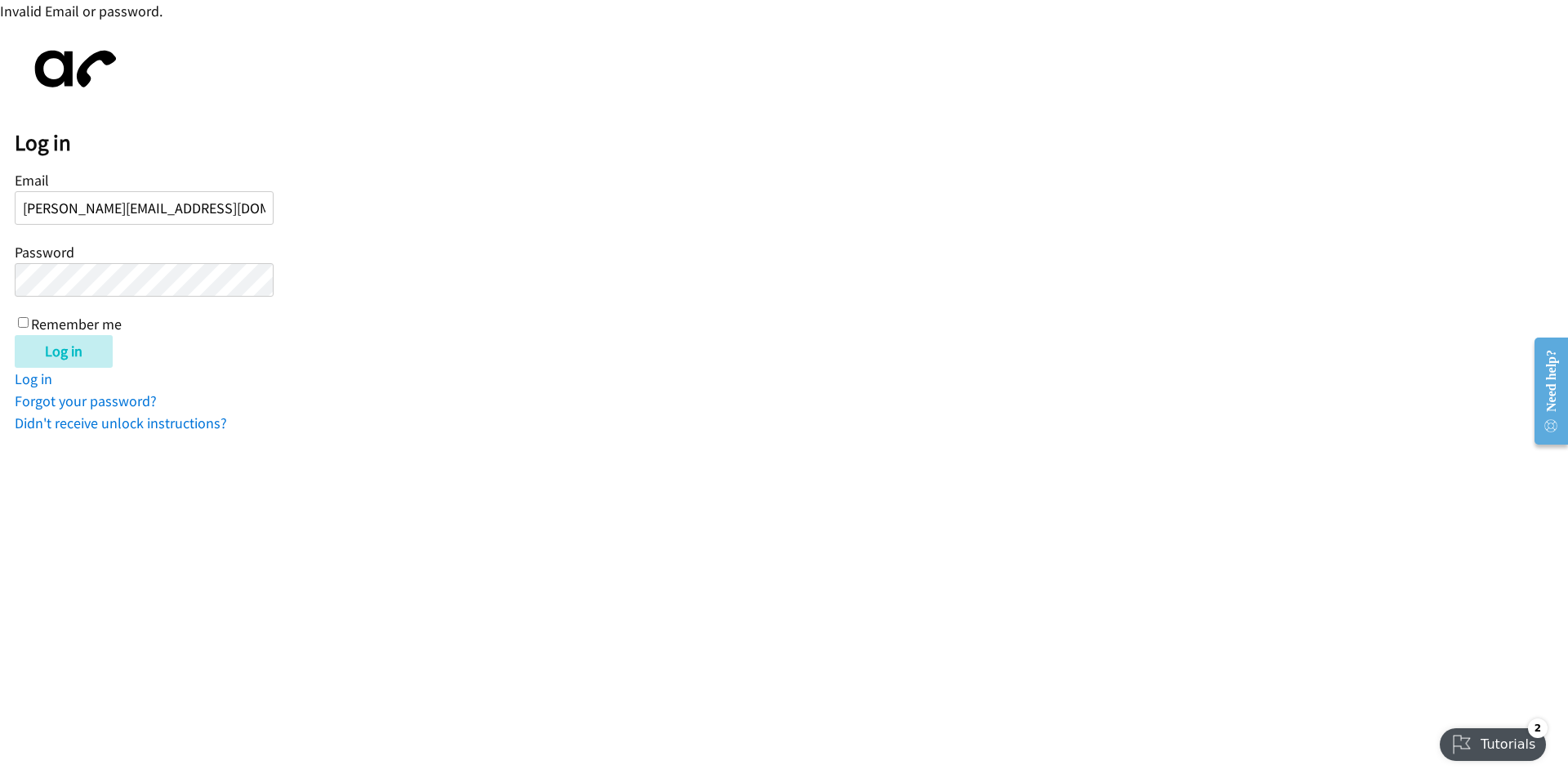
click at [14, 335] on input "Log in" at bounding box center [63, 351] width 98 height 32
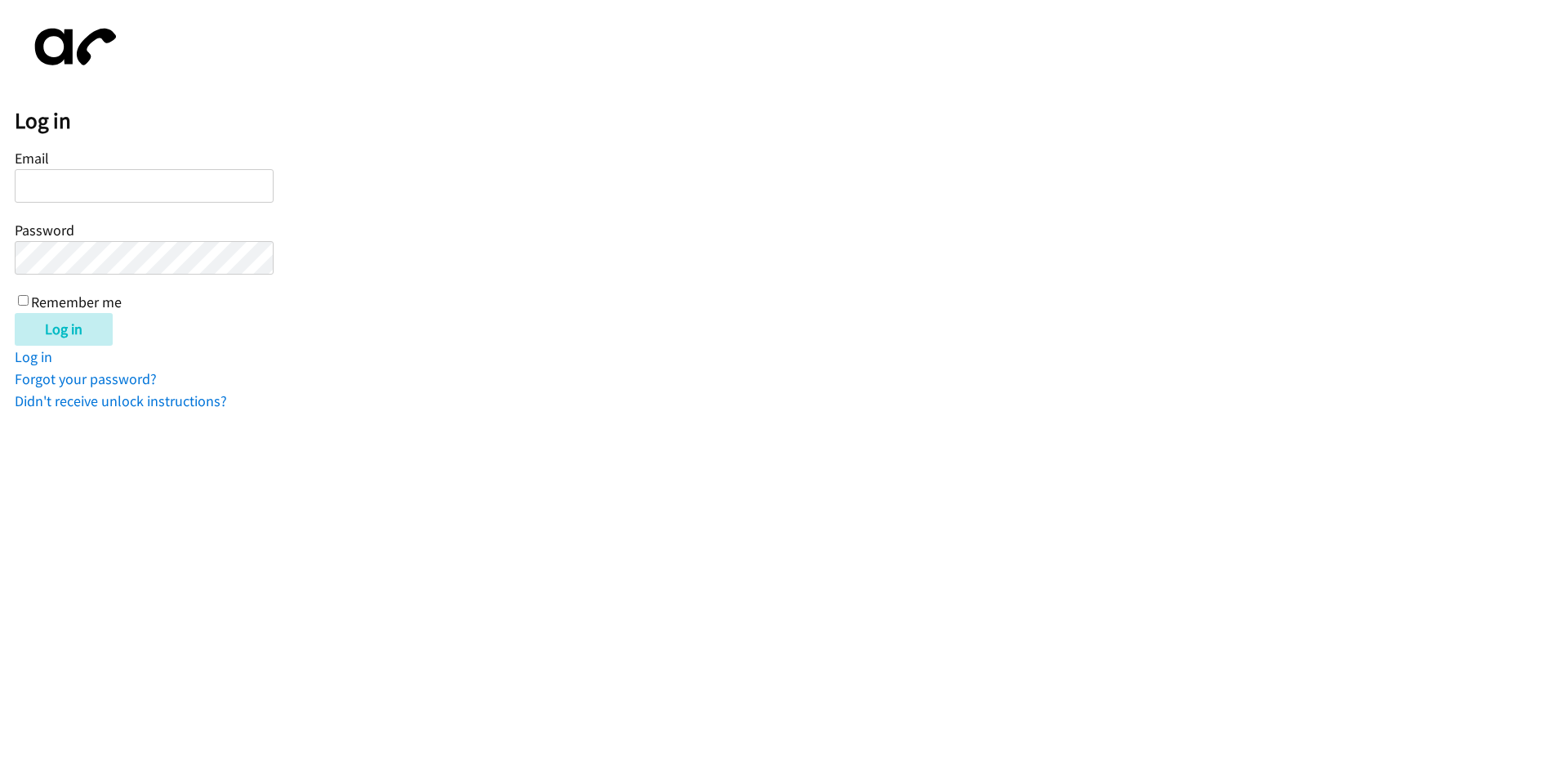
click at [121, 195] on input "Email" at bounding box center [143, 185] width 259 height 33
type input "[PERSON_NAME][EMAIL_ADDRESS][DOMAIN_NAME]"
click at [24, 297] on input "Remember me" at bounding box center [23, 300] width 10 height 11
checkbox input "true"
click at [93, 336] on input "Log in" at bounding box center [63, 329] width 98 height 32
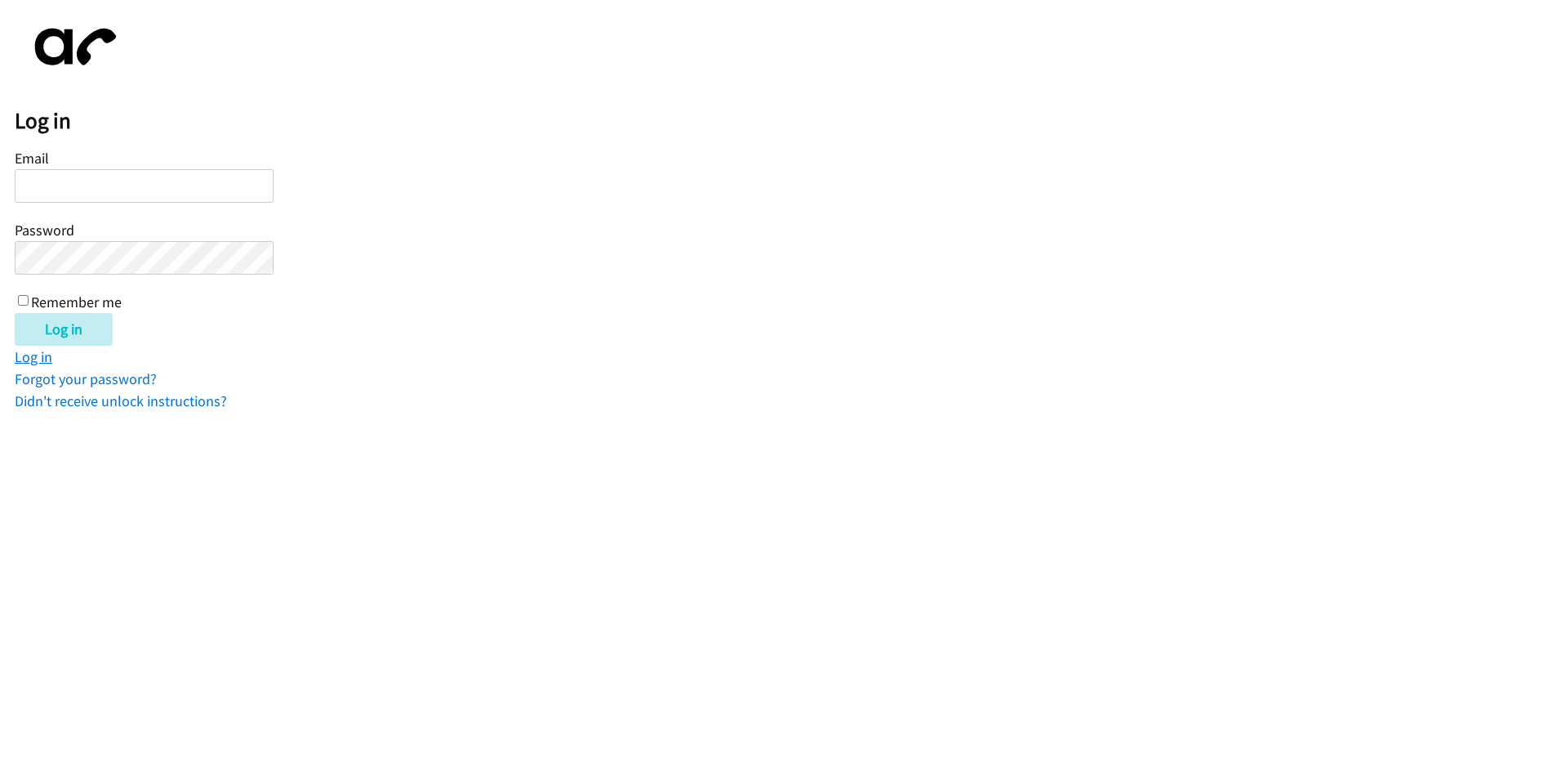
click at [33, 356] on link "Log in" at bounding box center [32, 357] width 37 height 19
click at [105, 174] on input "Email" at bounding box center [143, 185] width 259 height 33
type input "[PERSON_NAME][EMAIL_ADDRESS][DOMAIN_NAME]"
click at [94, 322] on input "Log in" at bounding box center [63, 329] width 98 height 32
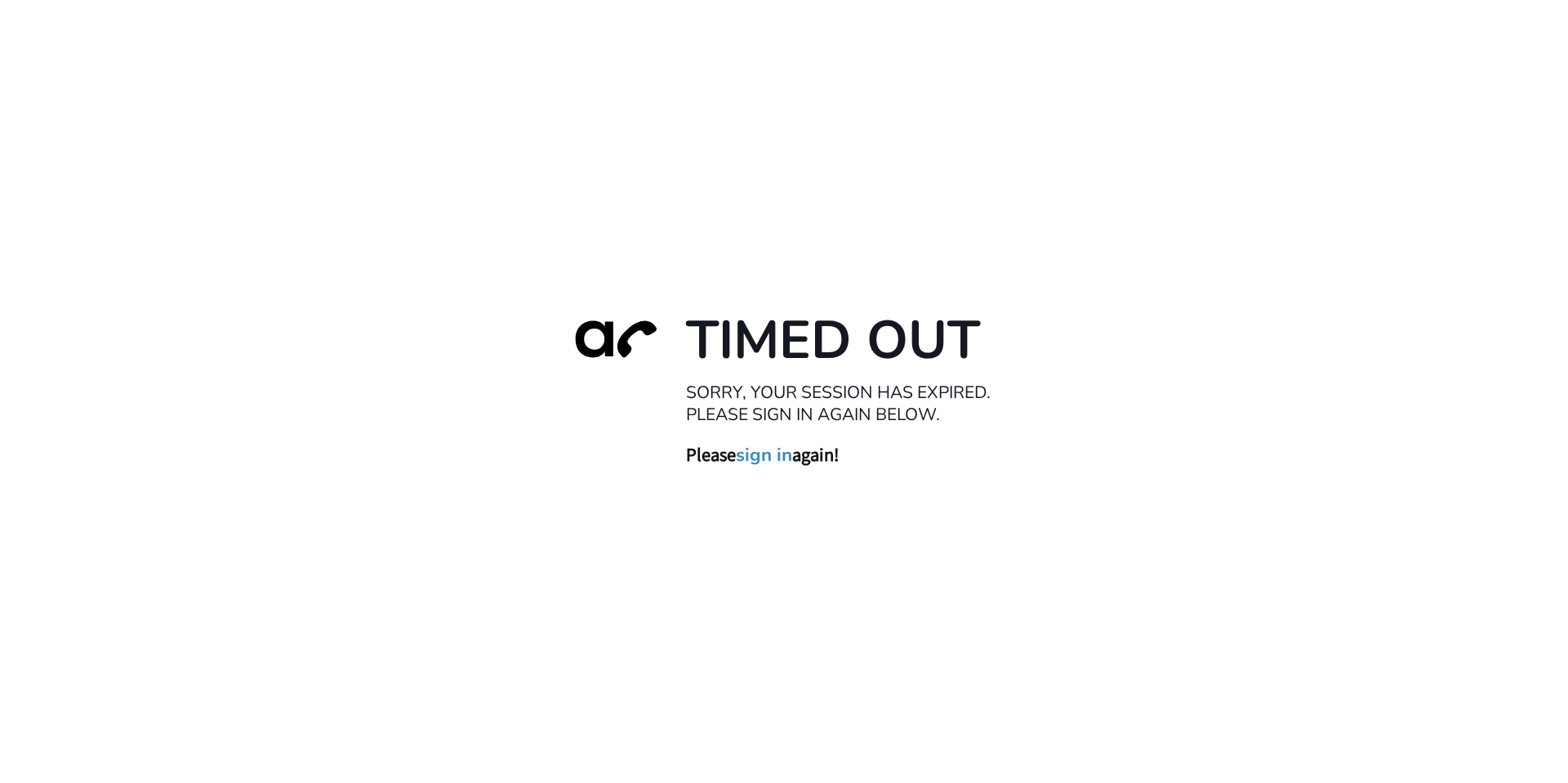
click at [756, 458] on link "sign in" at bounding box center [763, 455] width 56 height 23
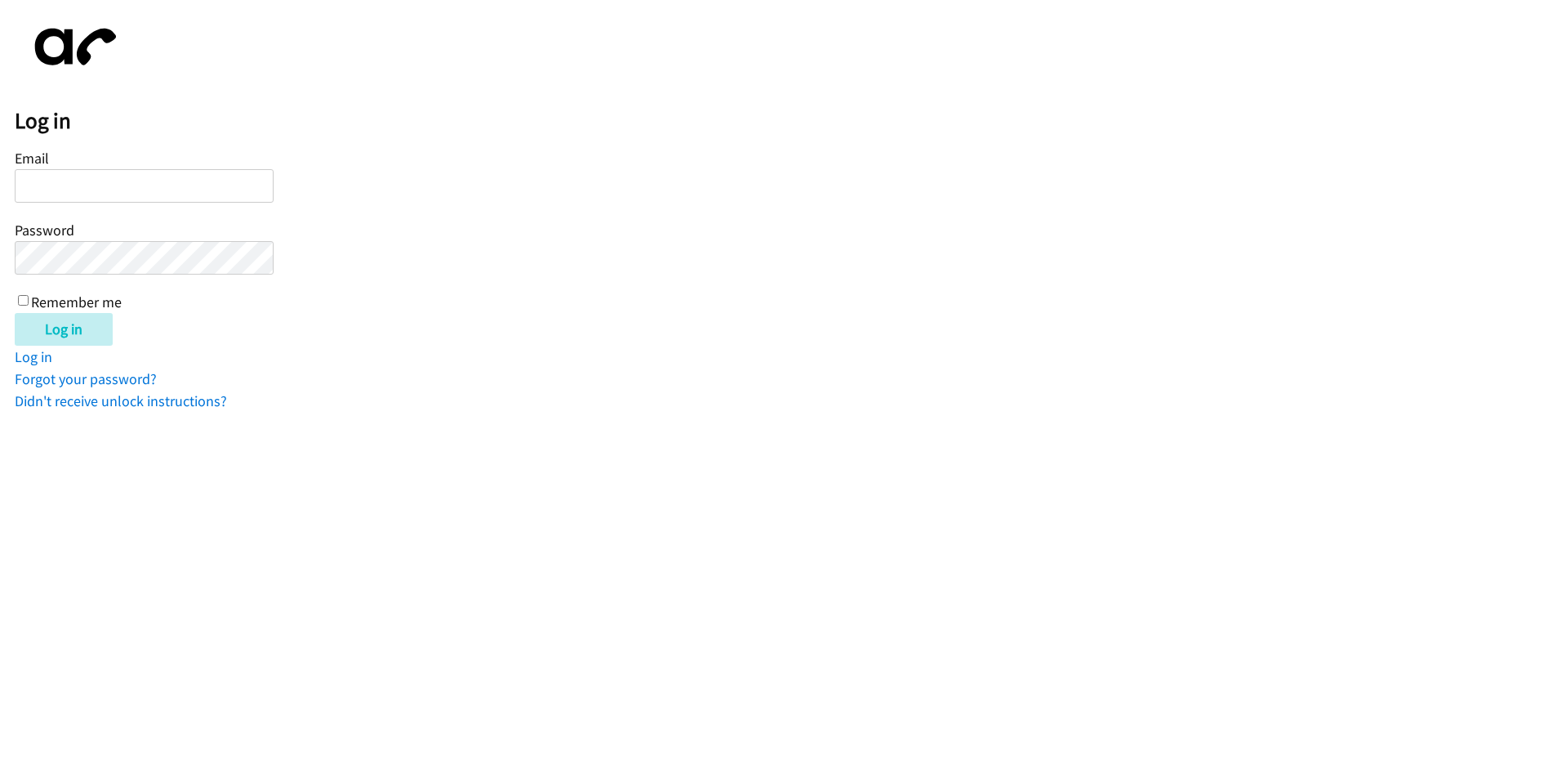
click at [167, 197] on input "Email" at bounding box center [143, 185] width 259 height 33
type input "[PERSON_NAME][EMAIL_ADDRESS][DOMAIN_NAME]"
click at [14, 313] on input "Log in" at bounding box center [63, 329] width 98 height 32
click at [151, 178] on input "Email" at bounding box center [143, 185] width 259 height 33
type input "[PERSON_NAME][EMAIL_ADDRESS][DOMAIN_NAME]"
